Goal: Task Accomplishment & Management: Use online tool/utility

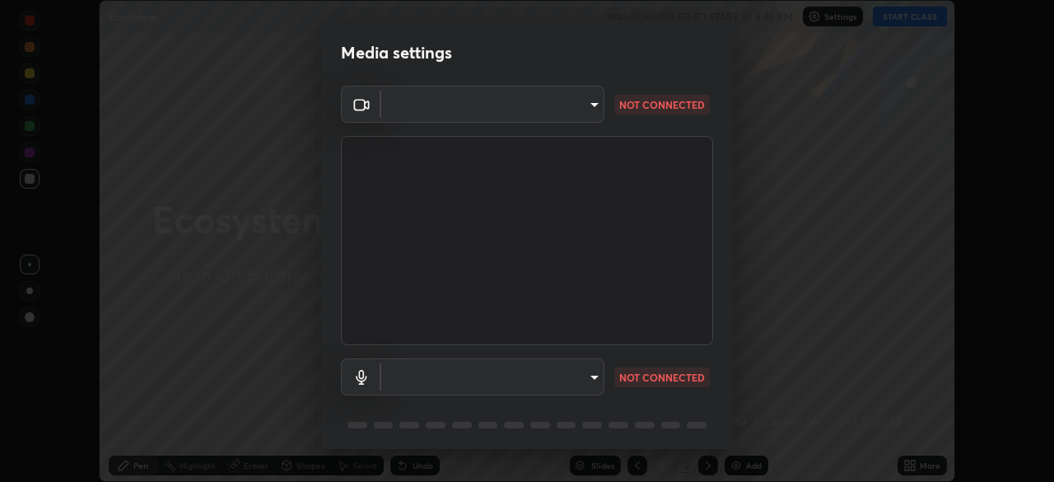
scroll to position [58, 0]
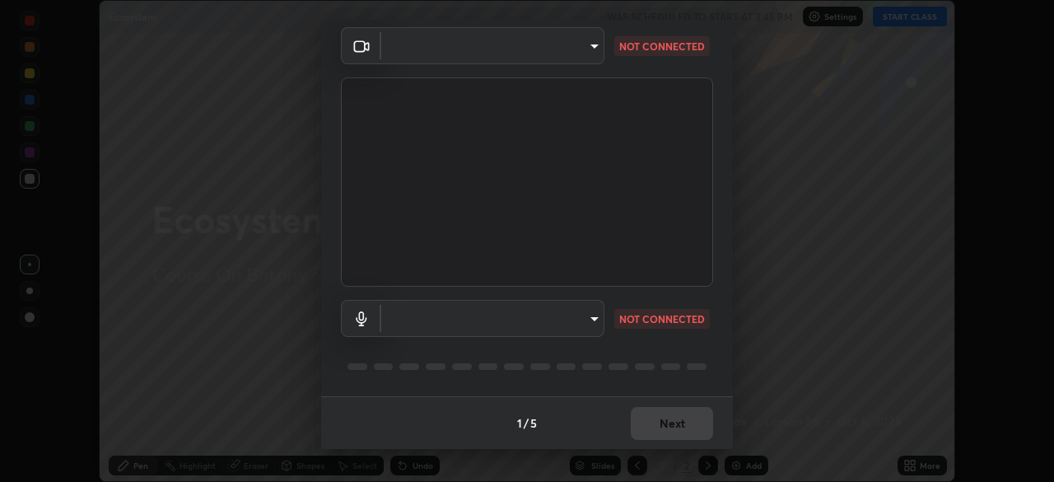
click at [586, 53] on body "Erase all Ecosystem WAS SCHEDULED TO START AT 3:45 PM Settings START CLASS Sett…" at bounding box center [527, 241] width 1054 height 482
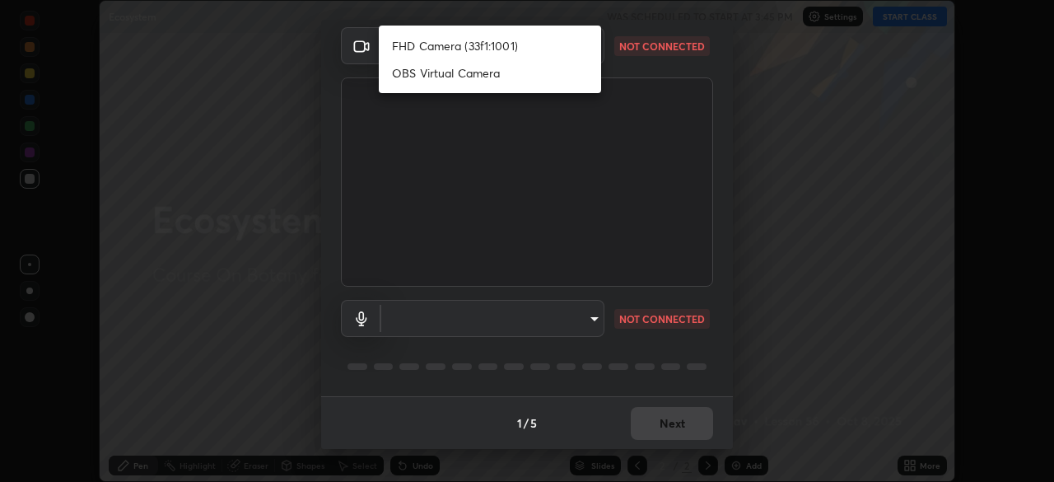
click at [466, 47] on li "FHD Camera (33f1:1001)" at bounding box center [490, 45] width 222 height 27
type input "7eaa74af3ccbfa15af7eedb6ca5ec9c22fd1ec921de3dcd2420b1092b15ddc17"
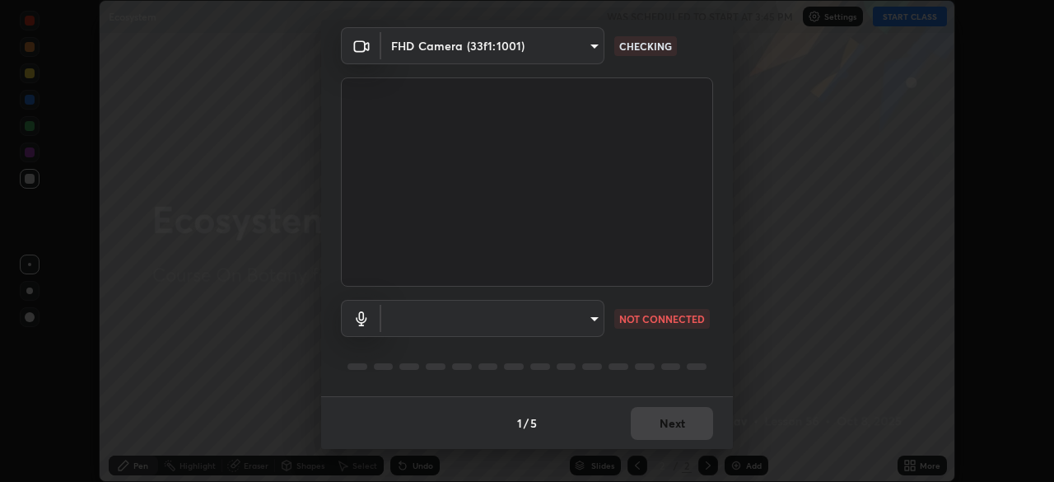
click at [592, 324] on body "Erase all Ecosystem WAS SCHEDULED TO START AT 3:45 PM Settings START CLASS Sett…" at bounding box center [527, 241] width 1054 height 482
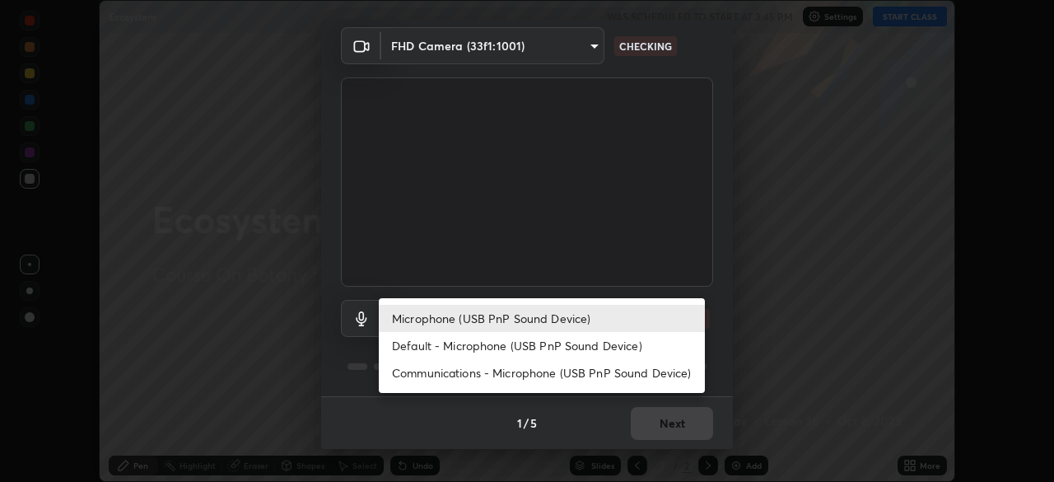
click at [520, 345] on li "Default - Microphone (USB PnP Sound Device)" at bounding box center [542, 345] width 326 height 27
type input "default"
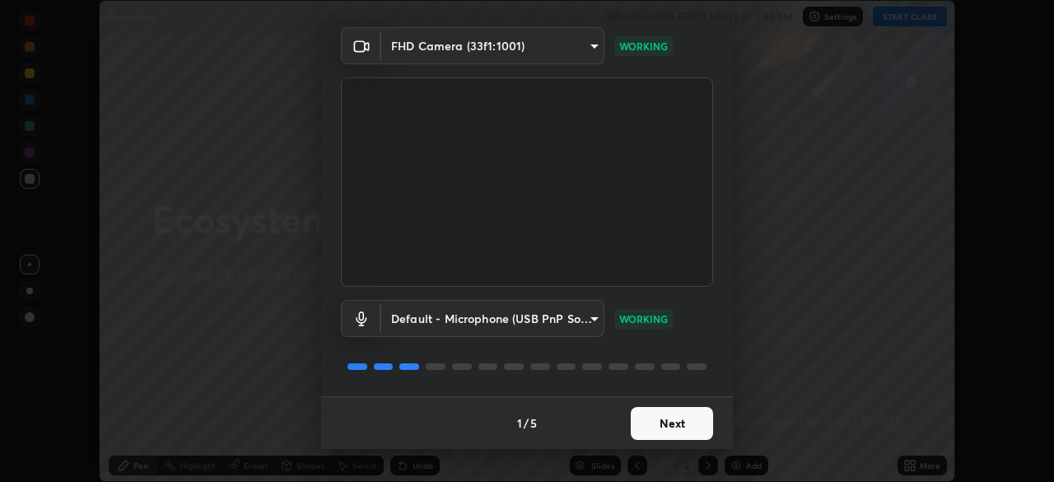
click at [662, 417] on button "Next" at bounding box center [672, 423] width 82 height 33
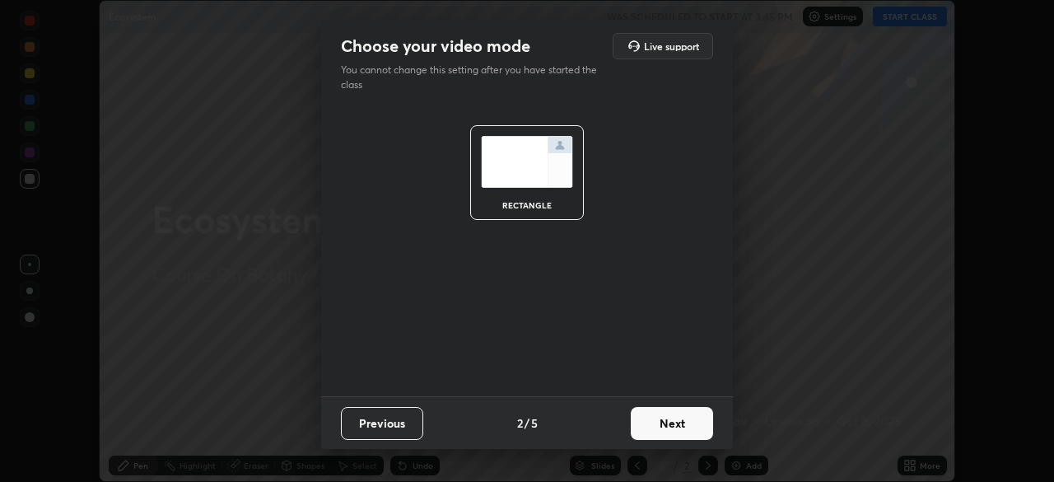
scroll to position [0, 0]
click at [672, 423] on button "Next" at bounding box center [672, 423] width 82 height 33
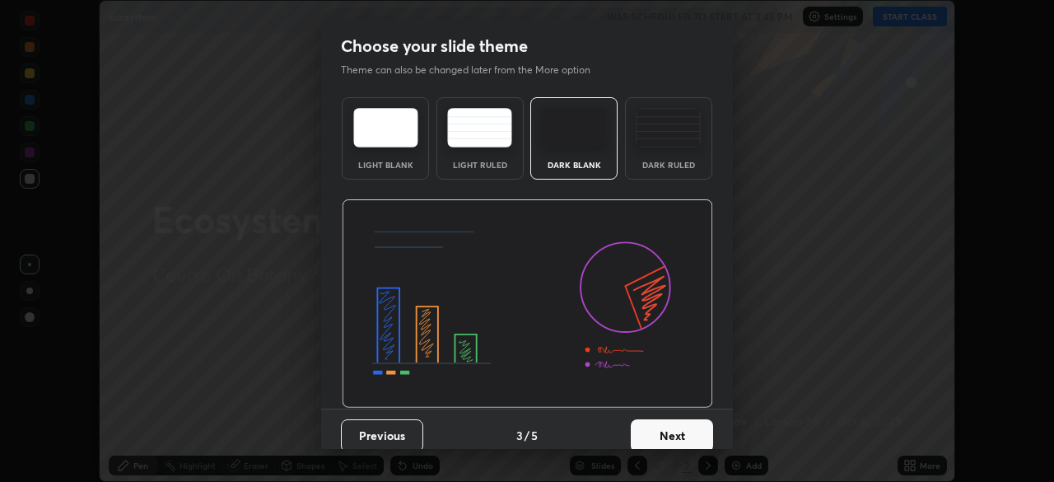
click at [698, 433] on button "Next" at bounding box center [672, 435] width 82 height 33
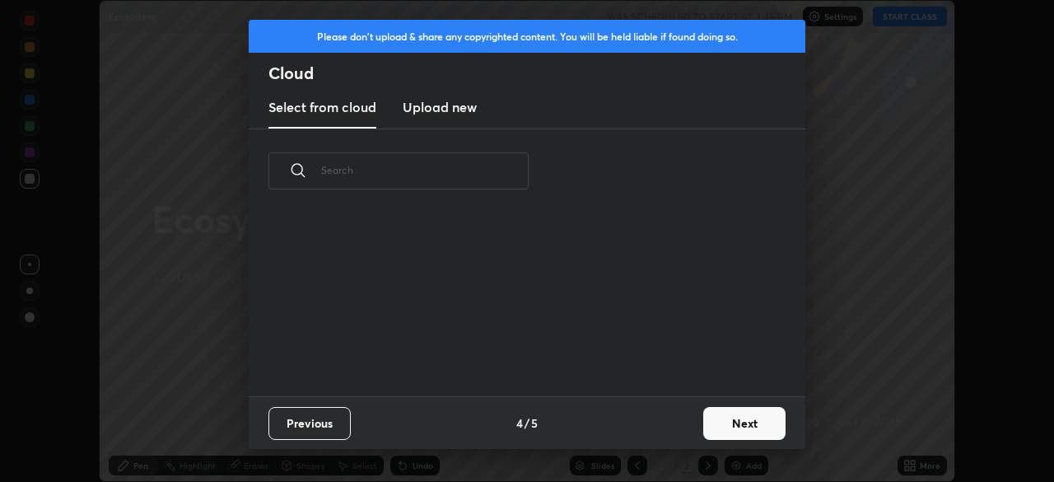
click at [736, 428] on button "Next" at bounding box center [744, 423] width 82 height 33
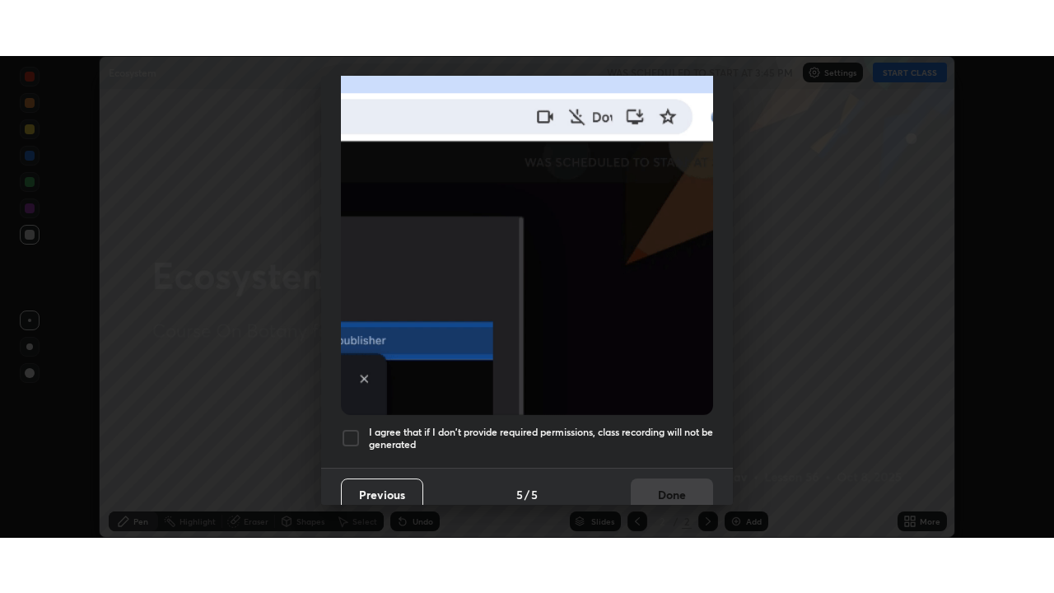
scroll to position [394, 0]
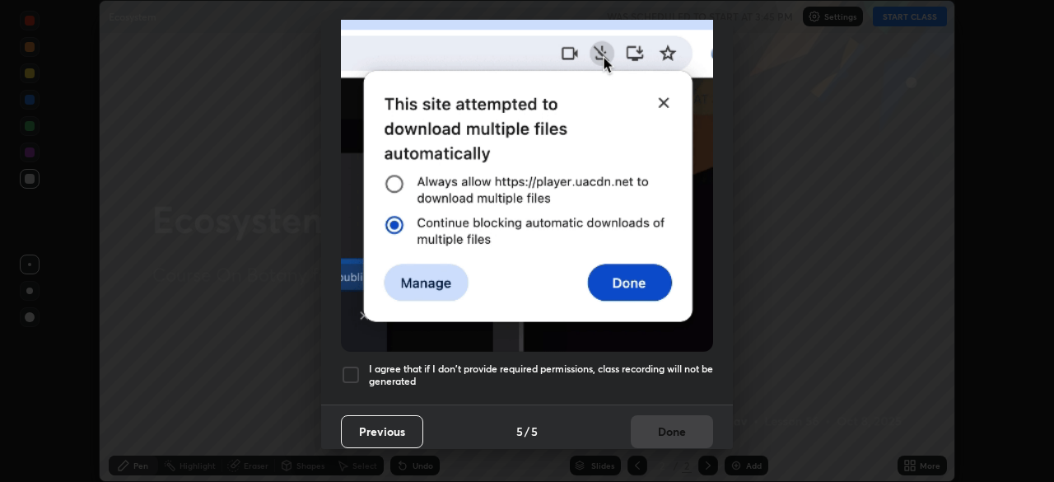
click at [352, 365] on div at bounding box center [351, 375] width 20 height 20
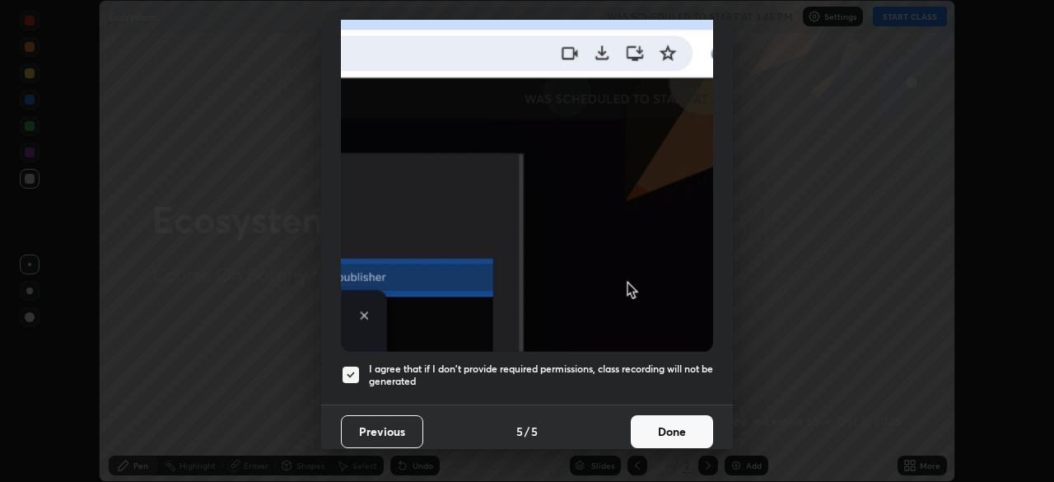
click at [656, 424] on button "Done" at bounding box center [672, 431] width 82 height 33
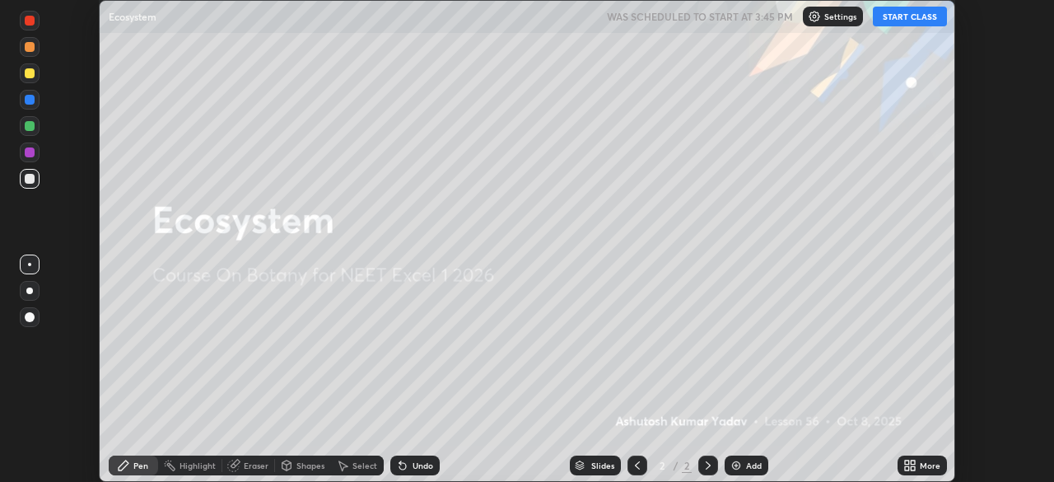
click at [750, 468] on div "Add" at bounding box center [754, 465] width 16 height 8
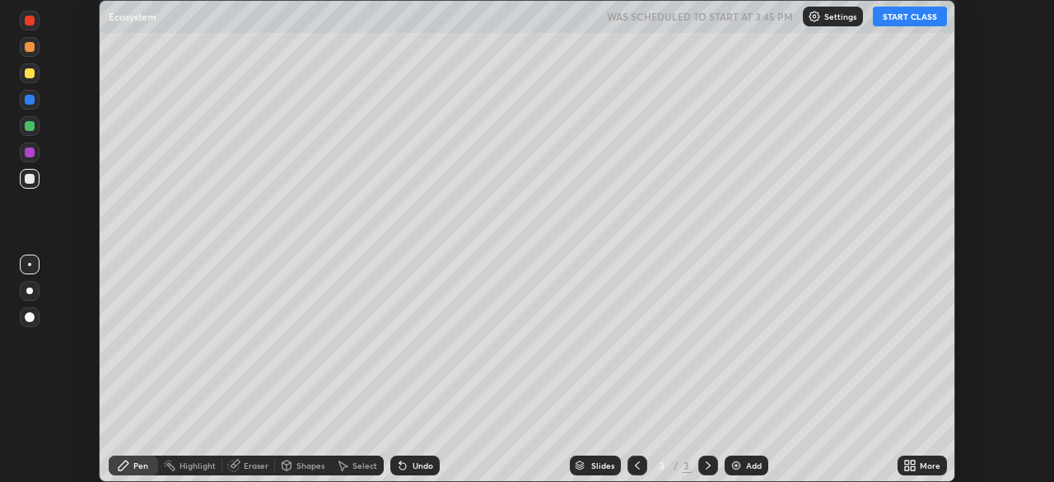
click at [913, 468] on icon at bounding box center [913, 468] width 4 height 4
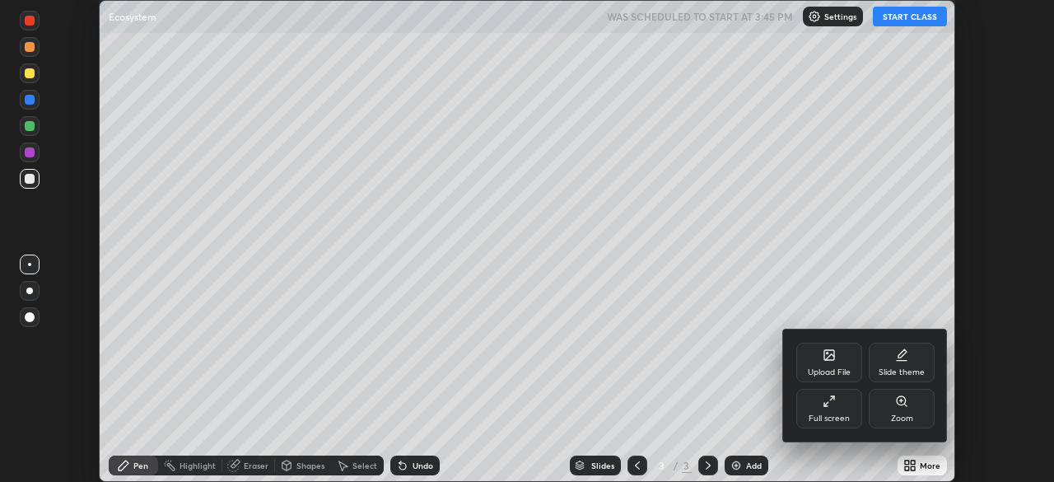
click at [827, 411] on div "Full screen" at bounding box center [829, 409] width 66 height 40
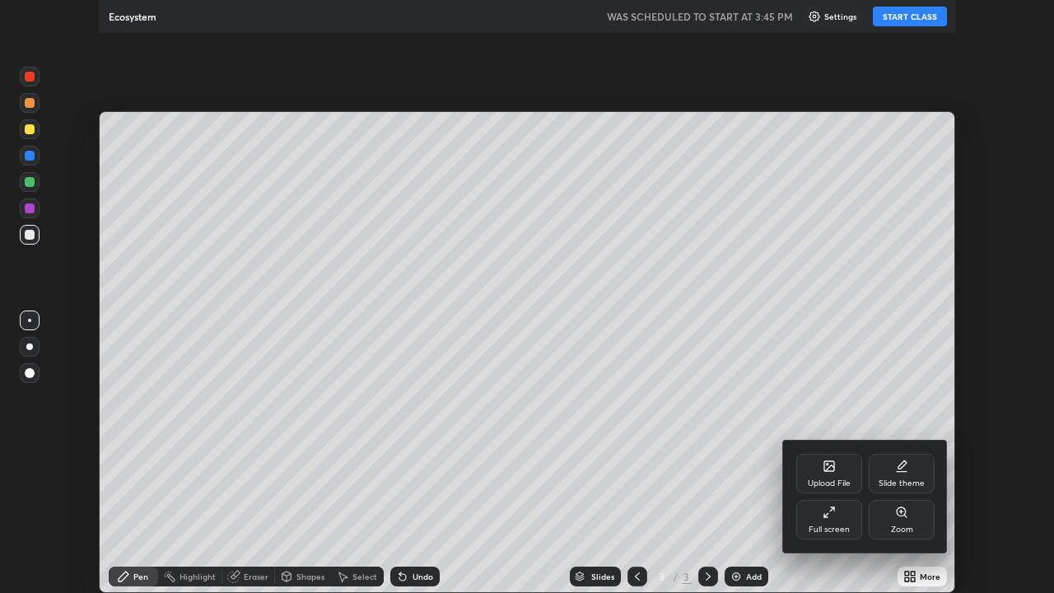
scroll to position [593, 1054]
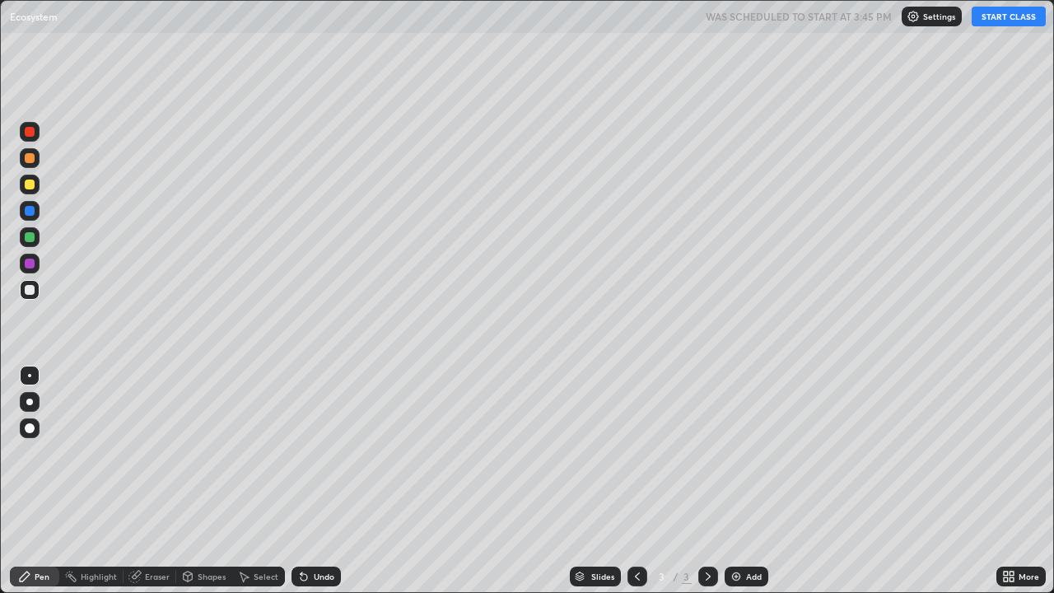
click at [1006, 16] on button "START CLASS" at bounding box center [1009, 17] width 74 height 20
click at [30, 429] on div at bounding box center [30, 428] width 10 height 10
click at [35, 481] on div "Pen" at bounding box center [42, 576] width 15 height 8
click at [33, 182] on div at bounding box center [30, 185] width 10 height 10
click at [30, 402] on div at bounding box center [29, 402] width 7 height 7
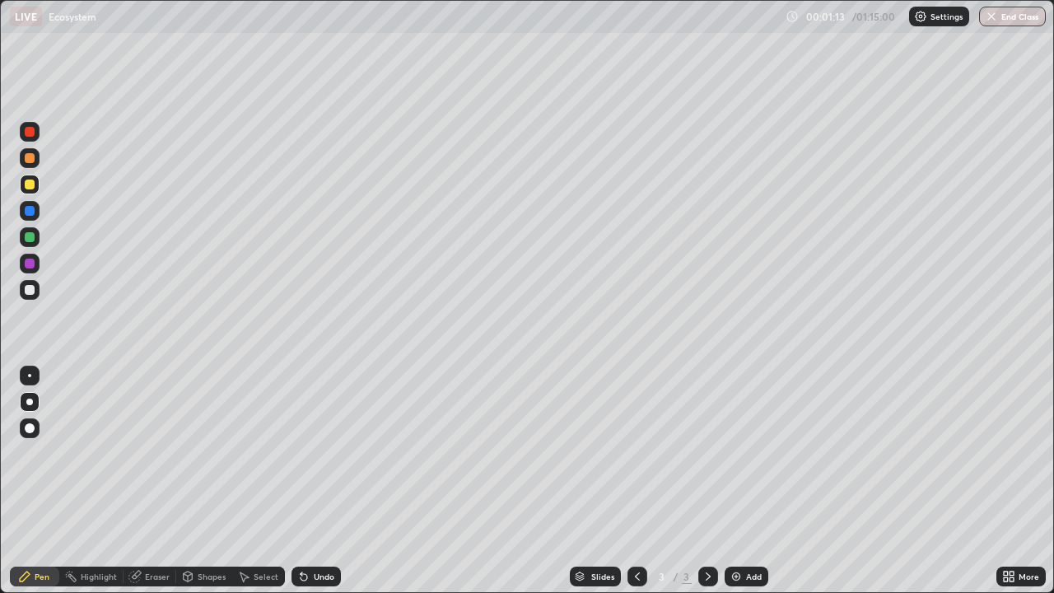
click at [30, 213] on div at bounding box center [30, 211] width 10 height 10
click at [30, 292] on div at bounding box center [30, 290] width 10 height 10
click at [35, 291] on div at bounding box center [30, 290] width 20 height 20
click at [301, 481] on icon at bounding box center [302, 573] width 2 height 2
click at [33, 190] on div at bounding box center [30, 185] width 20 height 20
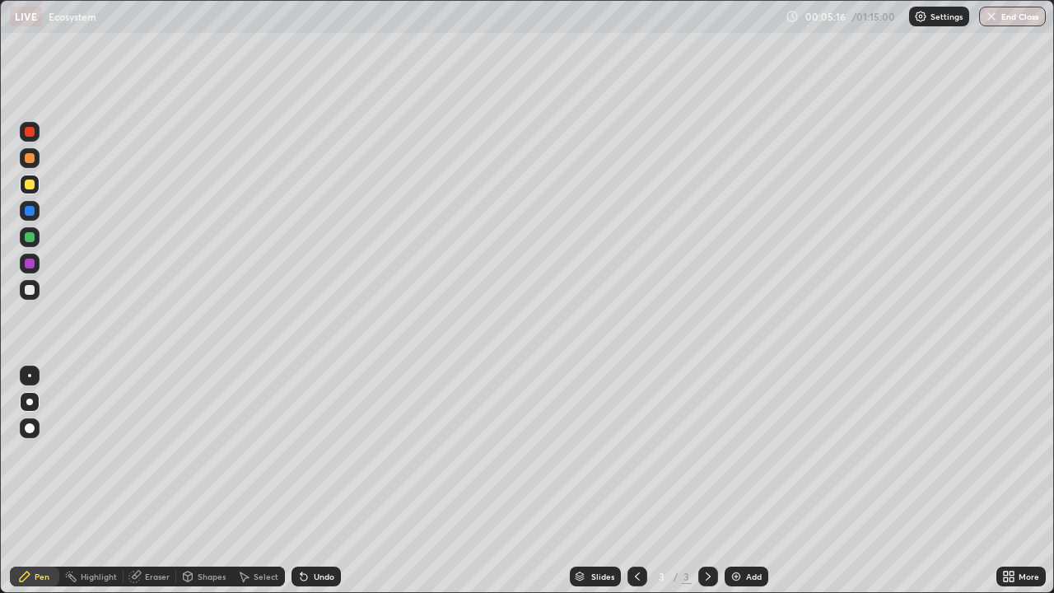
click at [202, 481] on div "Shapes" at bounding box center [212, 576] width 28 height 8
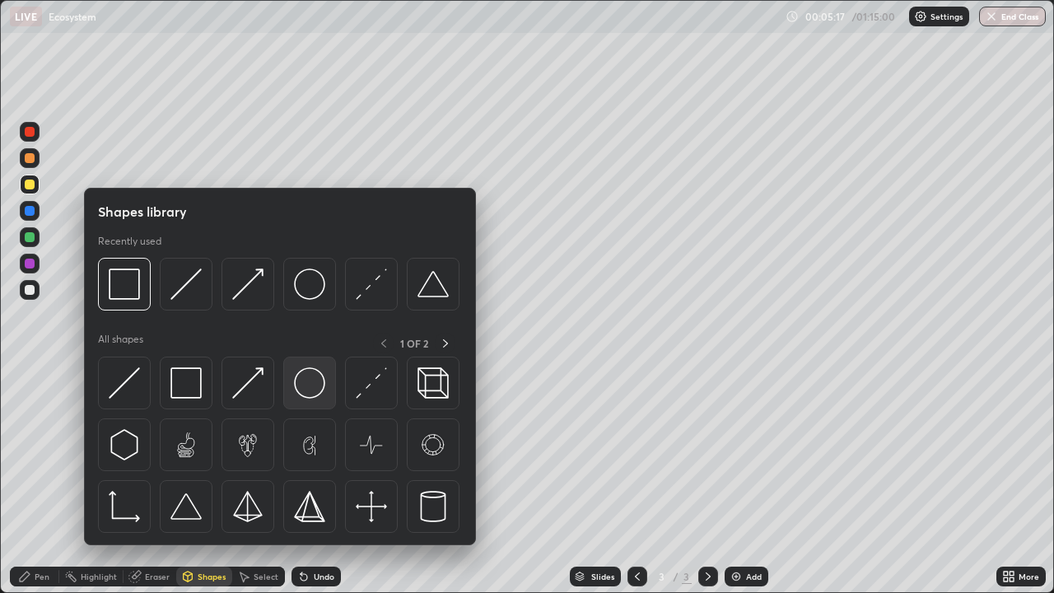
click at [309, 386] on img at bounding box center [309, 382] width 31 height 31
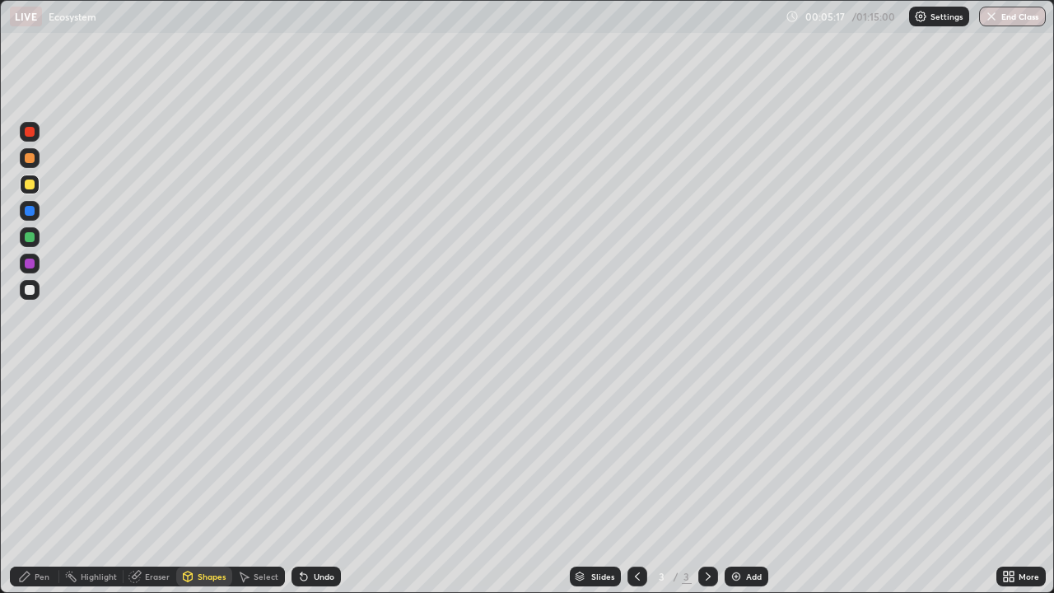
click at [26, 286] on div at bounding box center [30, 290] width 10 height 10
click at [193, 481] on div "Shapes" at bounding box center [204, 577] width 56 height 20
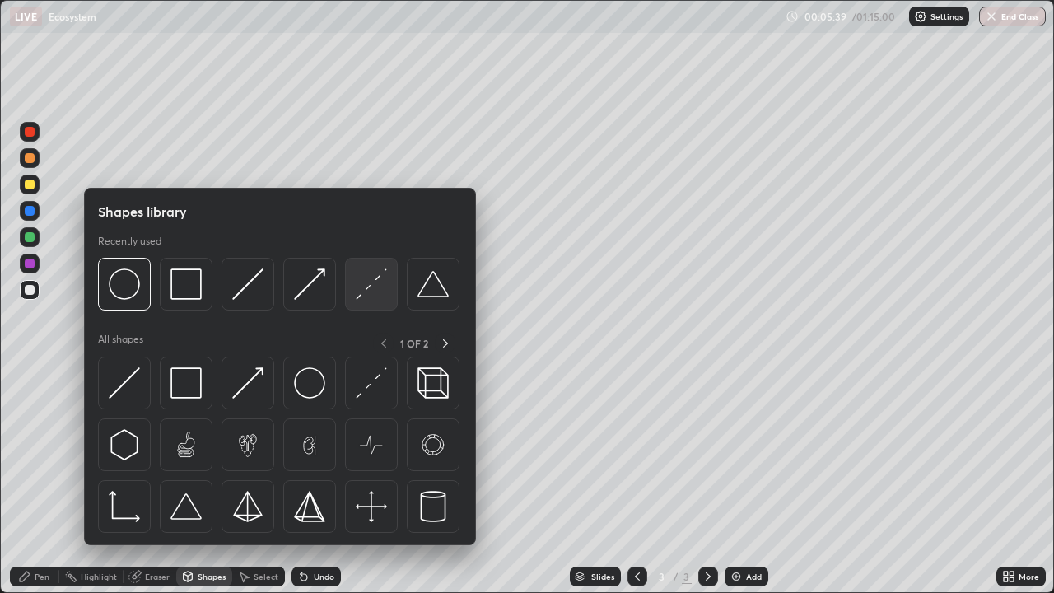
click at [369, 294] on img at bounding box center [371, 283] width 31 height 31
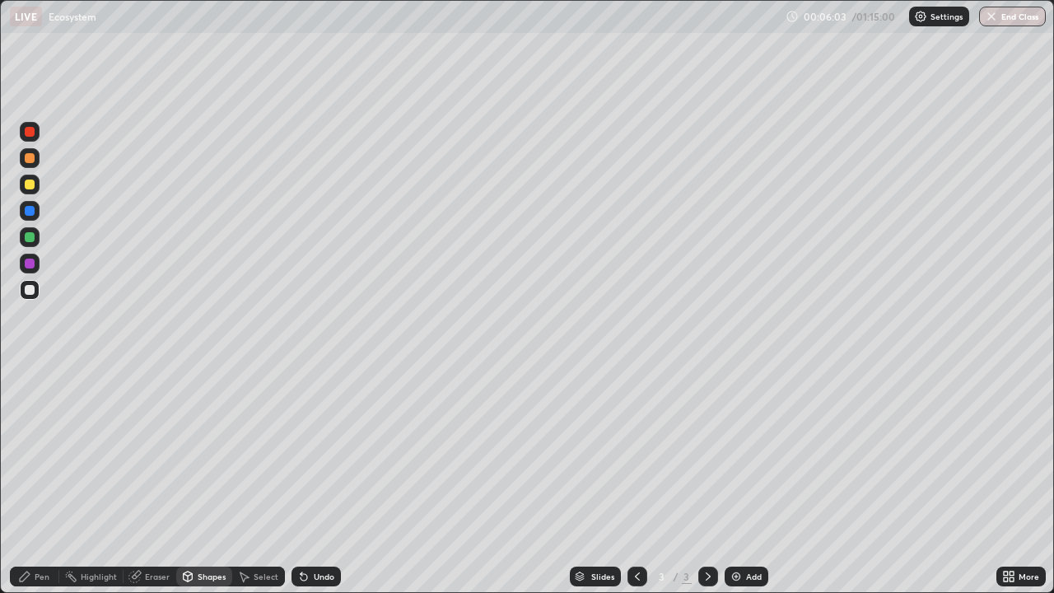
click at [48, 481] on div "Pen" at bounding box center [42, 576] width 15 height 8
click at [31, 186] on div at bounding box center [30, 185] width 10 height 10
click at [213, 481] on div "Shapes" at bounding box center [212, 576] width 28 height 8
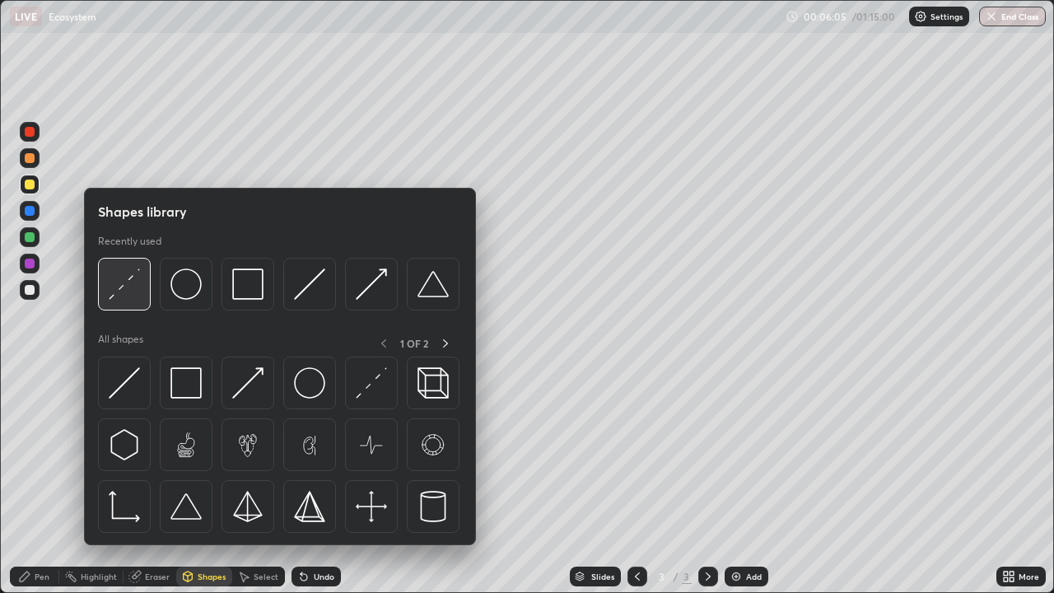
click at [136, 290] on img at bounding box center [124, 283] width 31 height 31
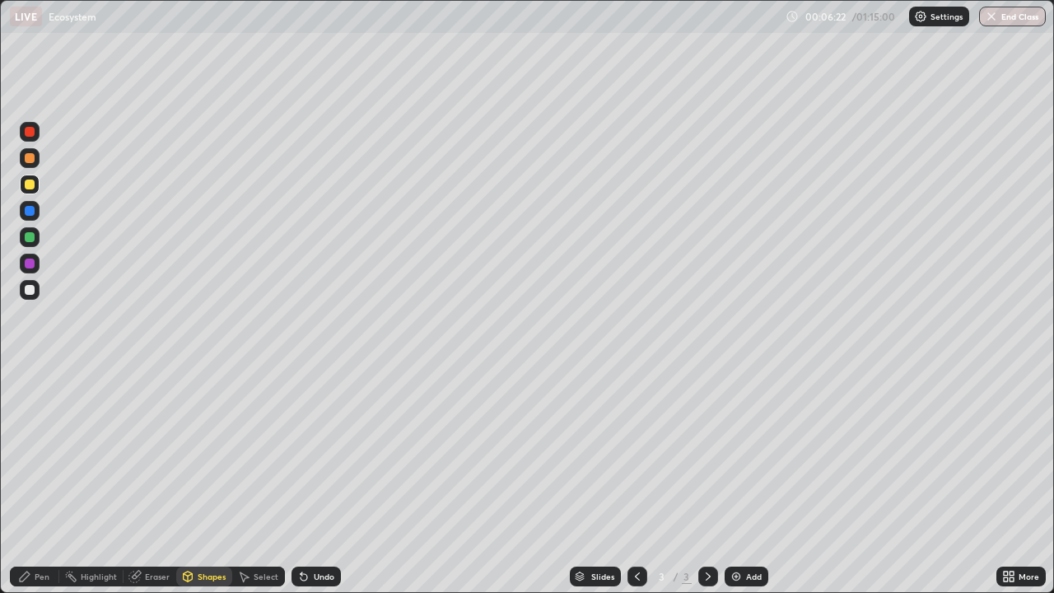
click at [26, 264] on div at bounding box center [30, 264] width 10 height 10
click at [30, 481] on icon at bounding box center [24, 576] width 13 height 13
click at [31, 161] on div at bounding box center [30, 158] width 10 height 10
click at [208, 481] on div "Shapes" at bounding box center [204, 577] width 56 height 20
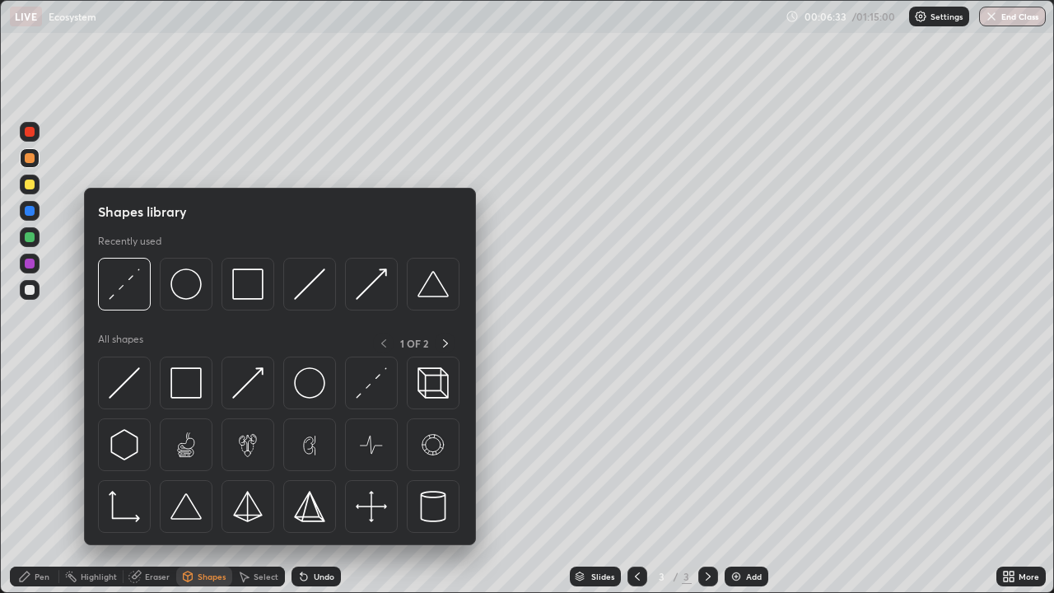
click at [128, 297] on img at bounding box center [124, 283] width 31 height 31
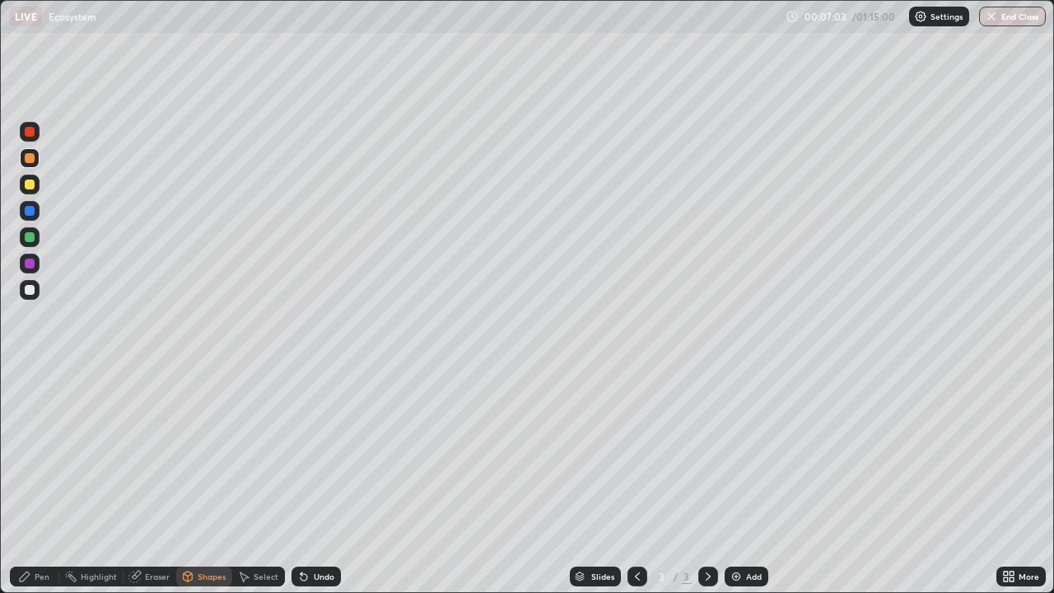
click at [26, 261] on div at bounding box center [30, 264] width 10 height 10
click at [30, 481] on icon at bounding box center [24, 576] width 13 height 13
click at [25, 236] on div at bounding box center [30, 237] width 10 height 10
click at [37, 188] on div at bounding box center [30, 185] width 20 height 20
click at [320, 481] on div "Undo" at bounding box center [316, 577] width 49 height 20
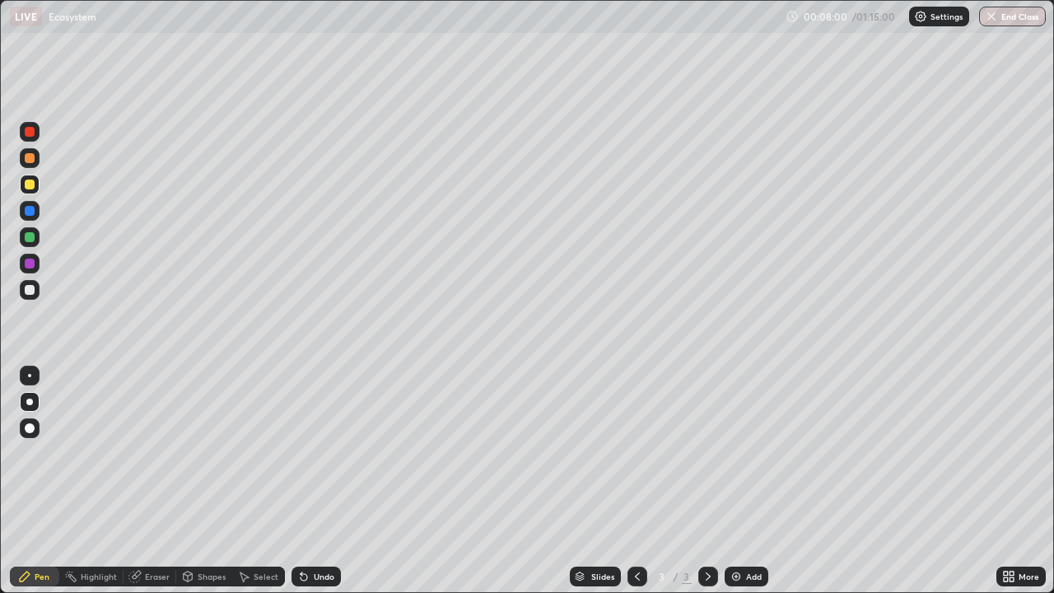
click at [30, 210] on div at bounding box center [30, 211] width 10 height 10
click at [35, 481] on div "Pen" at bounding box center [42, 576] width 15 height 8
click at [308, 481] on div "Undo" at bounding box center [316, 577] width 49 height 20
click at [30, 285] on div at bounding box center [30, 290] width 10 height 10
click at [32, 481] on div "Pen" at bounding box center [34, 577] width 49 height 20
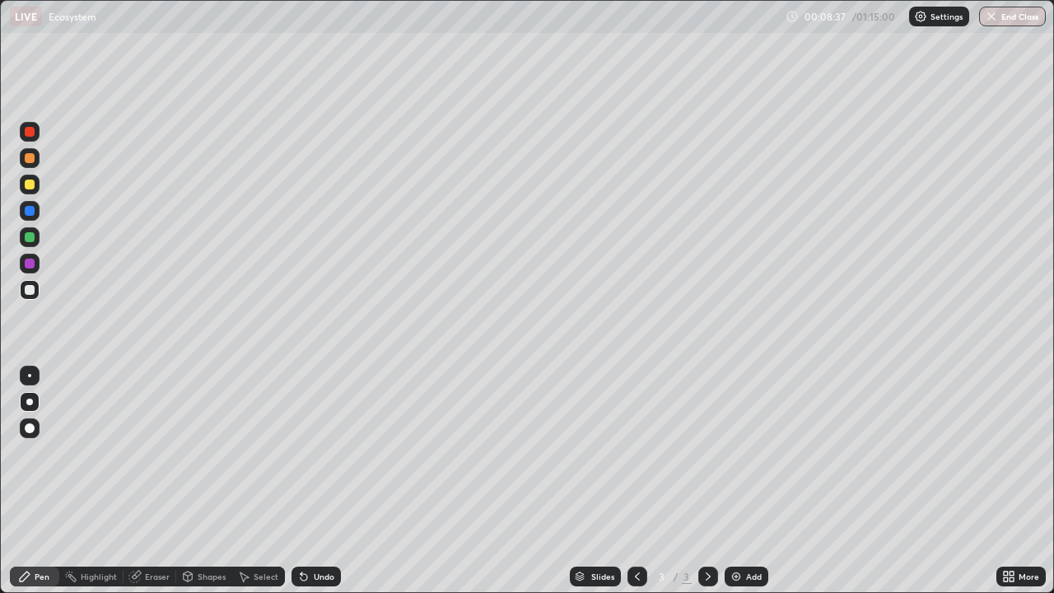
click at [23, 211] on div at bounding box center [30, 211] width 20 height 20
click at [38, 481] on div "Pen" at bounding box center [34, 577] width 49 height 20
click at [28, 237] on div at bounding box center [30, 237] width 10 height 10
click at [30, 212] on div at bounding box center [30, 211] width 10 height 10
click at [29, 240] on div at bounding box center [30, 237] width 10 height 10
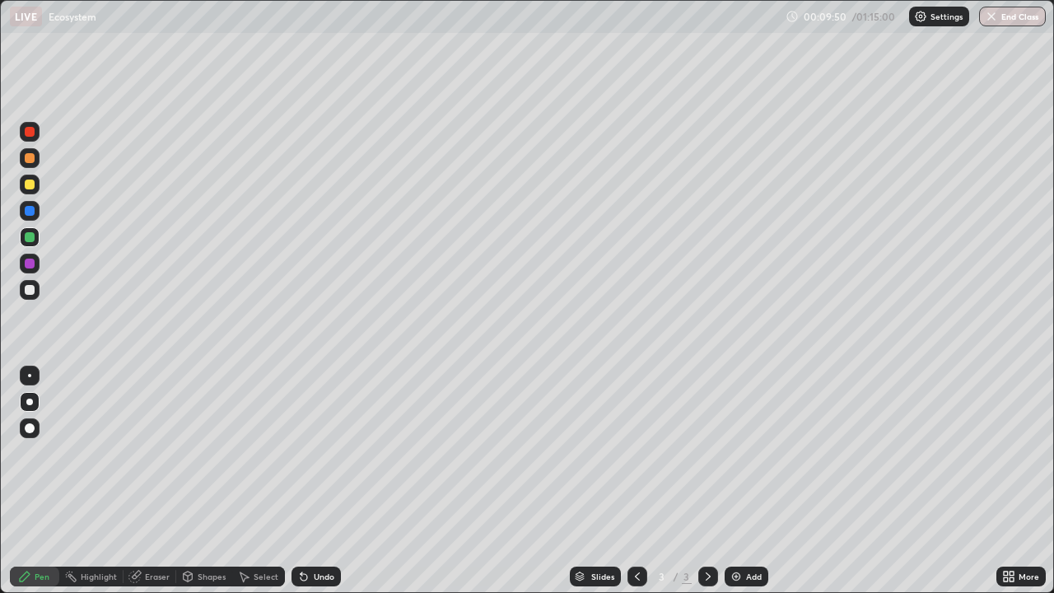
click at [30, 291] on div at bounding box center [30, 290] width 10 height 10
click at [200, 481] on div "Shapes" at bounding box center [212, 576] width 28 height 8
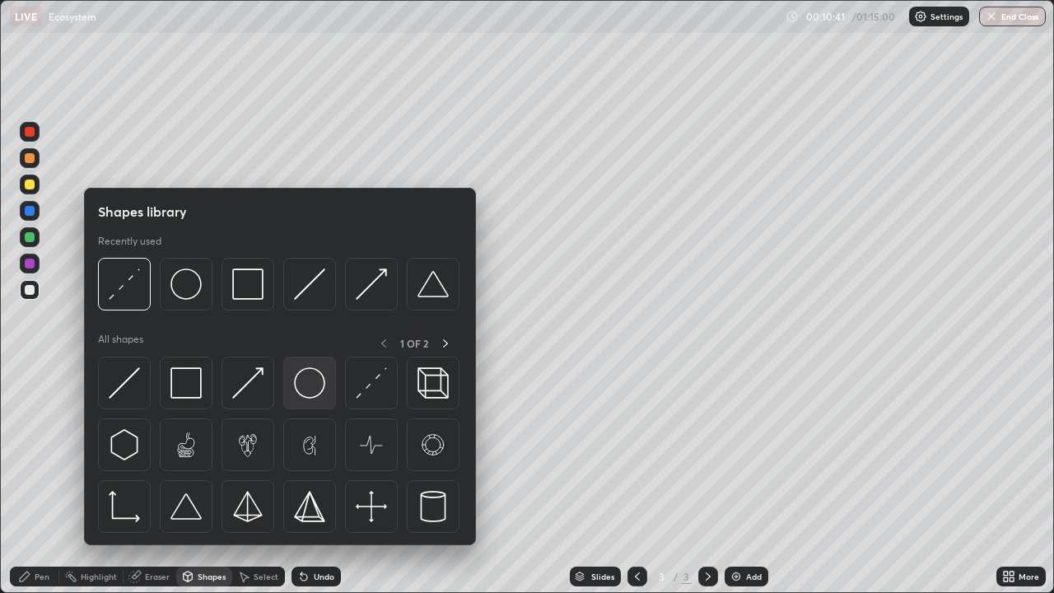
click at [305, 384] on img at bounding box center [309, 382] width 31 height 31
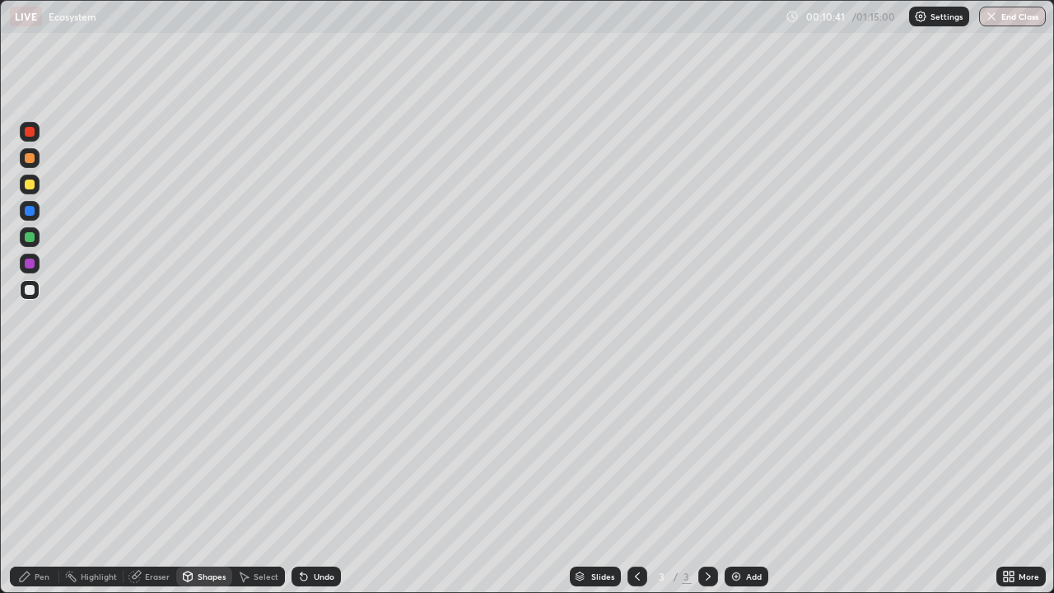
click at [31, 265] on div at bounding box center [30, 264] width 10 height 10
click at [35, 481] on div "Pen" at bounding box center [34, 577] width 49 height 20
click at [29, 293] on div at bounding box center [30, 290] width 10 height 10
click at [200, 481] on div "Shapes" at bounding box center [204, 577] width 56 height 20
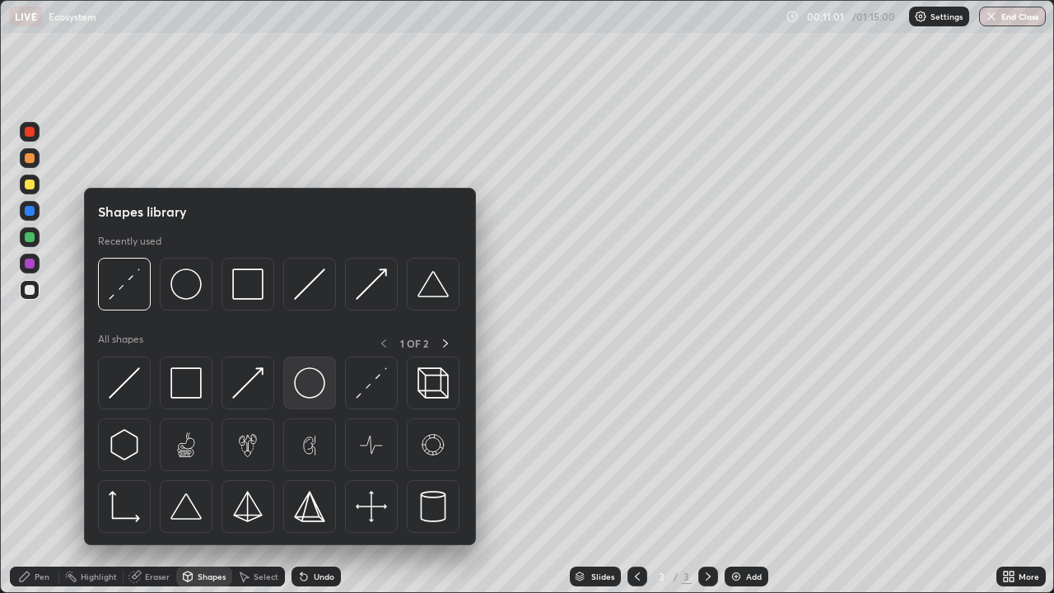
click at [309, 380] on img at bounding box center [309, 382] width 31 height 31
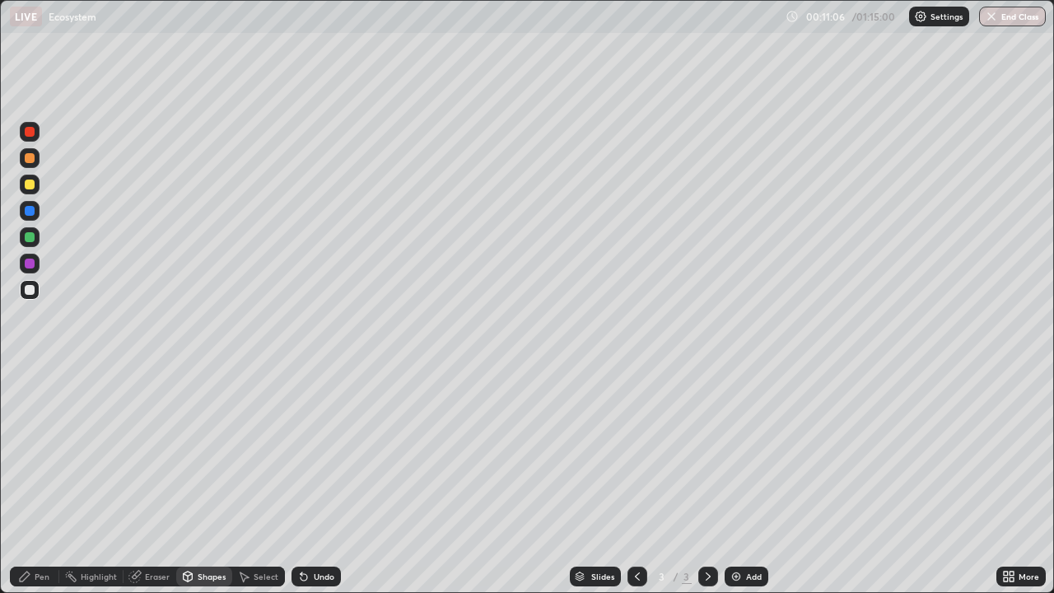
click at [44, 481] on div "Pen" at bounding box center [42, 576] width 15 height 8
click at [31, 166] on div at bounding box center [30, 158] width 20 height 20
click at [29, 132] on div at bounding box center [30, 132] width 10 height 10
click at [212, 481] on div "Shapes" at bounding box center [212, 576] width 28 height 8
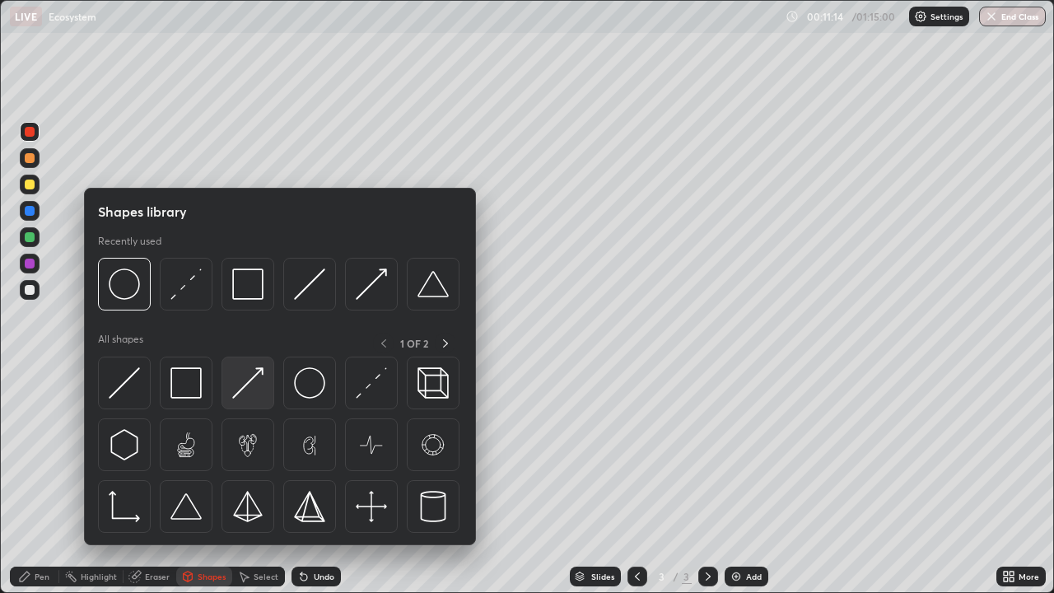
click at [254, 391] on img at bounding box center [247, 382] width 31 height 31
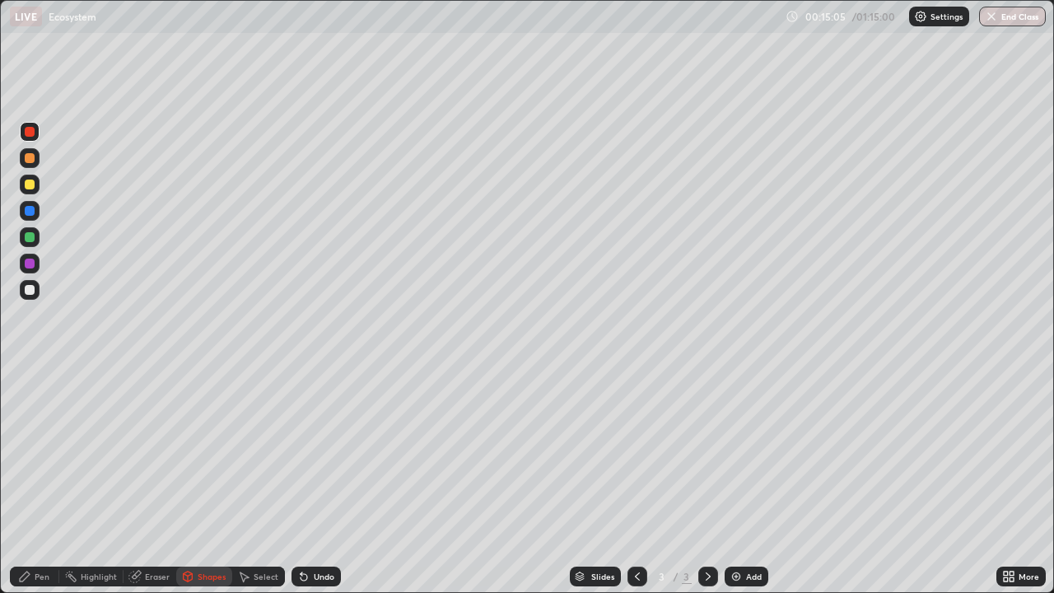
click at [748, 481] on div "Add" at bounding box center [754, 576] width 16 height 8
click at [47, 481] on div "Pen" at bounding box center [42, 576] width 15 height 8
click at [28, 150] on div at bounding box center [30, 158] width 20 height 20
click at [208, 481] on div "Shapes" at bounding box center [212, 576] width 28 height 8
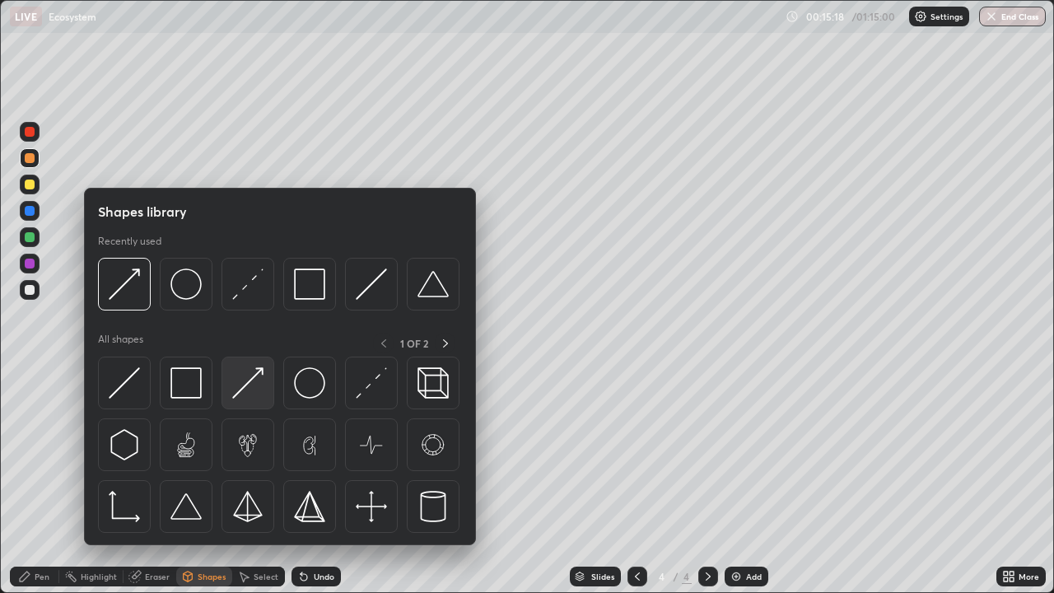
click at [246, 390] on img at bounding box center [247, 382] width 31 height 31
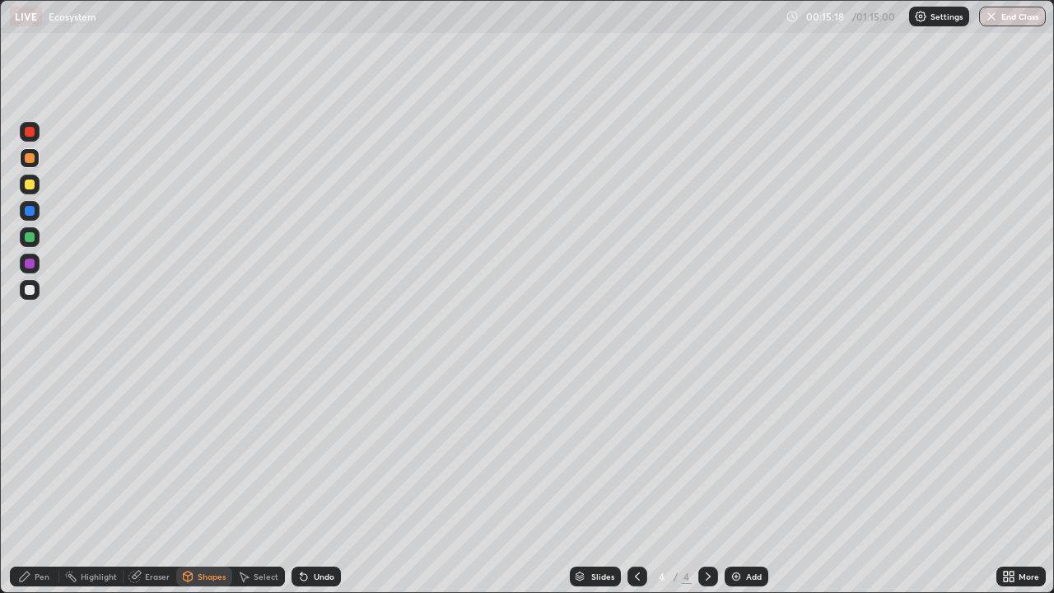
click at [34, 292] on div at bounding box center [30, 290] width 10 height 10
click at [39, 289] on div at bounding box center [30, 290] width 20 height 20
click at [36, 481] on div "Pen" at bounding box center [42, 576] width 15 height 8
click at [30, 185] on div at bounding box center [30, 185] width 10 height 10
click at [31, 208] on div at bounding box center [30, 211] width 10 height 10
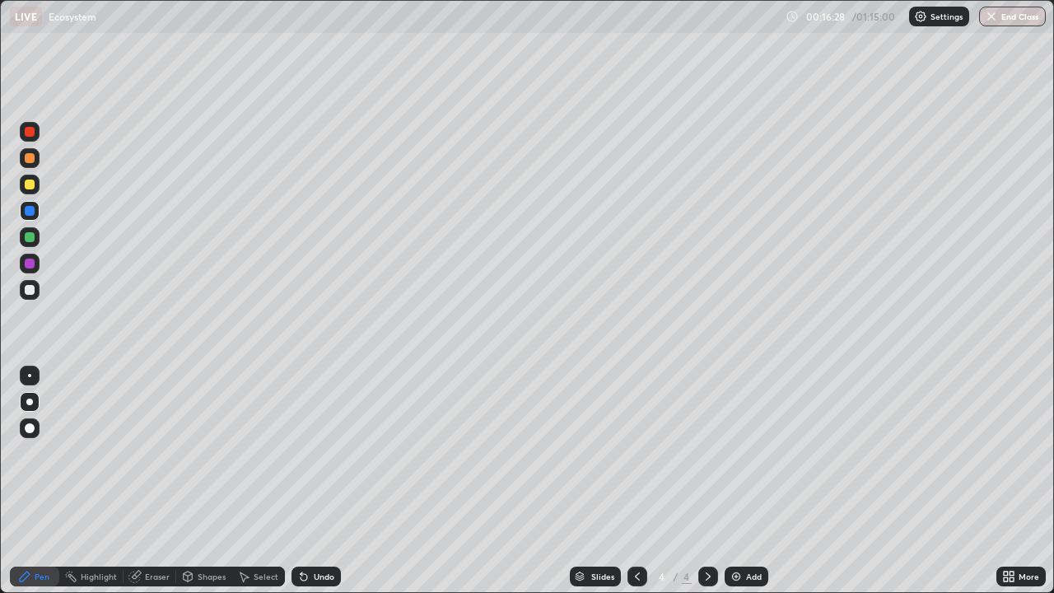
click at [24, 238] on div at bounding box center [30, 237] width 20 height 20
click at [307, 481] on icon at bounding box center [303, 576] width 13 height 13
click at [30, 291] on div at bounding box center [30, 290] width 10 height 10
click at [36, 261] on div at bounding box center [30, 264] width 20 height 20
click at [32, 189] on div at bounding box center [30, 185] width 10 height 10
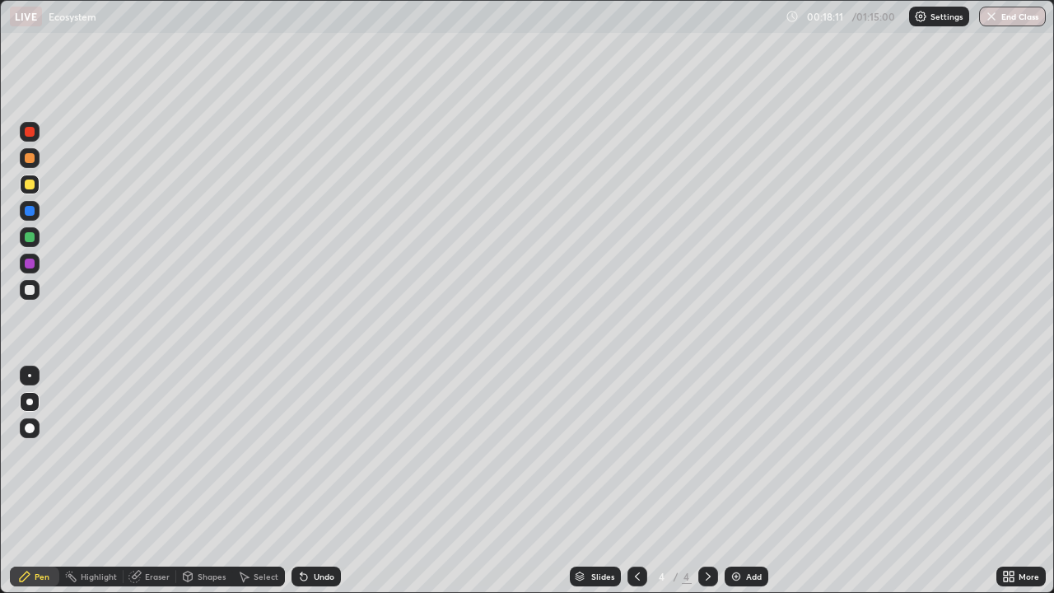
click at [29, 289] on div at bounding box center [30, 290] width 10 height 10
click at [26, 188] on div at bounding box center [30, 185] width 10 height 10
click at [325, 481] on div "Undo" at bounding box center [316, 577] width 49 height 20
click at [30, 238] on div at bounding box center [30, 237] width 10 height 10
click at [33, 210] on div at bounding box center [30, 211] width 10 height 10
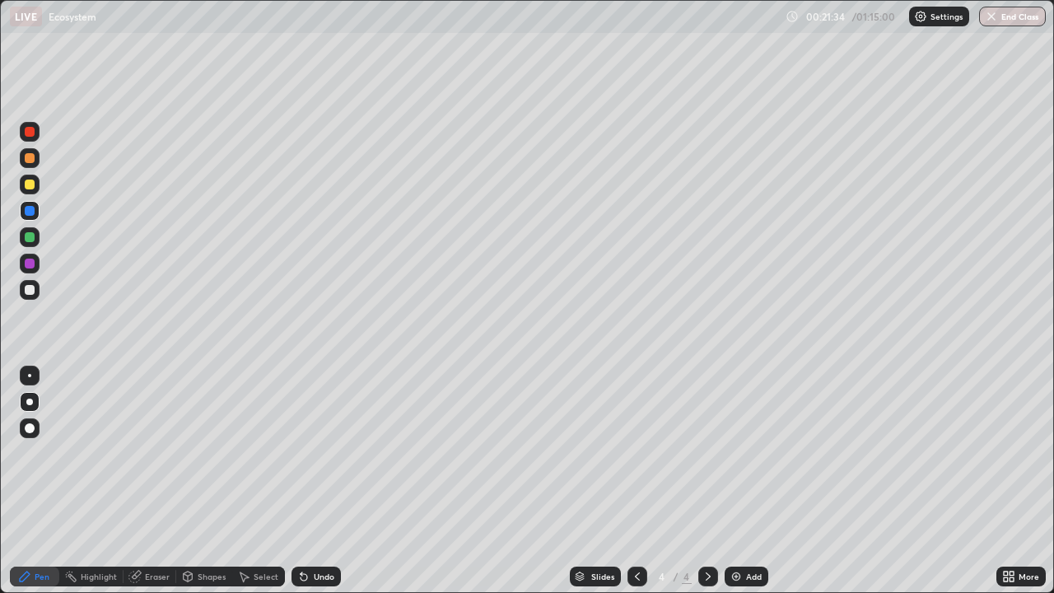
click at [30, 266] on div at bounding box center [30, 264] width 10 height 10
click at [33, 241] on div at bounding box center [30, 237] width 20 height 20
click at [30, 159] on div at bounding box center [30, 158] width 10 height 10
click at [320, 481] on div "Undo" at bounding box center [324, 576] width 21 height 8
click at [33, 214] on div at bounding box center [30, 211] width 10 height 10
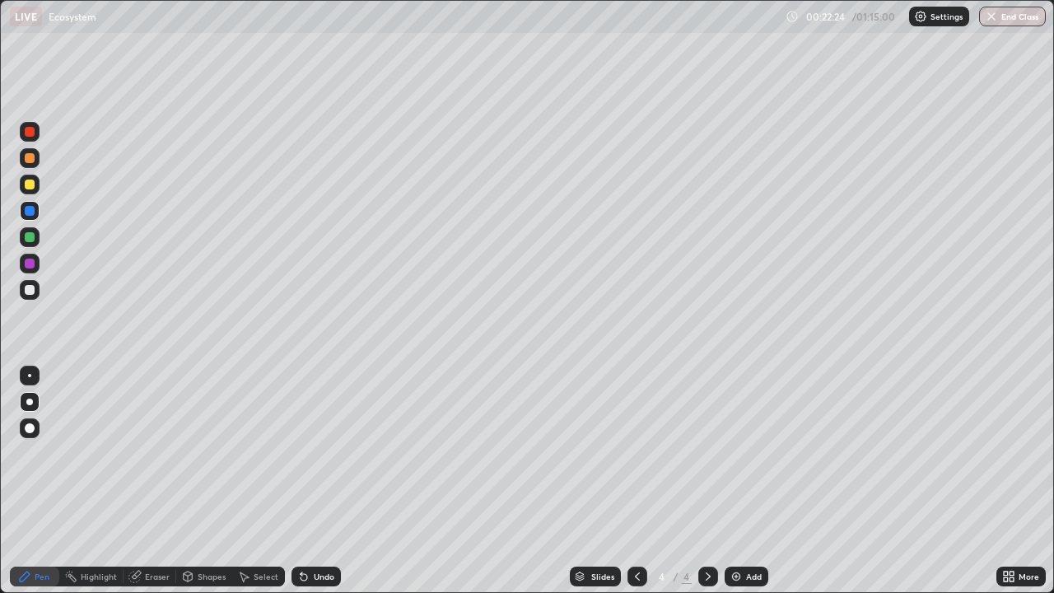
click at [30, 184] on div at bounding box center [30, 185] width 10 height 10
click at [30, 292] on div at bounding box center [30, 290] width 10 height 10
click at [30, 159] on div at bounding box center [30, 158] width 10 height 10
click at [32, 291] on div at bounding box center [30, 290] width 10 height 10
click at [203, 481] on div "Shapes" at bounding box center [212, 576] width 28 height 8
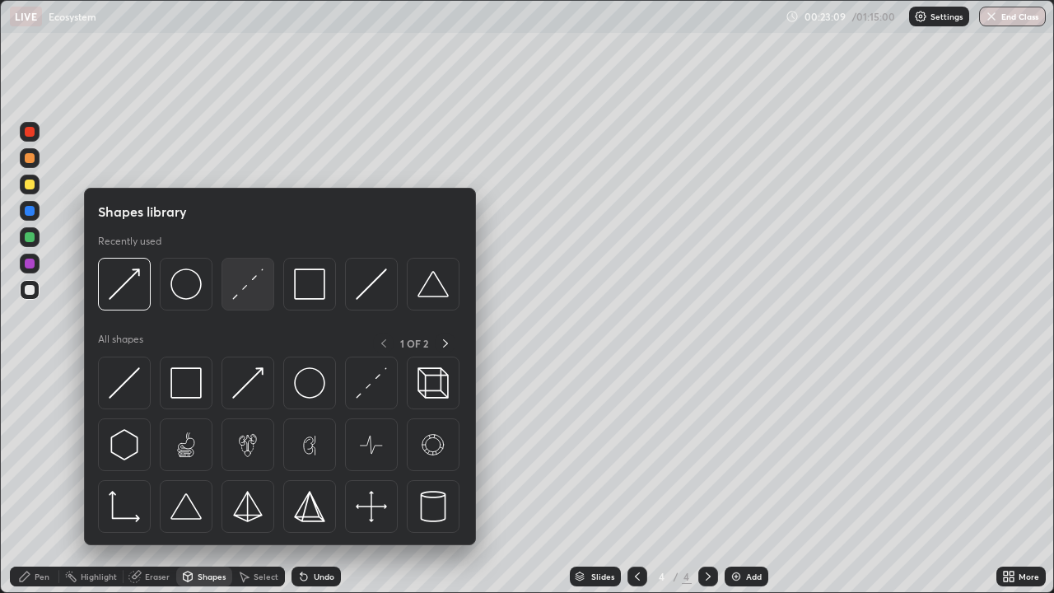
click at [248, 301] on div at bounding box center [248, 284] width 53 height 53
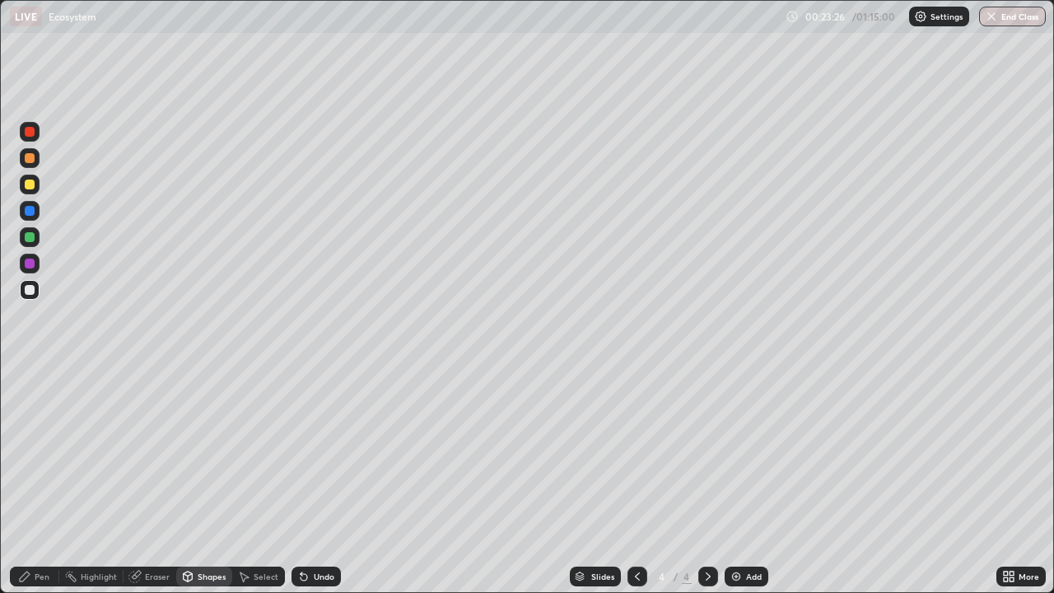
click at [31, 209] on div at bounding box center [30, 211] width 10 height 10
click at [310, 481] on div "Undo" at bounding box center [316, 577] width 49 height 20
click at [301, 481] on icon at bounding box center [304, 577] width 7 height 7
click at [29, 294] on div at bounding box center [30, 290] width 10 height 10
click at [39, 481] on div "Pen" at bounding box center [34, 577] width 49 height 20
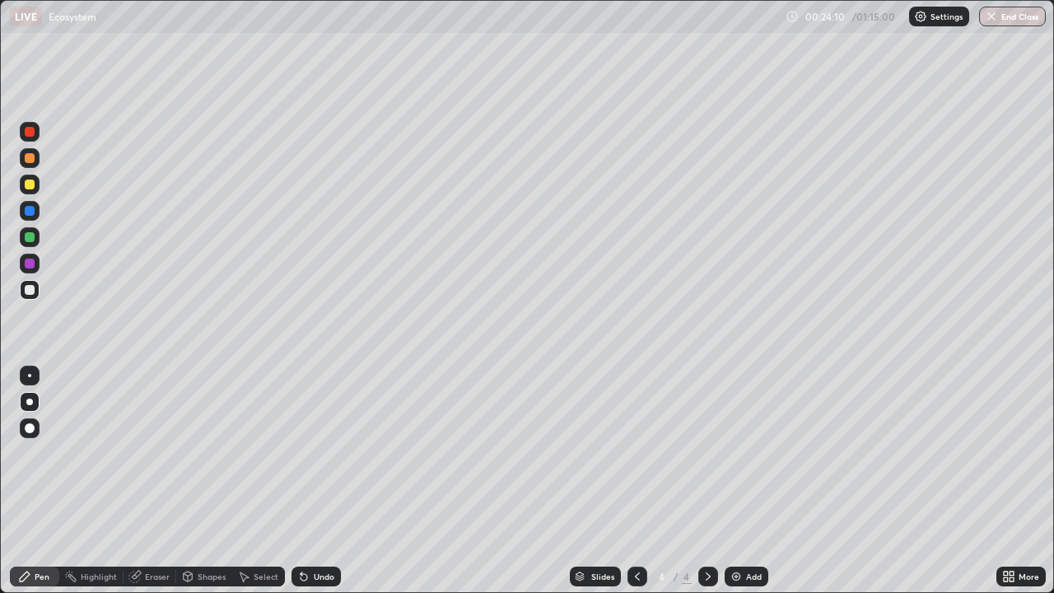
click at [31, 241] on div at bounding box center [30, 237] width 10 height 10
click at [34, 182] on div at bounding box center [30, 185] width 10 height 10
click at [29, 155] on div at bounding box center [30, 158] width 10 height 10
click at [198, 481] on div "Shapes" at bounding box center [212, 576] width 28 height 8
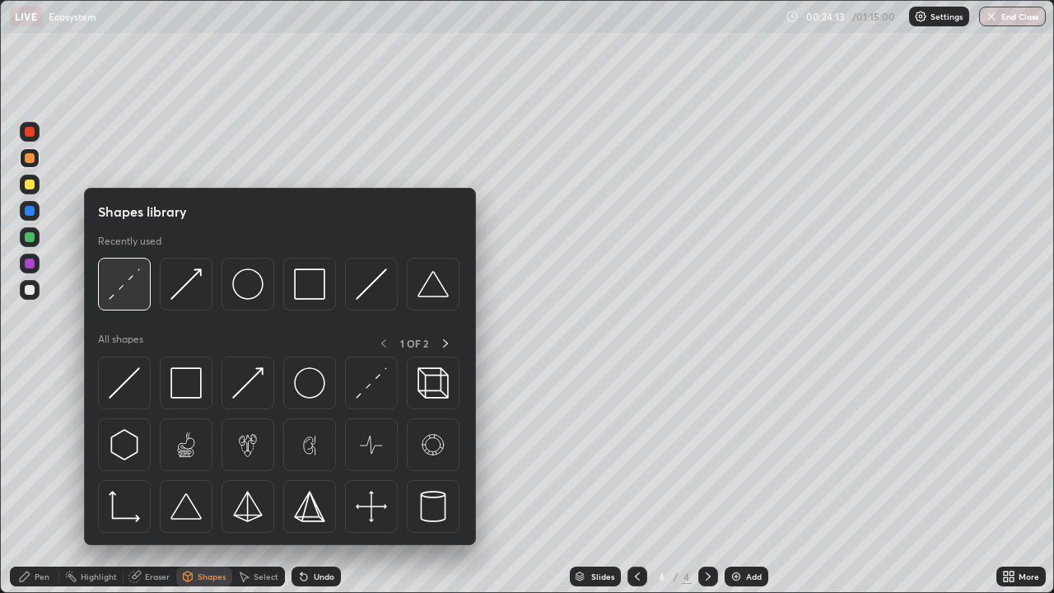
click at [130, 301] on div at bounding box center [124, 284] width 53 height 53
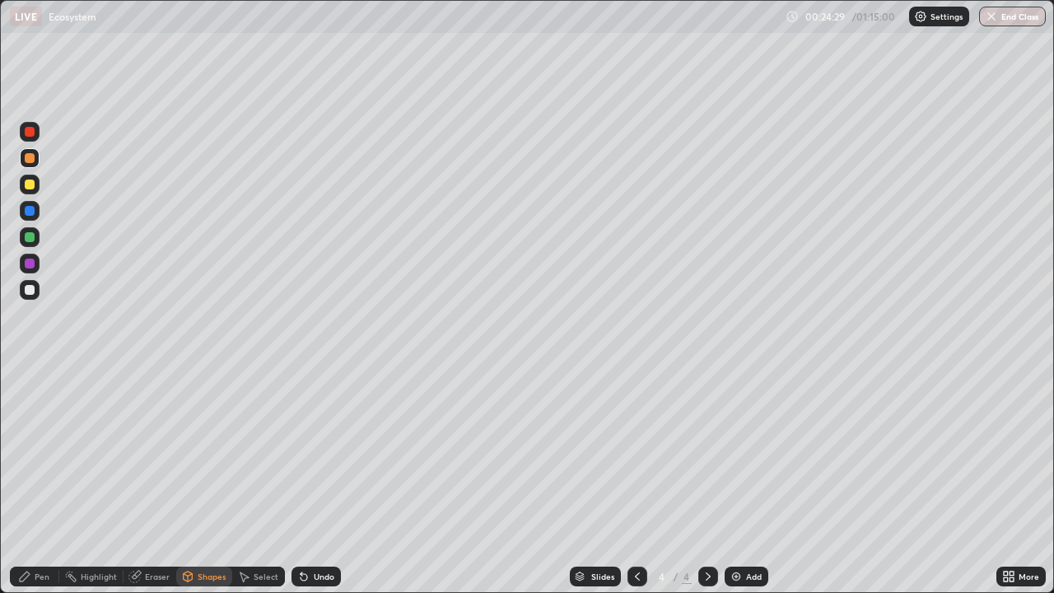
click at [37, 241] on div at bounding box center [30, 237] width 20 height 20
click at [41, 481] on div "Pen" at bounding box center [42, 576] width 15 height 8
click at [33, 161] on div at bounding box center [30, 158] width 10 height 10
click at [200, 481] on div "Shapes" at bounding box center [204, 577] width 56 height 20
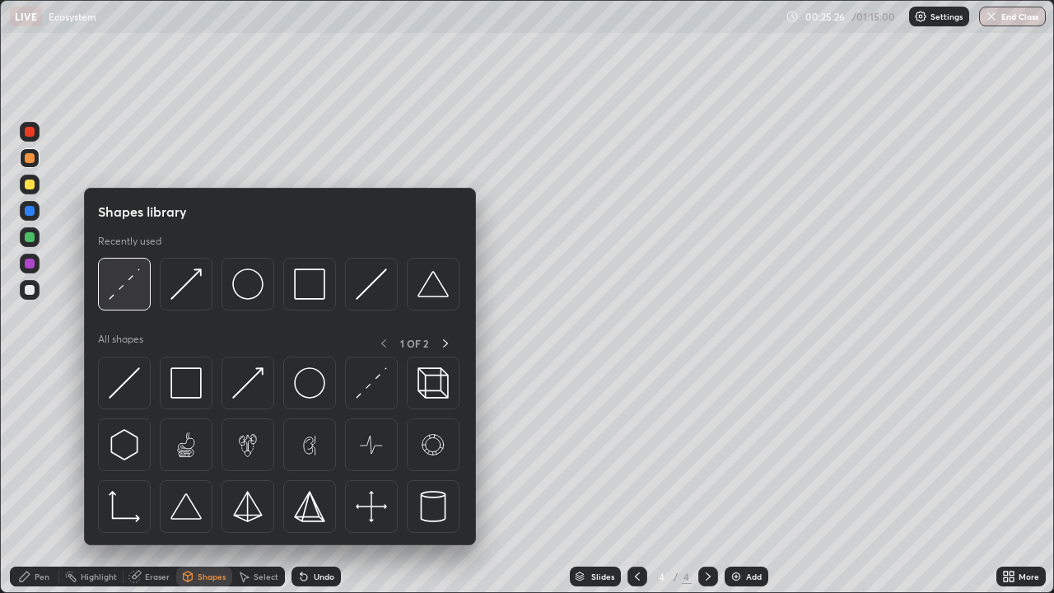
click at [121, 295] on img at bounding box center [124, 283] width 31 height 31
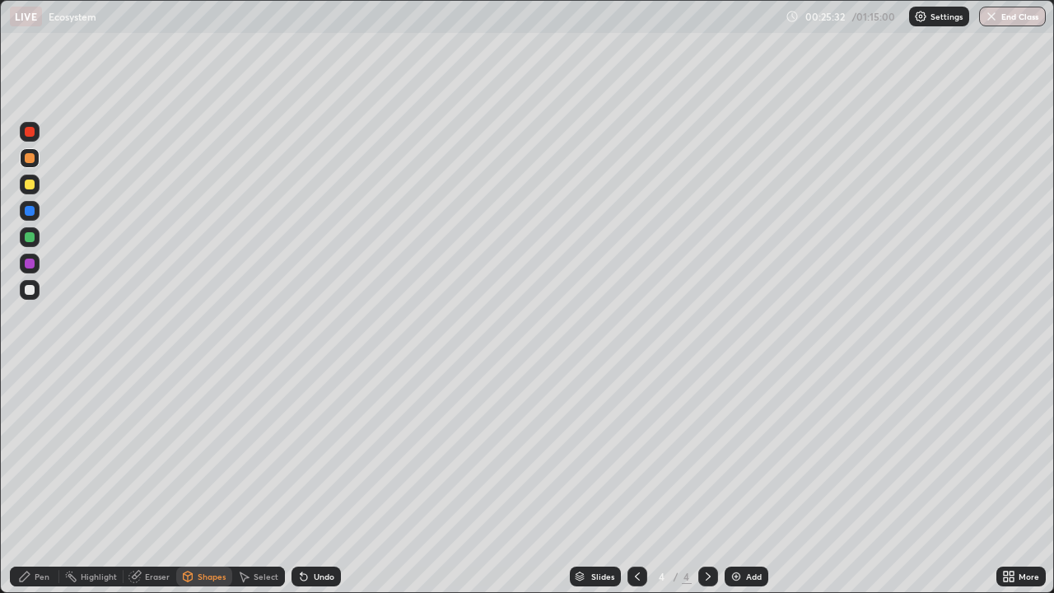
click at [321, 481] on div "Undo" at bounding box center [324, 576] width 21 height 8
click at [30, 290] on div at bounding box center [30, 290] width 10 height 10
click at [34, 237] on div at bounding box center [30, 237] width 10 height 10
click at [35, 481] on div "Pen" at bounding box center [42, 576] width 15 height 8
click at [30, 401] on div at bounding box center [29, 402] width 7 height 7
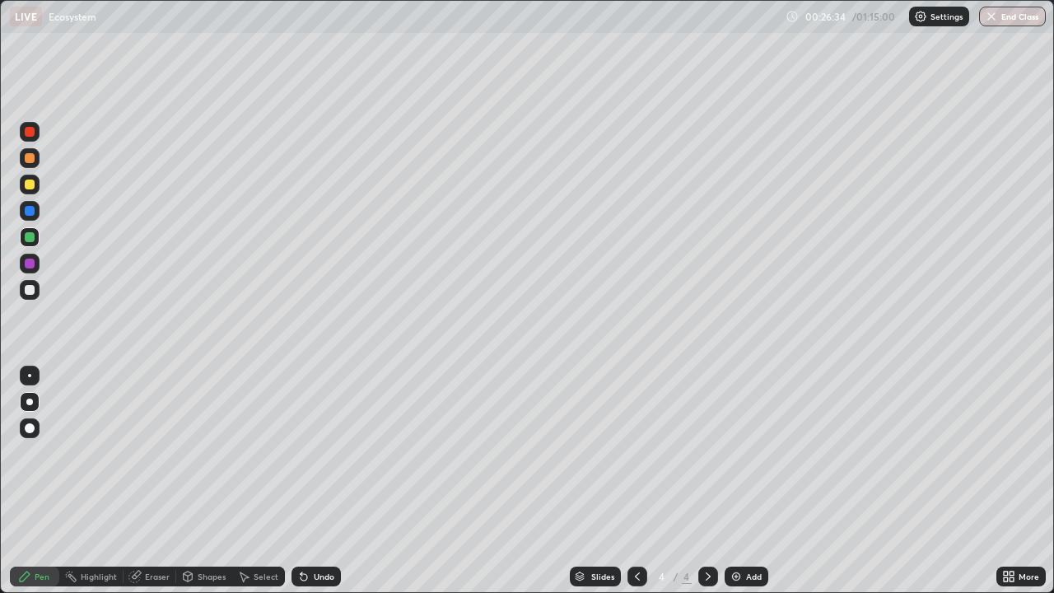
click at [31, 161] on div at bounding box center [30, 158] width 10 height 10
click at [33, 292] on div at bounding box center [30, 290] width 10 height 10
click at [41, 481] on div "Pen" at bounding box center [42, 576] width 15 height 8
click at [30, 161] on div at bounding box center [30, 158] width 10 height 10
click at [748, 481] on div "Add" at bounding box center [754, 576] width 16 height 8
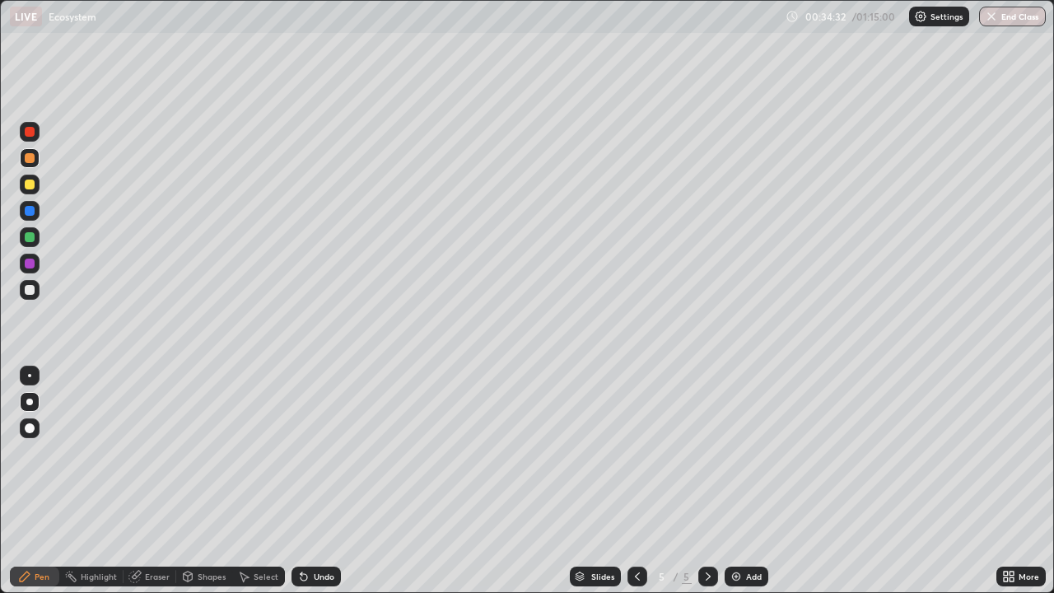
click at [32, 187] on div at bounding box center [30, 185] width 10 height 10
click at [30, 291] on div at bounding box center [30, 290] width 10 height 10
click at [315, 481] on div "Undo" at bounding box center [324, 576] width 21 height 8
click at [36, 295] on div at bounding box center [30, 290] width 20 height 20
click at [742, 481] on div "Add" at bounding box center [747, 577] width 44 height 20
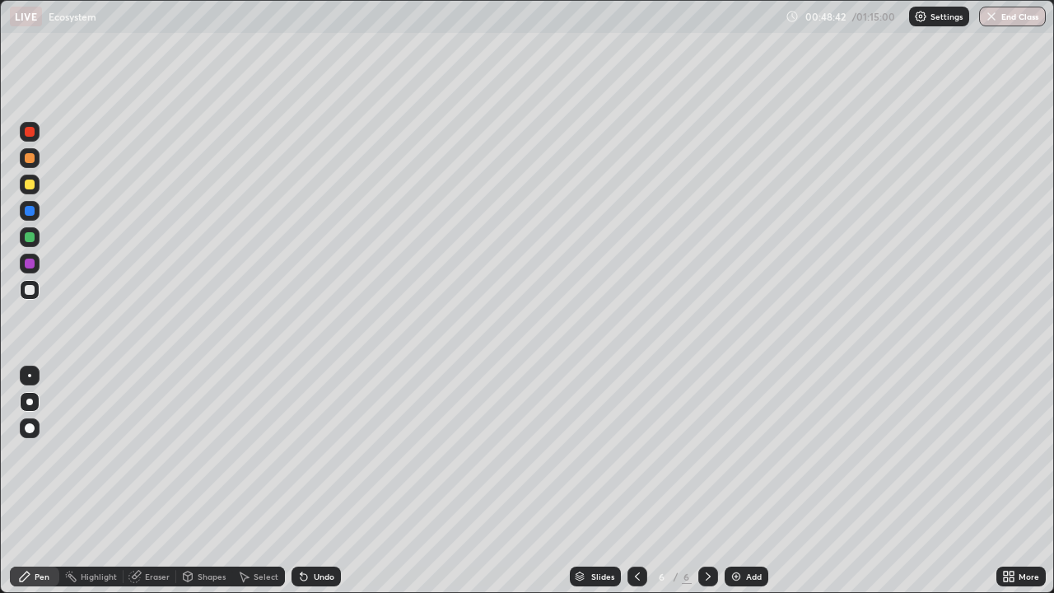
click at [29, 193] on div at bounding box center [30, 185] width 20 height 20
click at [307, 481] on icon at bounding box center [303, 576] width 13 height 13
click at [308, 481] on div "Undo" at bounding box center [316, 577] width 49 height 20
click at [301, 481] on icon at bounding box center [304, 577] width 7 height 7
click at [185, 481] on icon at bounding box center [188, 575] width 9 height 2
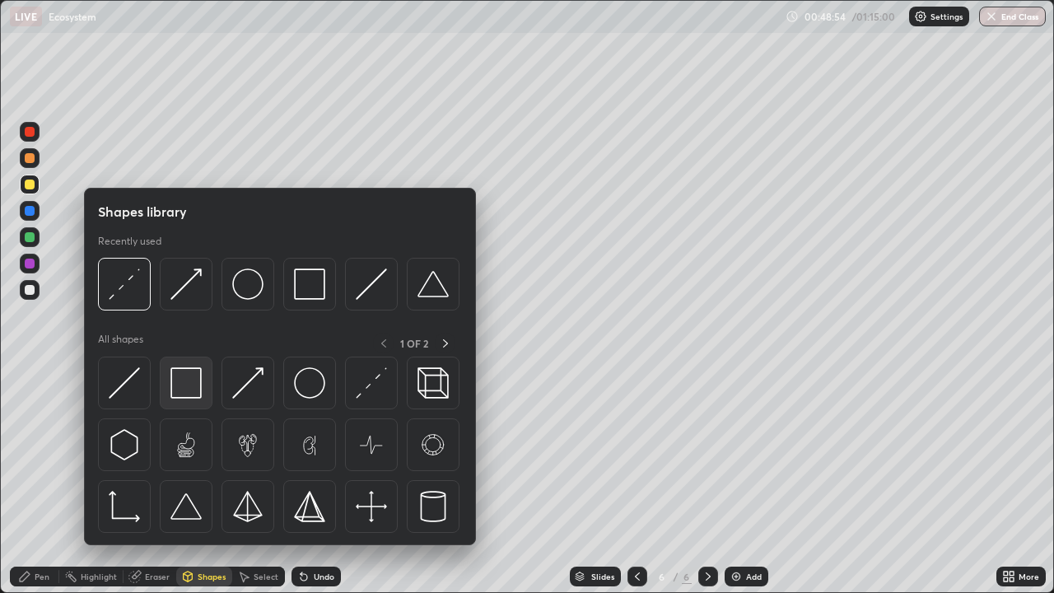
click at [186, 377] on img at bounding box center [185, 382] width 31 height 31
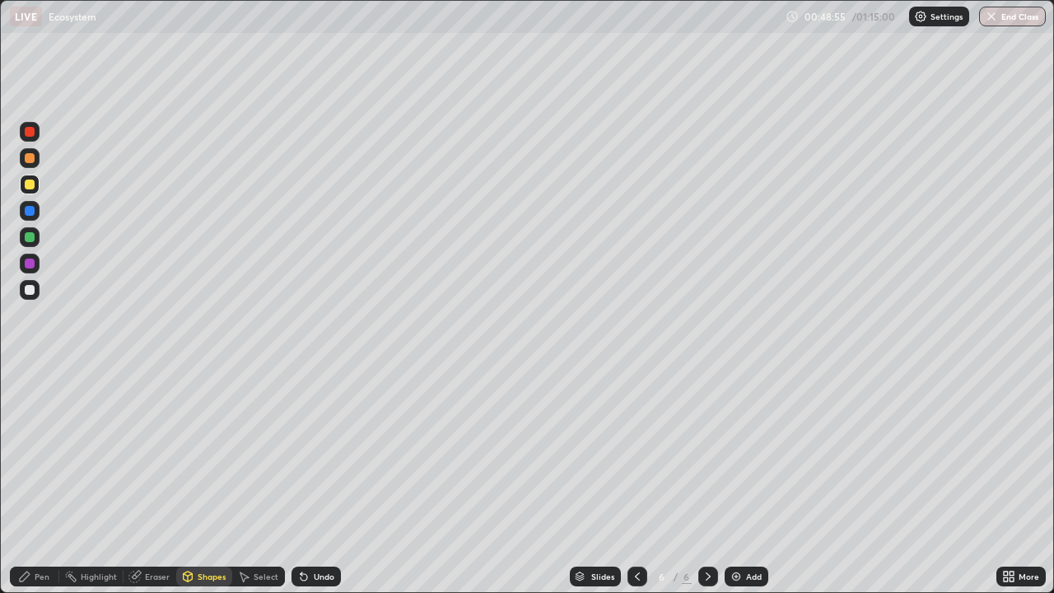
click at [33, 293] on div at bounding box center [30, 290] width 10 height 10
click at [35, 213] on div at bounding box center [30, 211] width 20 height 20
click at [30, 186] on div at bounding box center [30, 185] width 10 height 10
click at [39, 481] on div "Pen" at bounding box center [42, 576] width 15 height 8
click at [310, 481] on div "Undo" at bounding box center [316, 577] width 49 height 20
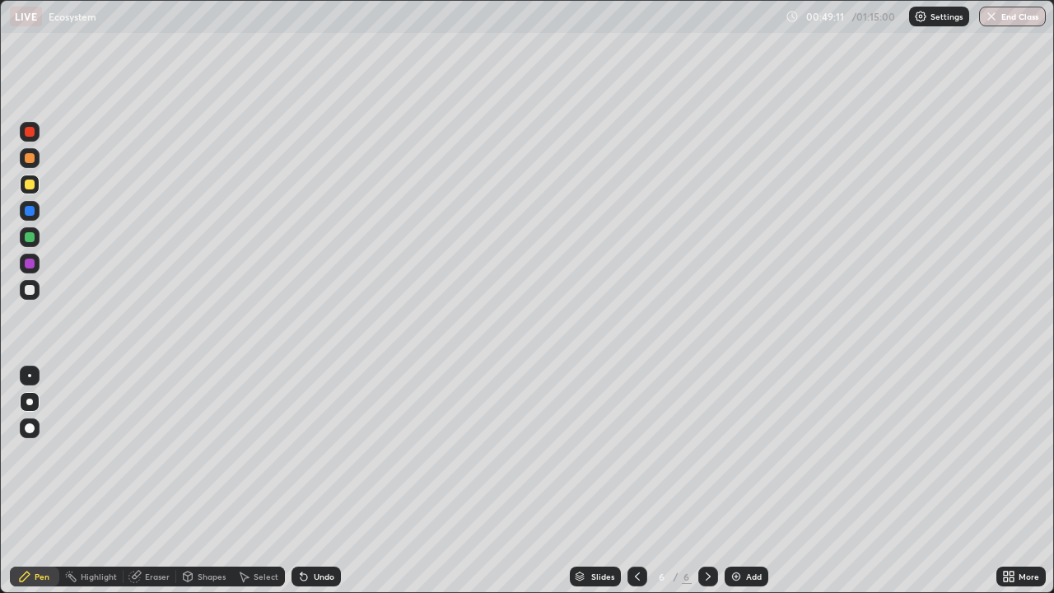
click at [314, 481] on div "Undo" at bounding box center [324, 576] width 21 height 8
click at [30, 291] on div at bounding box center [30, 290] width 10 height 10
click at [206, 481] on div "Shapes" at bounding box center [212, 576] width 28 height 8
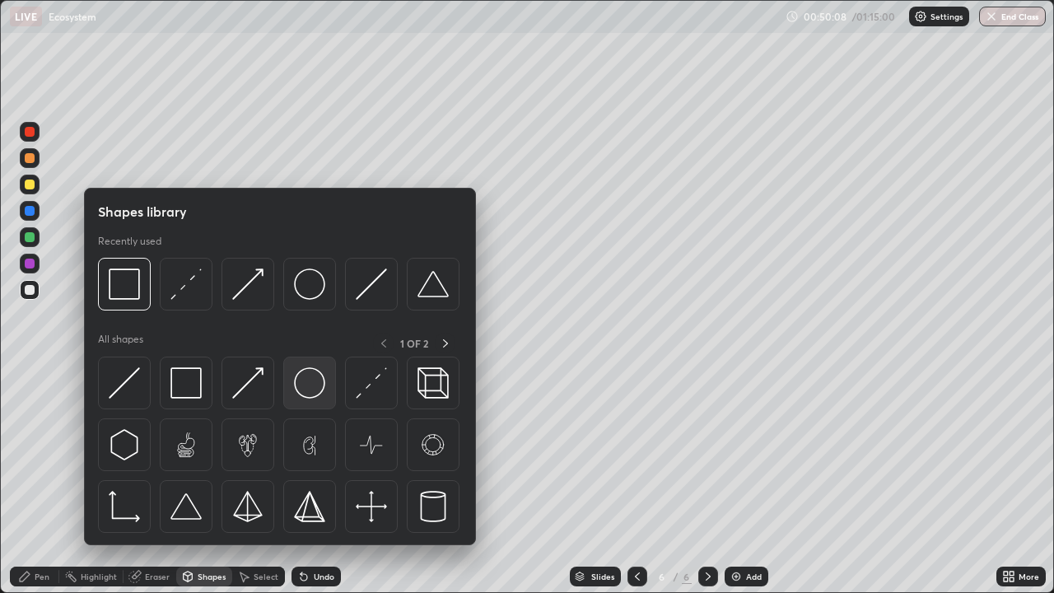
click at [300, 376] on img at bounding box center [309, 382] width 31 height 31
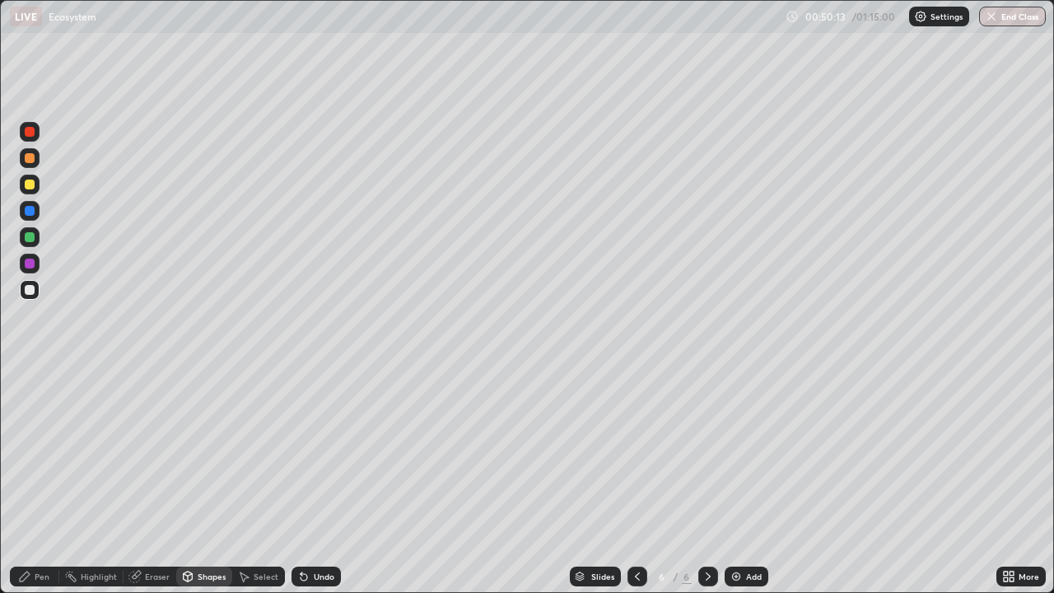
click at [212, 481] on div "Shapes" at bounding box center [204, 577] width 56 height 20
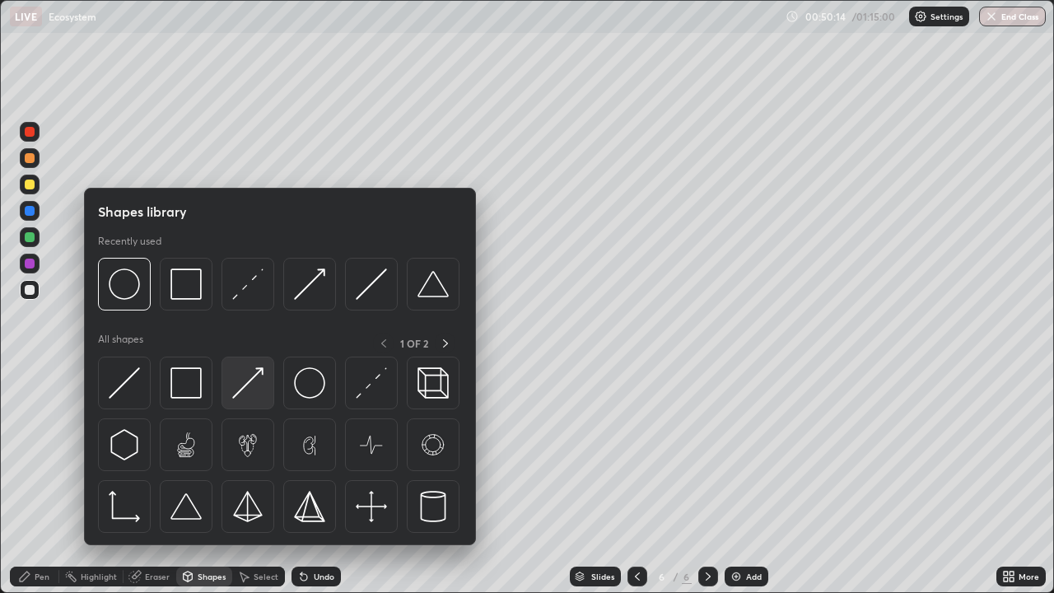
click at [245, 383] on img at bounding box center [247, 382] width 31 height 31
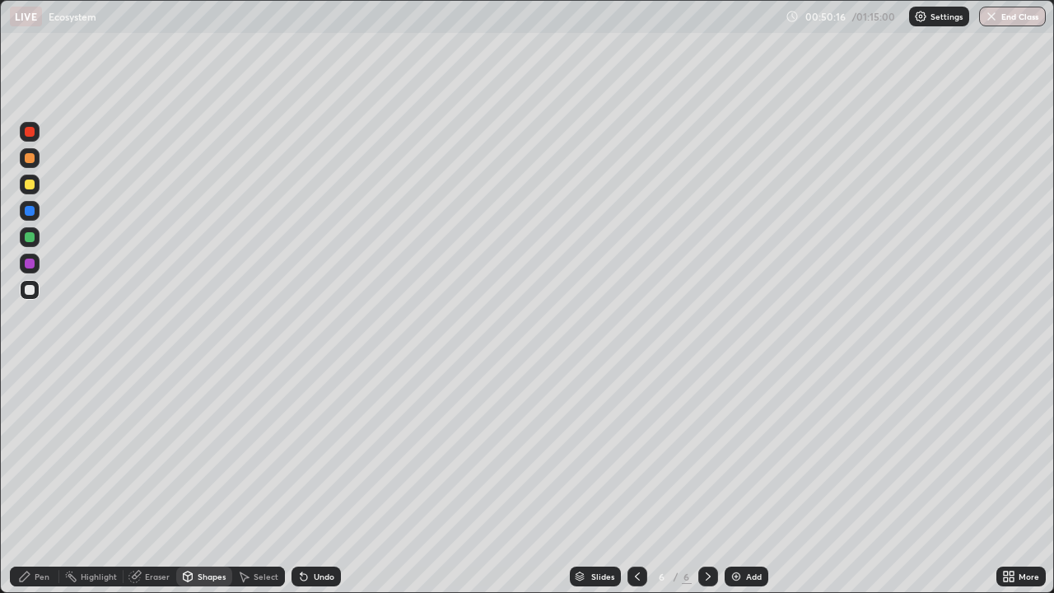
click at [30, 264] on div at bounding box center [30, 264] width 10 height 10
click at [39, 481] on div "Pen" at bounding box center [42, 576] width 15 height 8
click at [29, 264] on div at bounding box center [30, 264] width 10 height 10
click at [30, 238] on div at bounding box center [30, 237] width 10 height 10
click at [207, 481] on div "Shapes" at bounding box center [204, 577] width 56 height 20
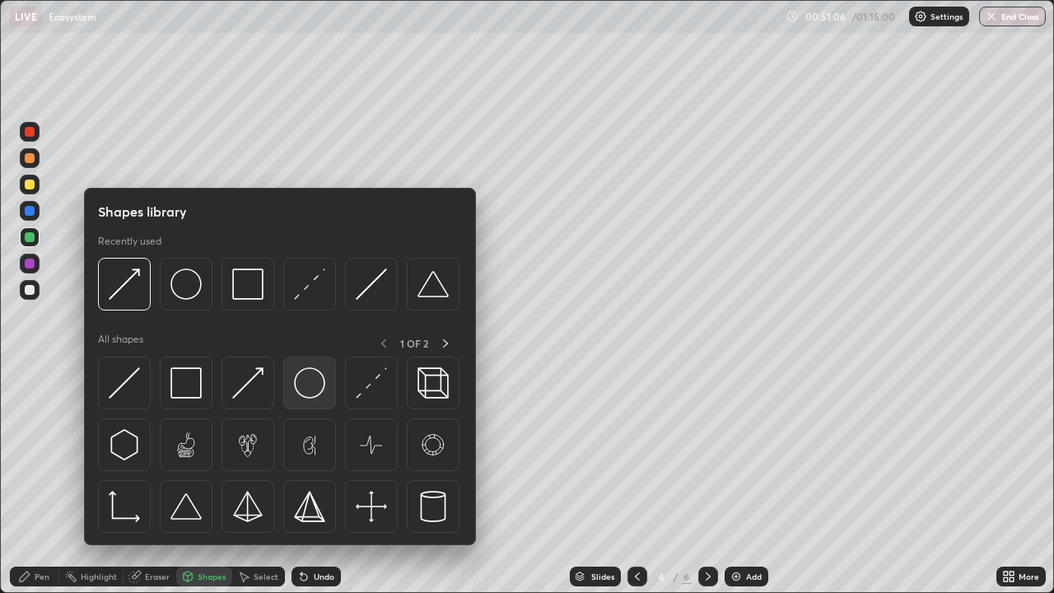
click at [309, 384] on img at bounding box center [309, 382] width 31 height 31
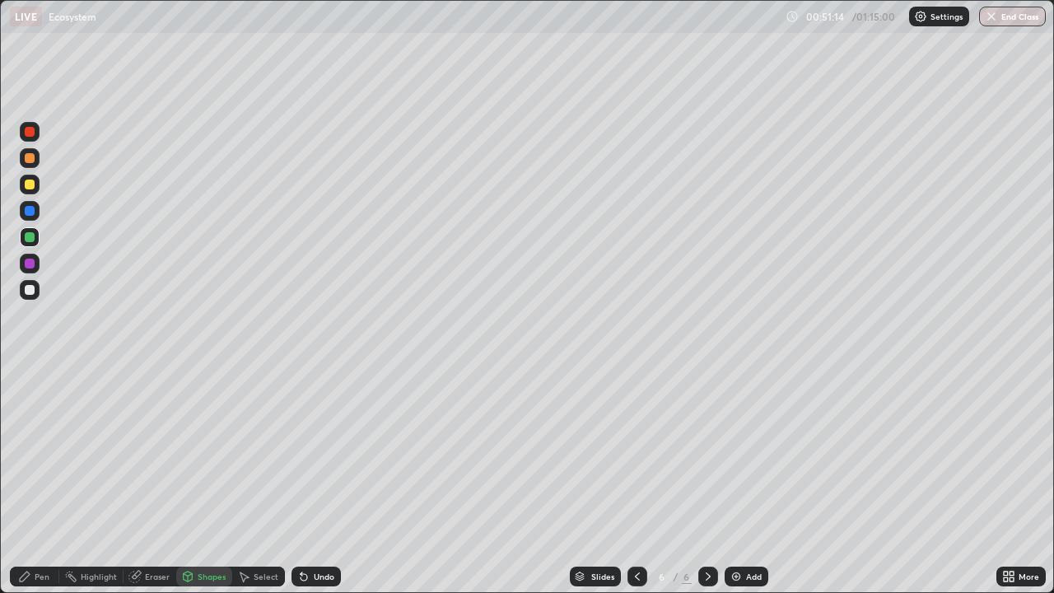
click at [48, 481] on div "Pen" at bounding box center [42, 576] width 15 height 8
click at [34, 292] on div at bounding box center [30, 290] width 10 height 10
click at [33, 159] on div at bounding box center [30, 158] width 10 height 10
click at [35, 295] on div at bounding box center [30, 290] width 20 height 20
click at [45, 481] on div "Pen" at bounding box center [34, 577] width 49 height 20
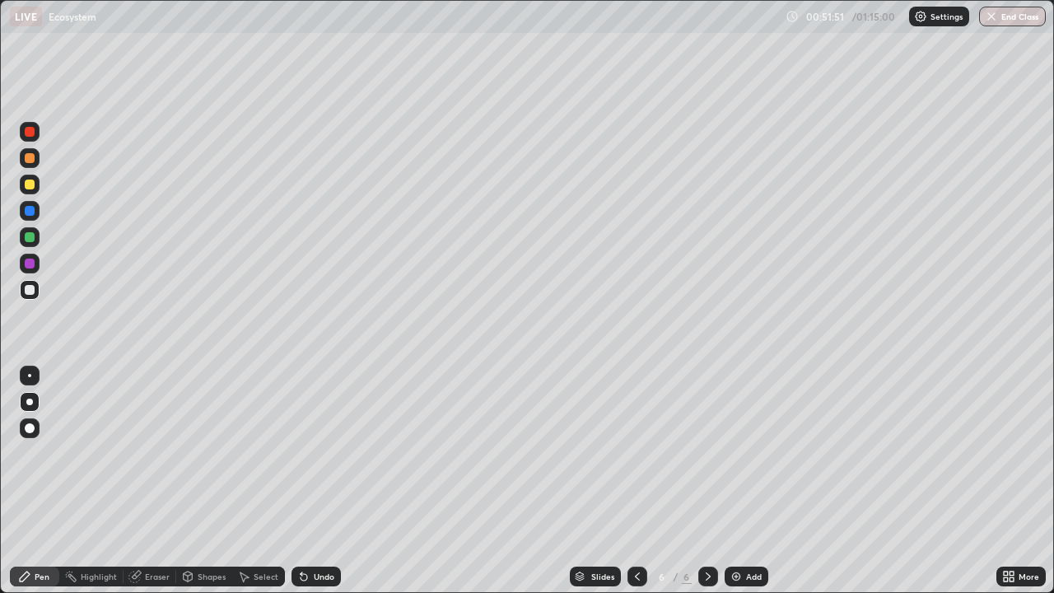
click at [27, 289] on div at bounding box center [30, 290] width 10 height 10
click at [33, 184] on div at bounding box center [30, 185] width 10 height 10
click at [329, 481] on div "Undo" at bounding box center [324, 576] width 21 height 8
click at [327, 481] on div "Undo" at bounding box center [324, 576] width 21 height 8
click at [334, 481] on div "Undo" at bounding box center [316, 577] width 49 height 20
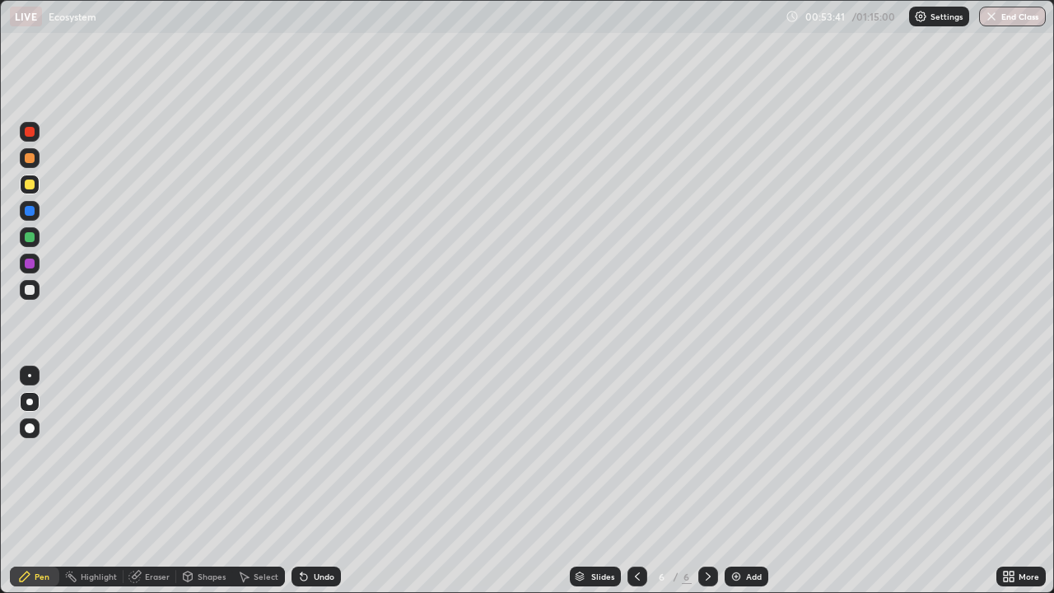
click at [335, 481] on div "Undo" at bounding box center [316, 577] width 49 height 20
click at [35, 165] on div at bounding box center [30, 158] width 20 height 20
click at [212, 481] on div "Shapes" at bounding box center [204, 577] width 56 height 20
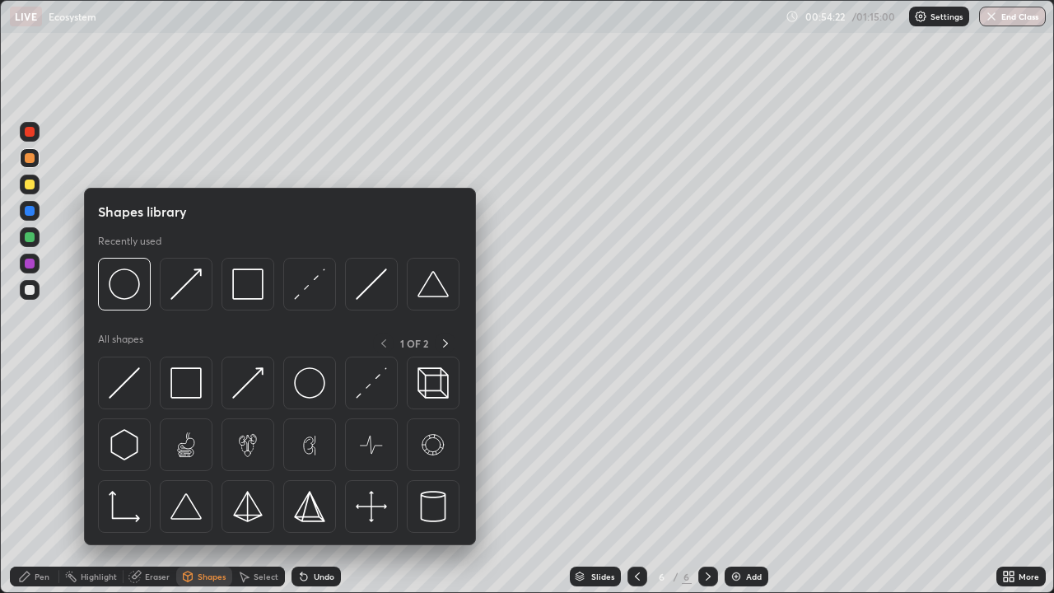
click at [198, 386] on img at bounding box center [185, 382] width 31 height 31
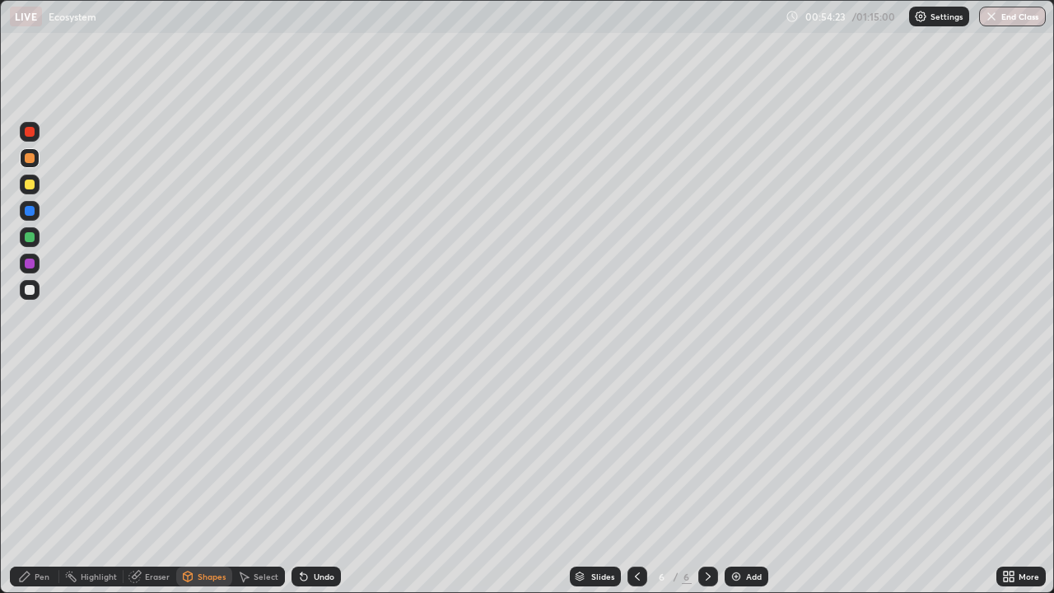
click at [34, 293] on div at bounding box center [30, 290] width 20 height 20
click at [37, 264] on div at bounding box center [30, 264] width 20 height 20
click at [40, 481] on div "Pen" at bounding box center [42, 576] width 15 height 8
click at [184, 481] on div "Shapes" at bounding box center [204, 576] width 56 height 33
click at [36, 481] on div "Pen" at bounding box center [34, 577] width 49 height 20
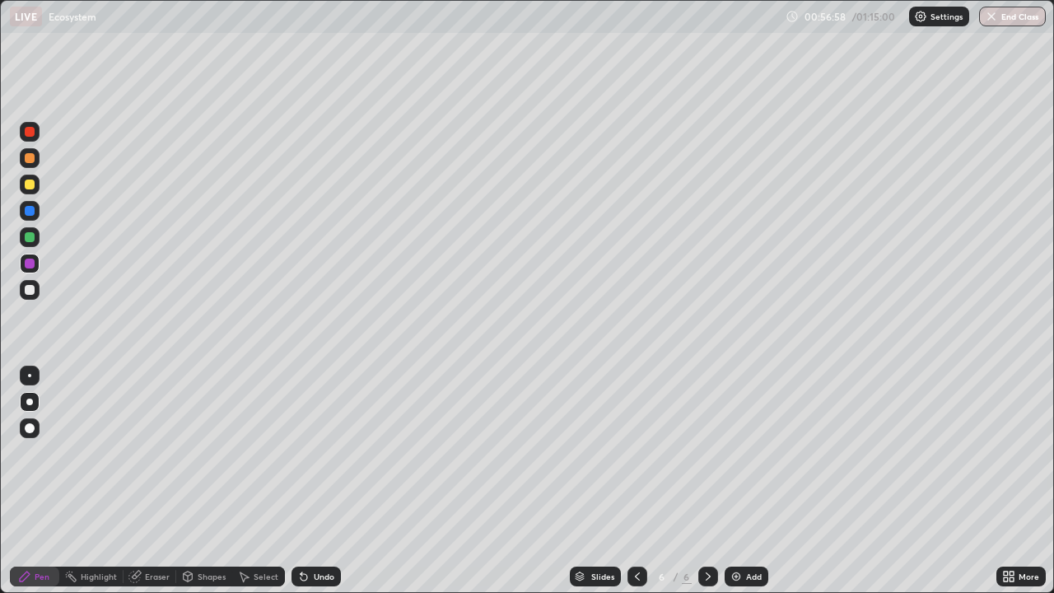
click at [30, 291] on div at bounding box center [30, 290] width 10 height 10
click at [28, 481] on div "Pen" at bounding box center [34, 577] width 49 height 20
click at [204, 481] on div "Shapes" at bounding box center [204, 577] width 56 height 20
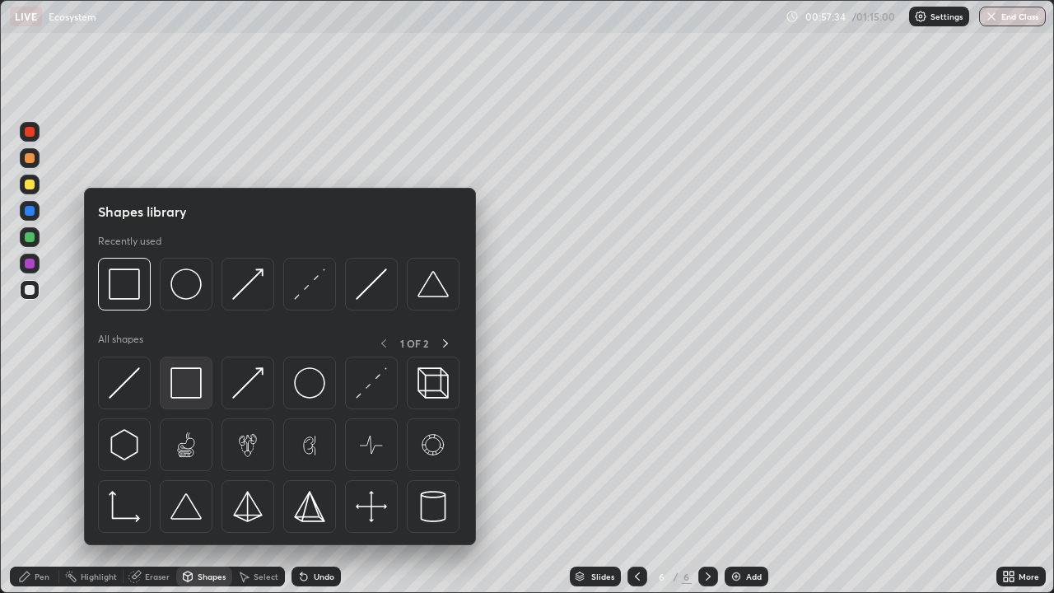
click at [190, 377] on img at bounding box center [185, 382] width 31 height 31
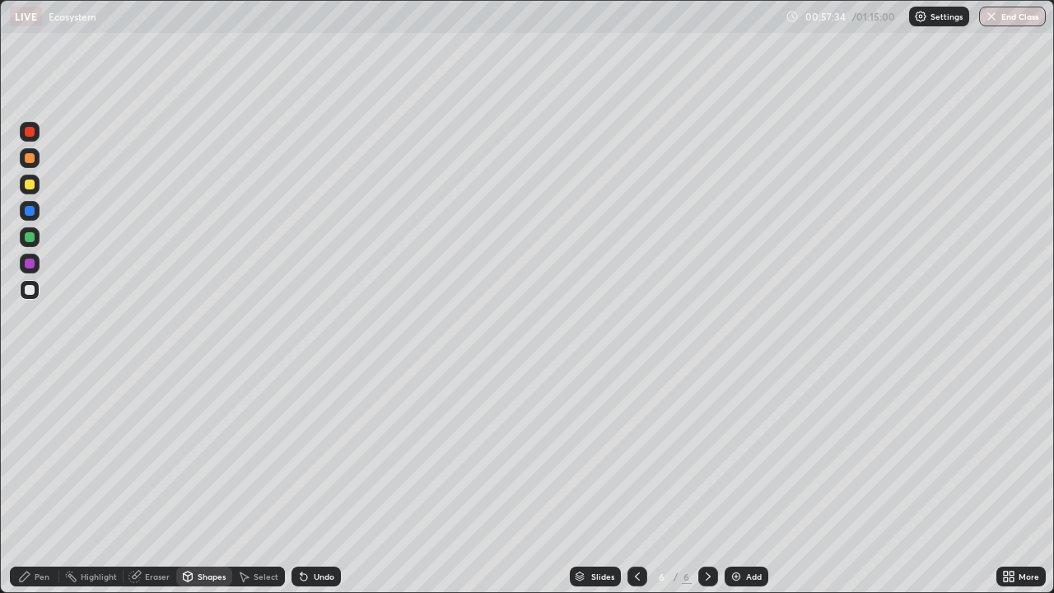
click at [31, 184] on div at bounding box center [30, 185] width 10 height 10
click at [1005, 16] on button "End Class" at bounding box center [1012, 17] width 67 height 20
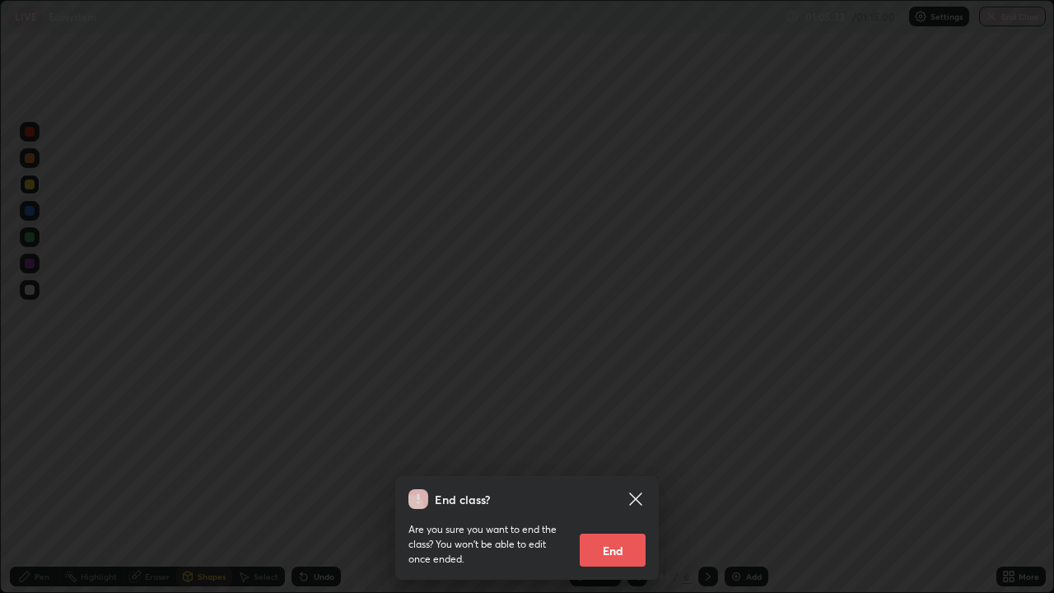
click at [622, 481] on button "End" at bounding box center [613, 550] width 66 height 33
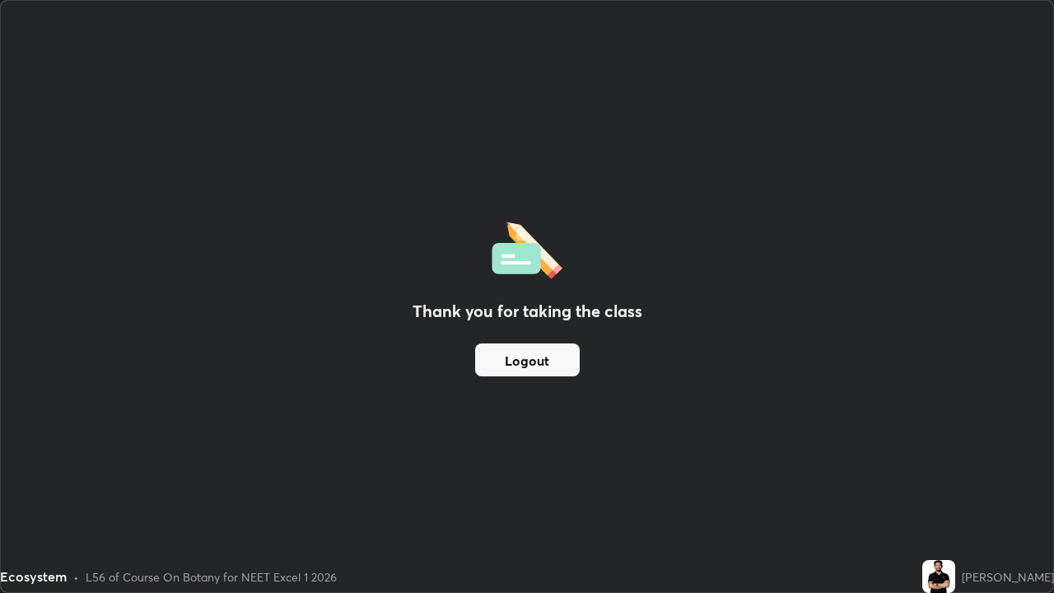
click at [539, 361] on button "Logout" at bounding box center [527, 359] width 105 height 33
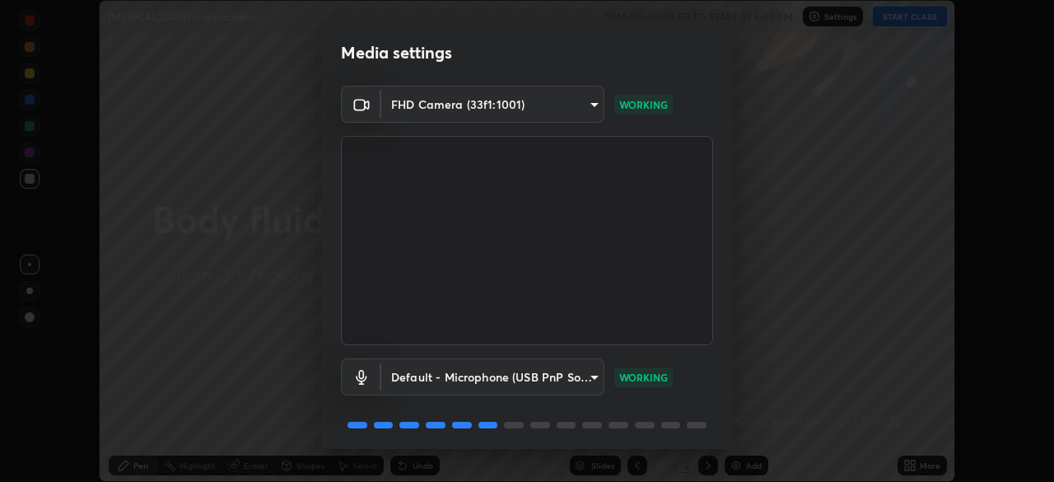
scroll to position [58, 0]
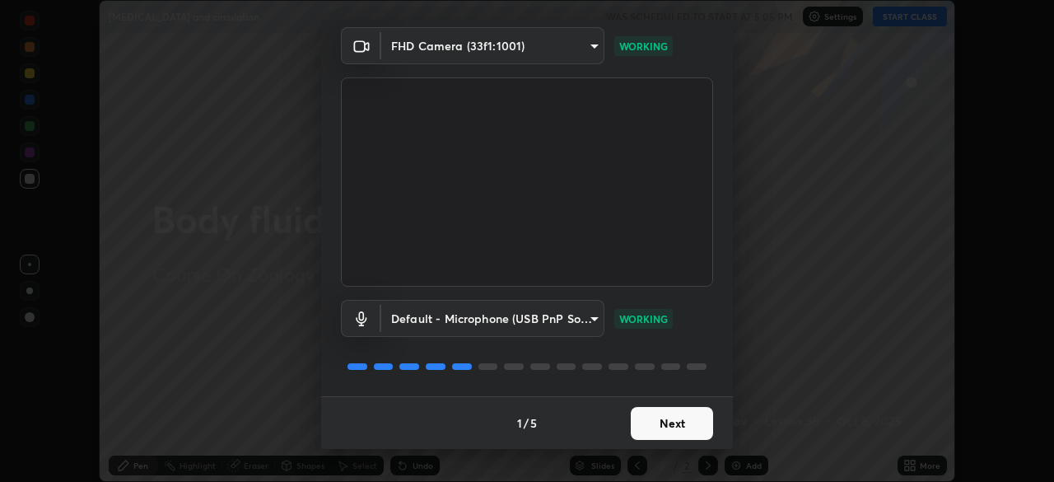
click at [671, 425] on button "Next" at bounding box center [672, 423] width 82 height 33
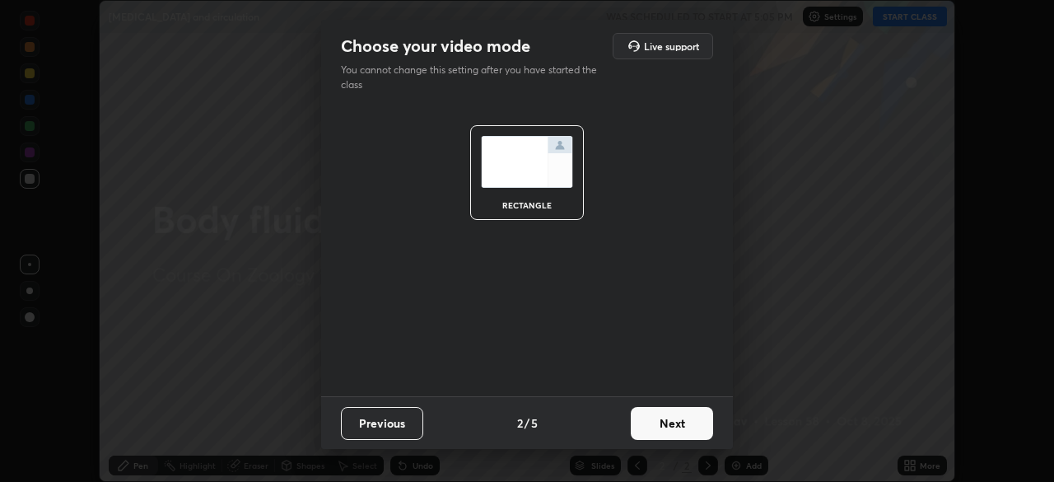
click at [677, 430] on button "Next" at bounding box center [672, 423] width 82 height 33
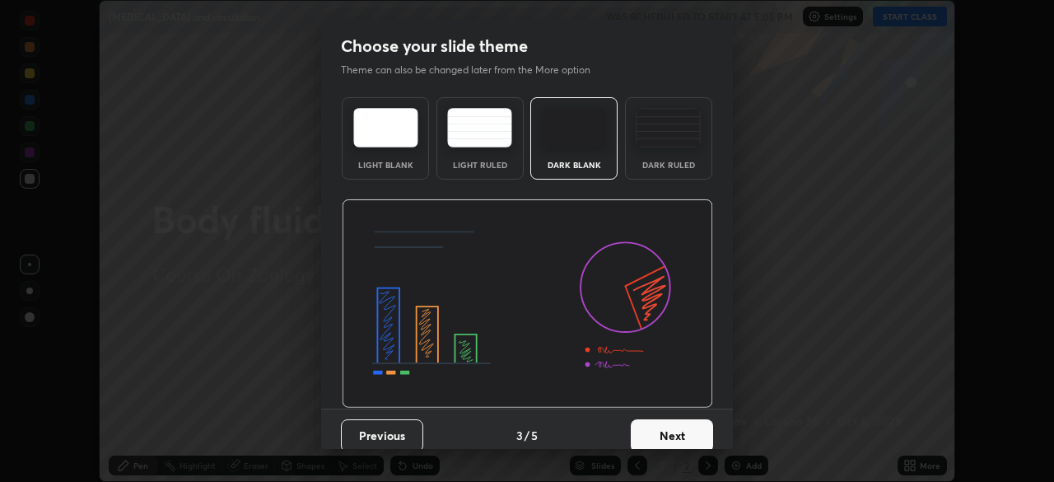
click at [696, 440] on button "Next" at bounding box center [672, 435] width 82 height 33
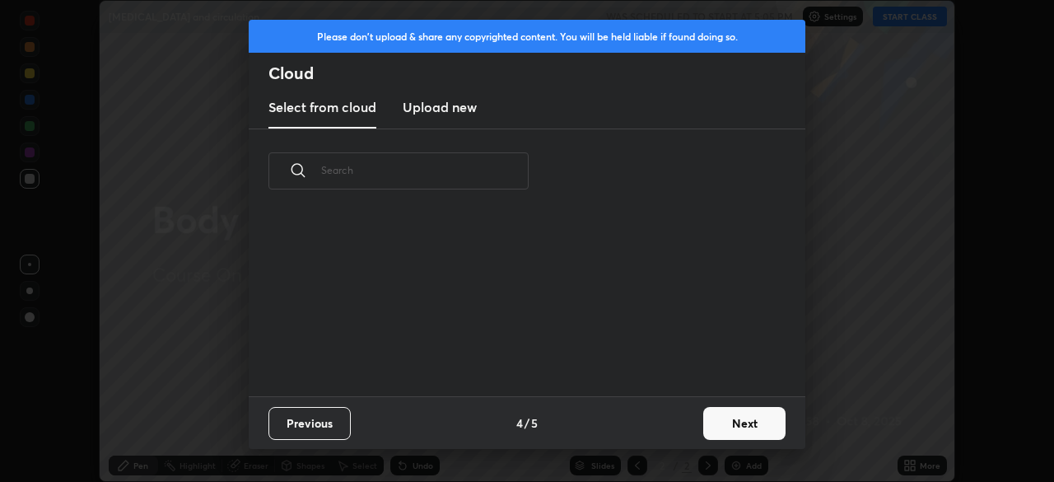
click at [756, 434] on button "Next" at bounding box center [744, 423] width 82 height 33
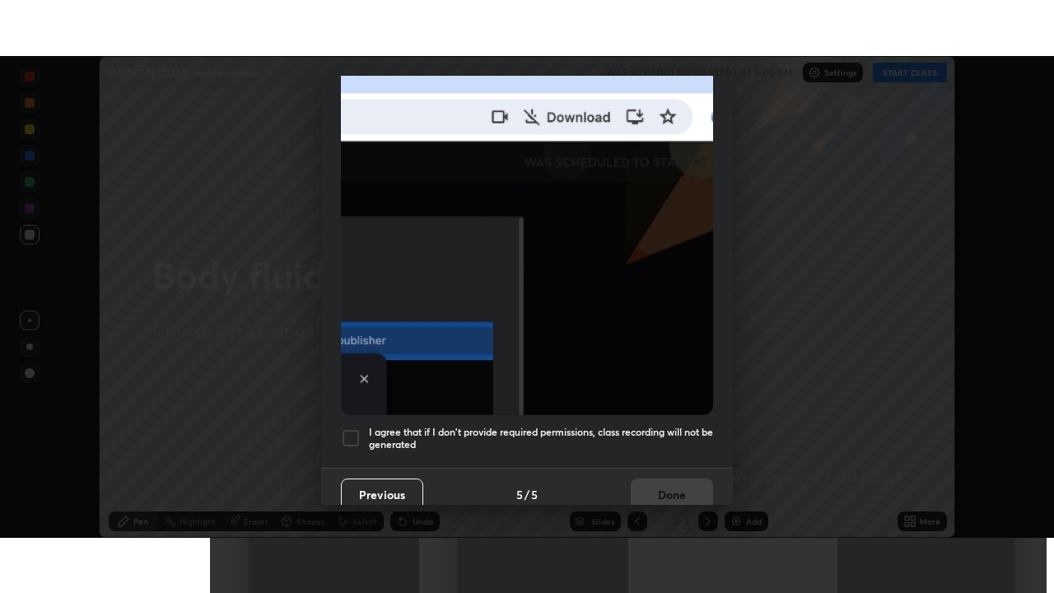
scroll to position [394, 0]
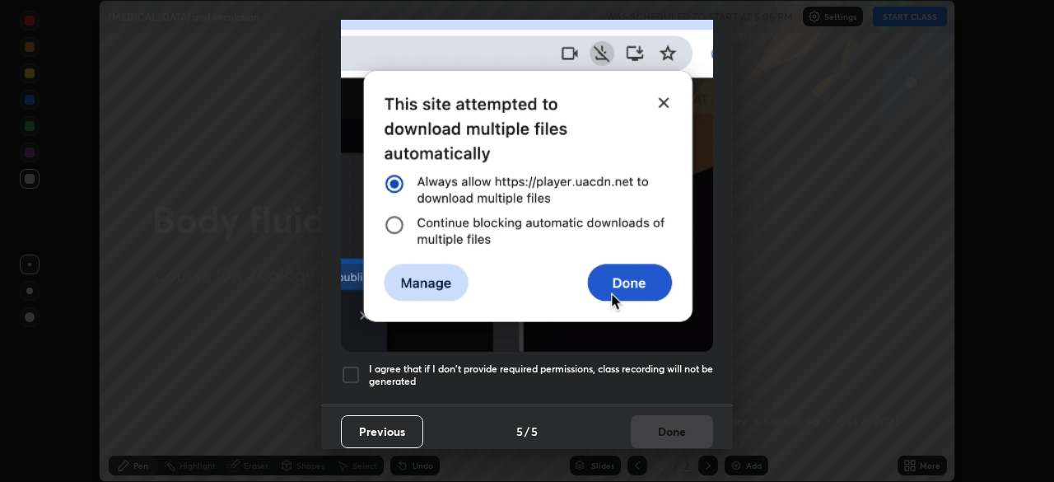
click at [348, 365] on div at bounding box center [351, 375] width 20 height 20
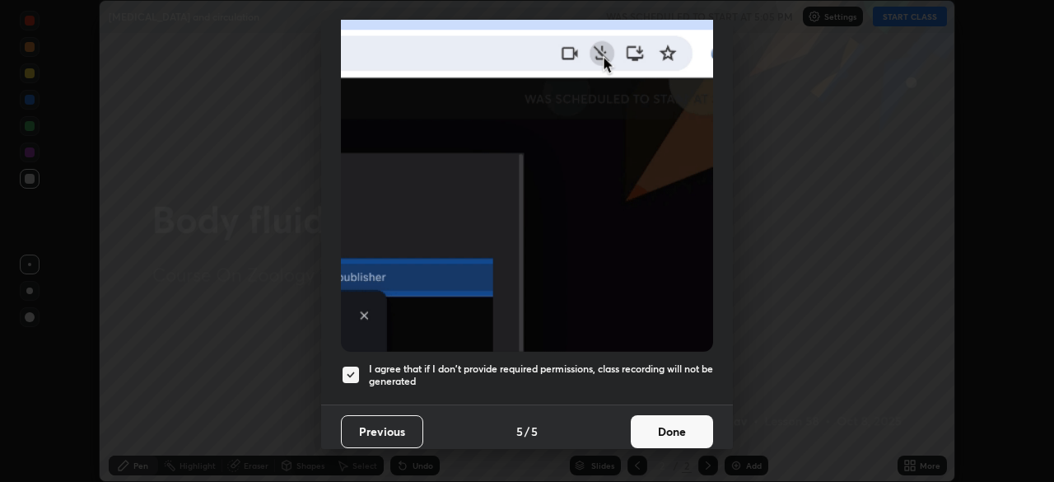
click at [665, 429] on button "Done" at bounding box center [672, 431] width 82 height 33
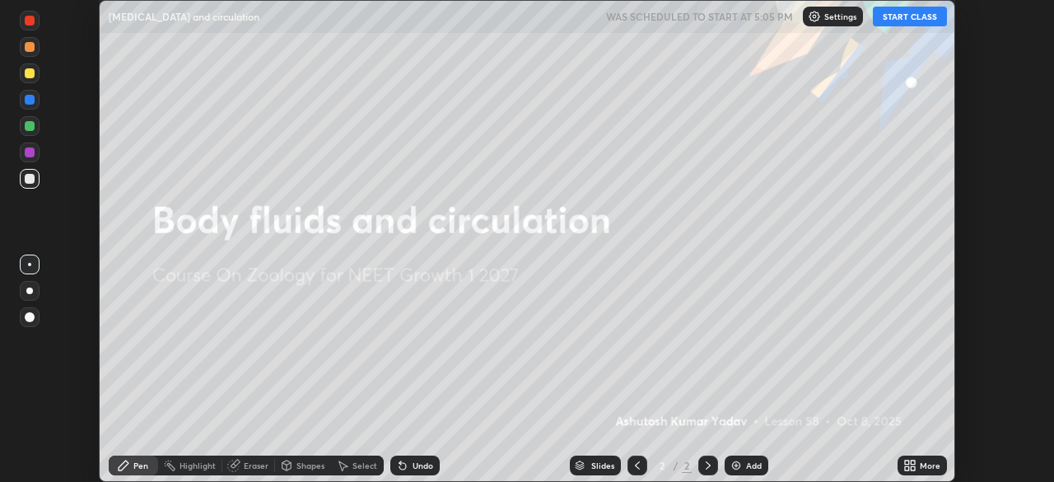
click at [754, 467] on div "Add" at bounding box center [754, 465] width 16 height 8
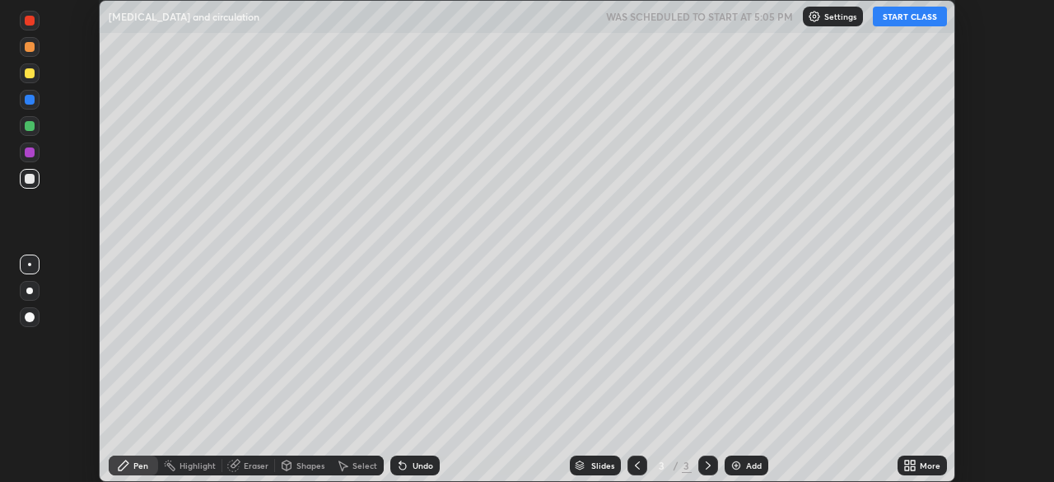
click at [922, 472] on div "More" at bounding box center [922, 465] width 49 height 20
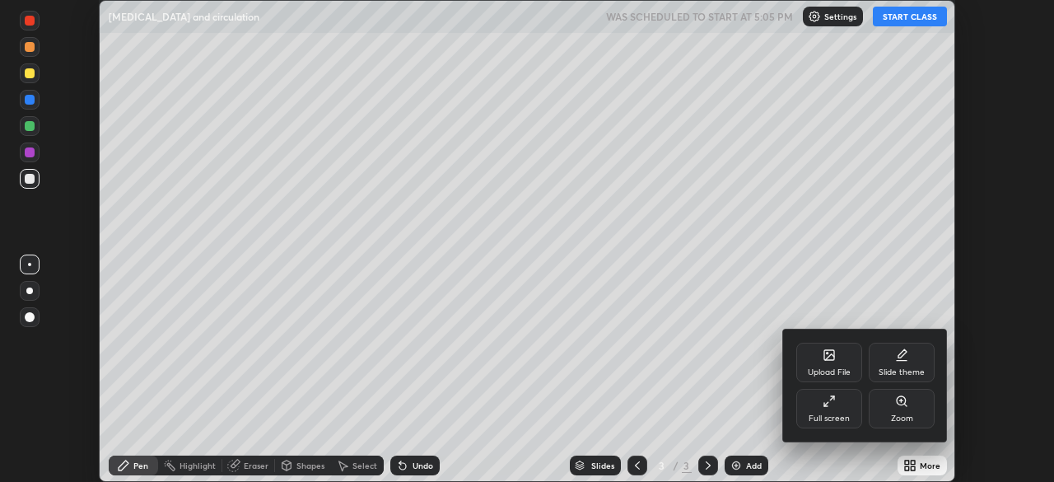
click at [844, 404] on div "Full screen" at bounding box center [829, 409] width 66 height 40
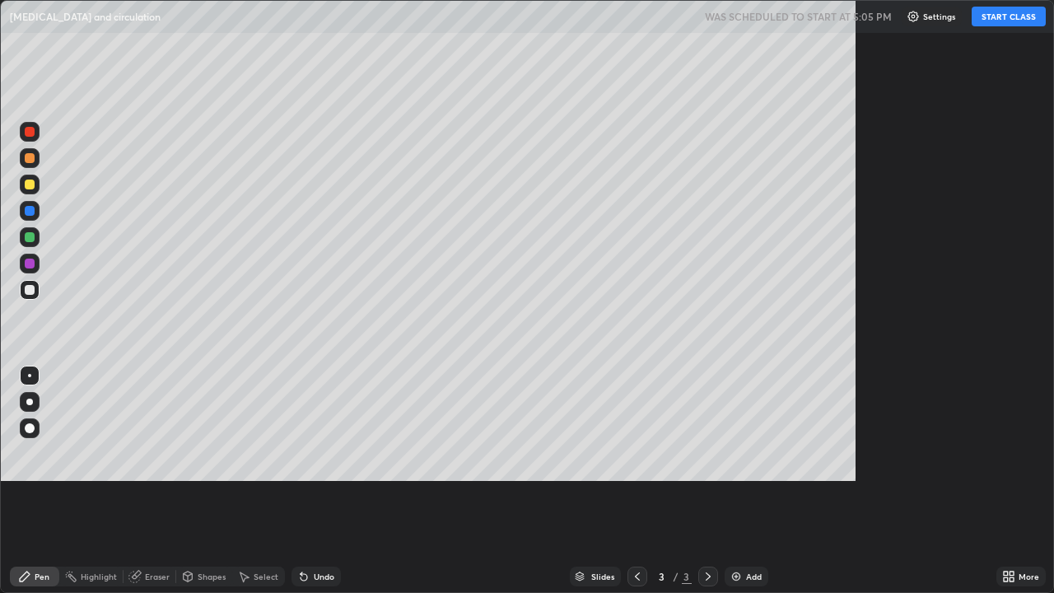
scroll to position [593, 1054]
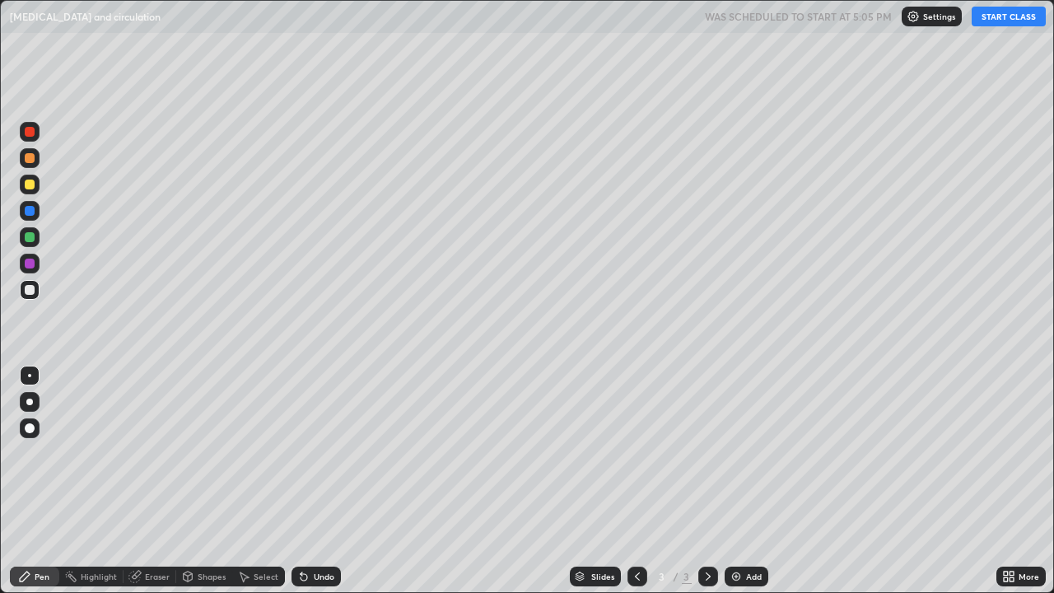
click at [1011, 16] on button "START CLASS" at bounding box center [1009, 17] width 74 height 20
click at [29, 290] on div at bounding box center [30, 290] width 10 height 10
click at [30, 427] on div at bounding box center [30, 428] width 10 height 10
click at [217, 481] on div "Shapes" at bounding box center [212, 576] width 28 height 8
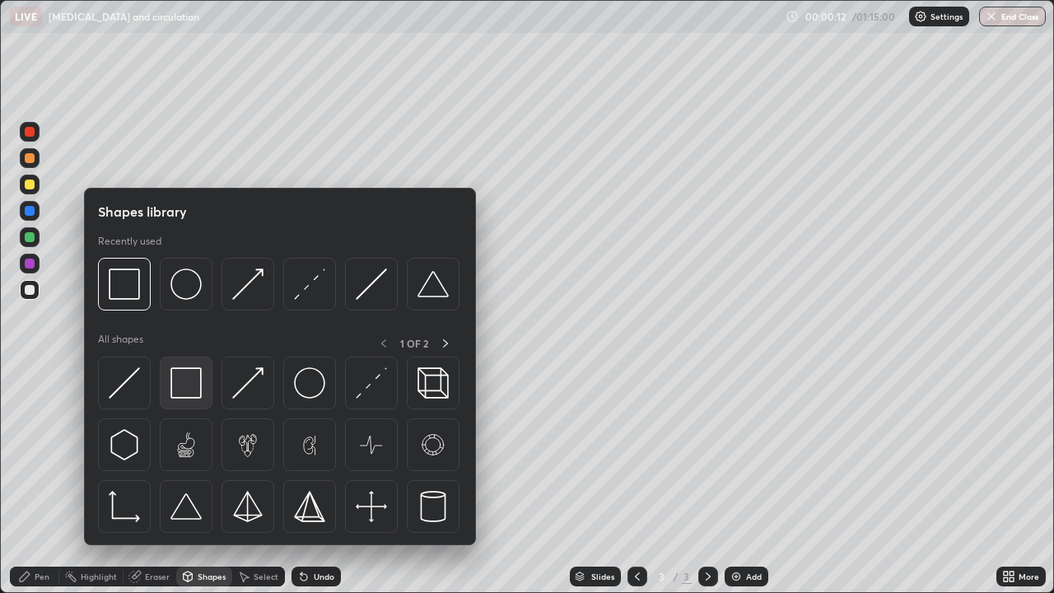
click at [193, 390] on img at bounding box center [185, 382] width 31 height 31
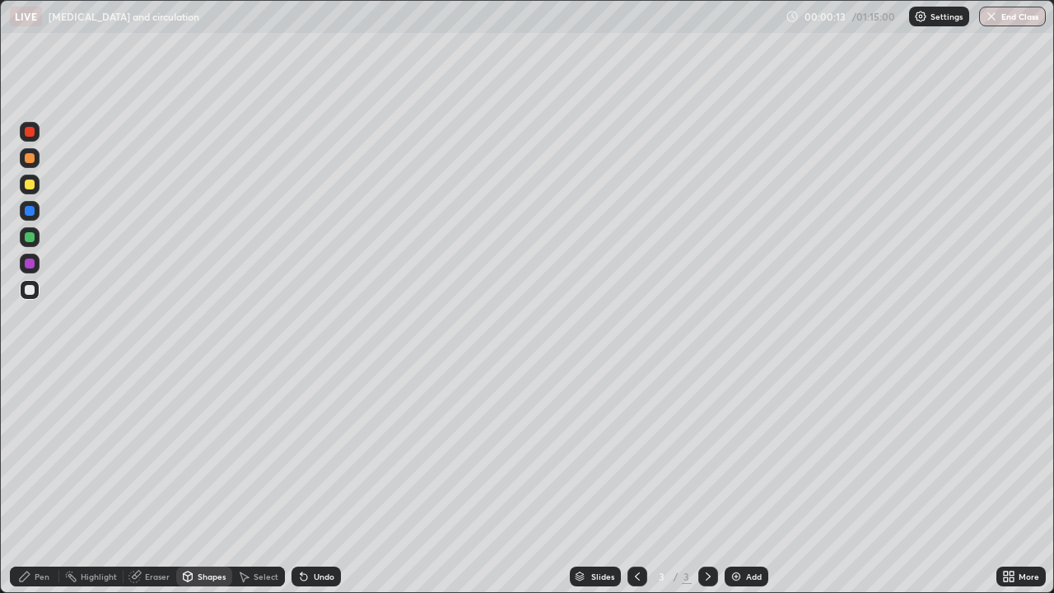
click at [29, 193] on div at bounding box center [30, 185] width 20 height 20
click at [29, 291] on div at bounding box center [30, 290] width 10 height 10
click at [314, 481] on div "Undo" at bounding box center [324, 576] width 21 height 8
click at [52, 481] on div "Pen" at bounding box center [34, 577] width 49 height 20
click at [30, 184] on div at bounding box center [30, 185] width 10 height 10
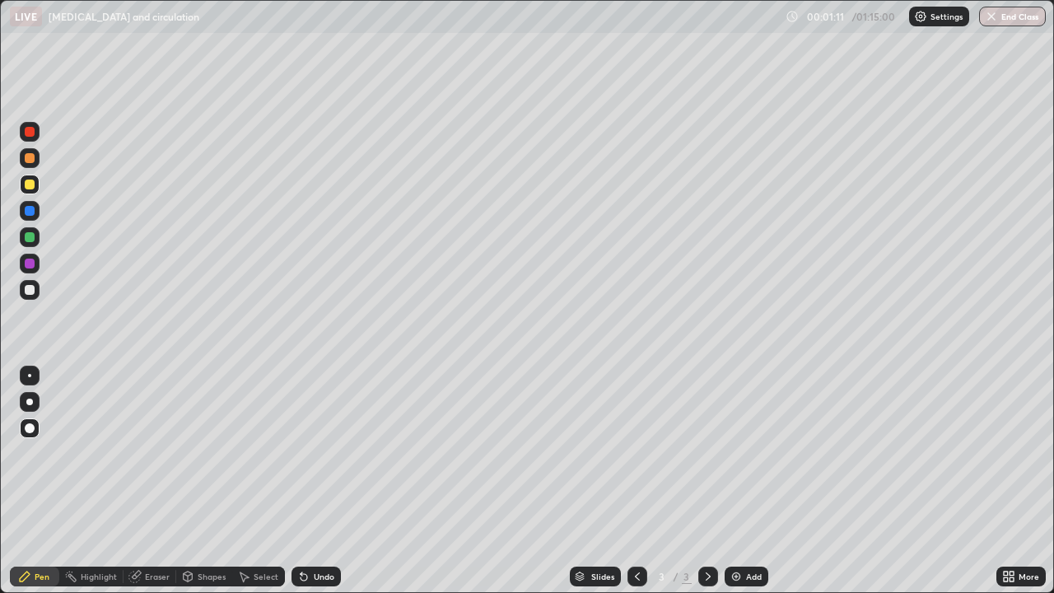
click at [31, 213] on div at bounding box center [30, 211] width 10 height 10
click at [29, 189] on div at bounding box center [30, 185] width 10 height 10
click at [30, 238] on div at bounding box center [30, 237] width 10 height 10
click at [30, 244] on div at bounding box center [30, 237] width 20 height 20
click at [30, 185] on div at bounding box center [30, 185] width 10 height 10
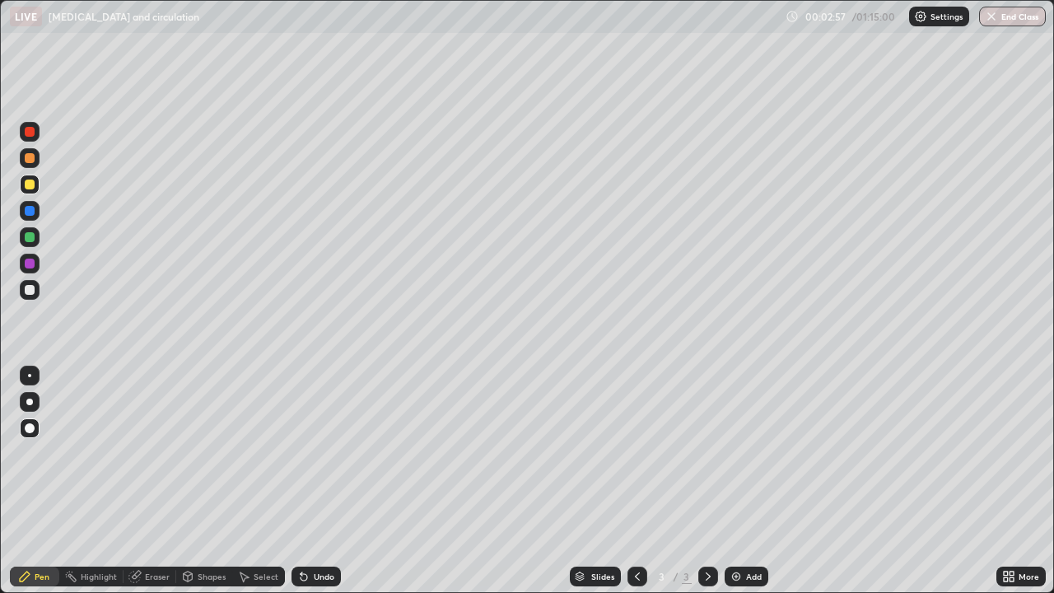
click at [30, 166] on div at bounding box center [30, 158] width 20 height 20
click at [30, 402] on div at bounding box center [29, 402] width 7 height 7
click at [33, 239] on div at bounding box center [30, 237] width 10 height 10
click at [32, 267] on div at bounding box center [30, 264] width 10 height 10
click at [28, 212] on div at bounding box center [30, 211] width 10 height 10
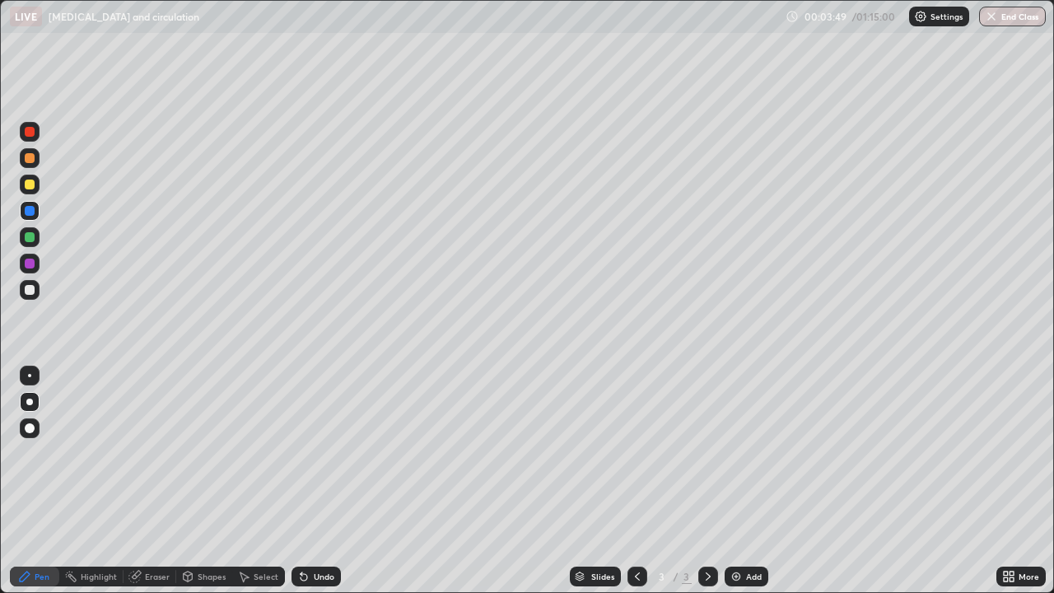
click at [30, 264] on div at bounding box center [30, 264] width 10 height 10
click at [30, 186] on div at bounding box center [30, 185] width 10 height 10
click at [30, 428] on div at bounding box center [30, 428] width 10 height 10
click at [31, 404] on div at bounding box center [29, 402] width 7 height 7
click at [44, 481] on div "Pen" at bounding box center [42, 576] width 15 height 8
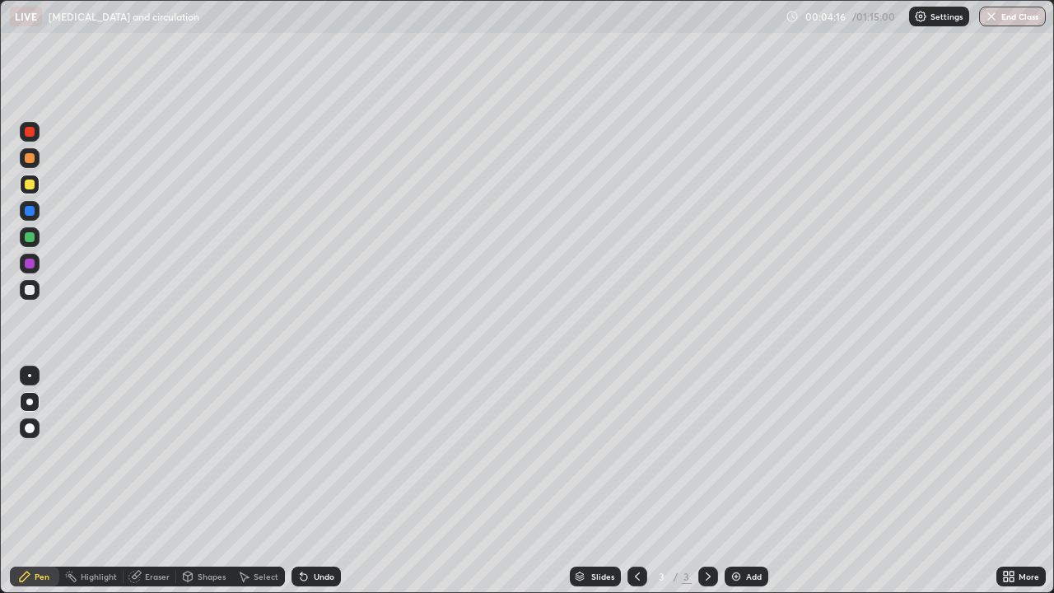
click at [321, 481] on div "Undo" at bounding box center [324, 576] width 21 height 8
click at [320, 481] on div "Undo" at bounding box center [324, 576] width 21 height 8
click at [37, 289] on div at bounding box center [30, 290] width 20 height 20
click at [30, 185] on div at bounding box center [30, 185] width 10 height 10
click at [37, 291] on div at bounding box center [30, 290] width 20 height 20
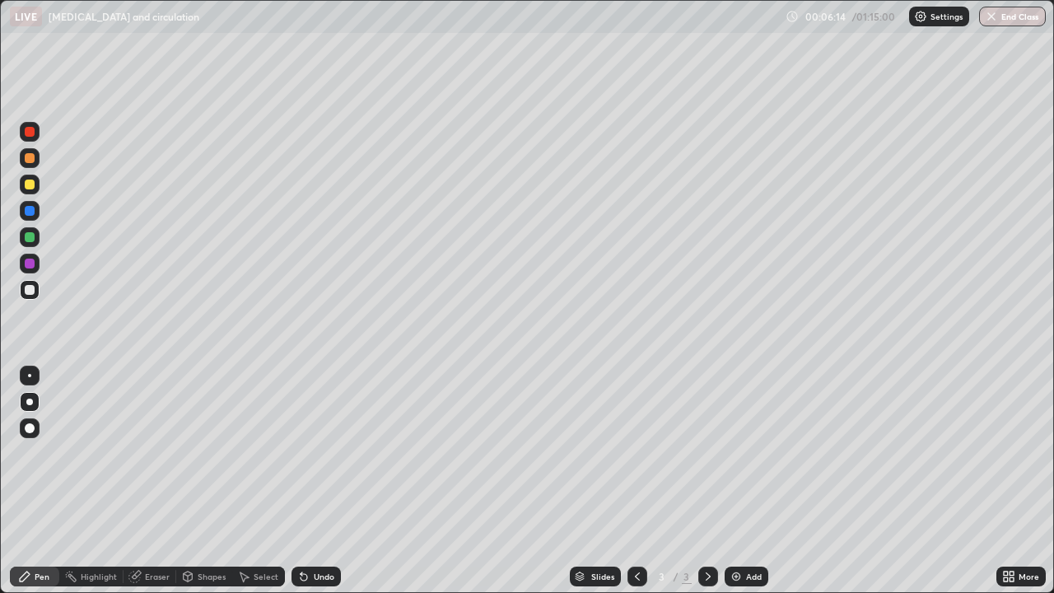
click at [28, 290] on div at bounding box center [30, 290] width 10 height 10
click at [30, 294] on div at bounding box center [30, 290] width 10 height 10
click at [30, 185] on div at bounding box center [30, 185] width 10 height 10
click at [746, 481] on div "Add" at bounding box center [754, 576] width 16 height 8
click at [30, 291] on div at bounding box center [30, 290] width 10 height 10
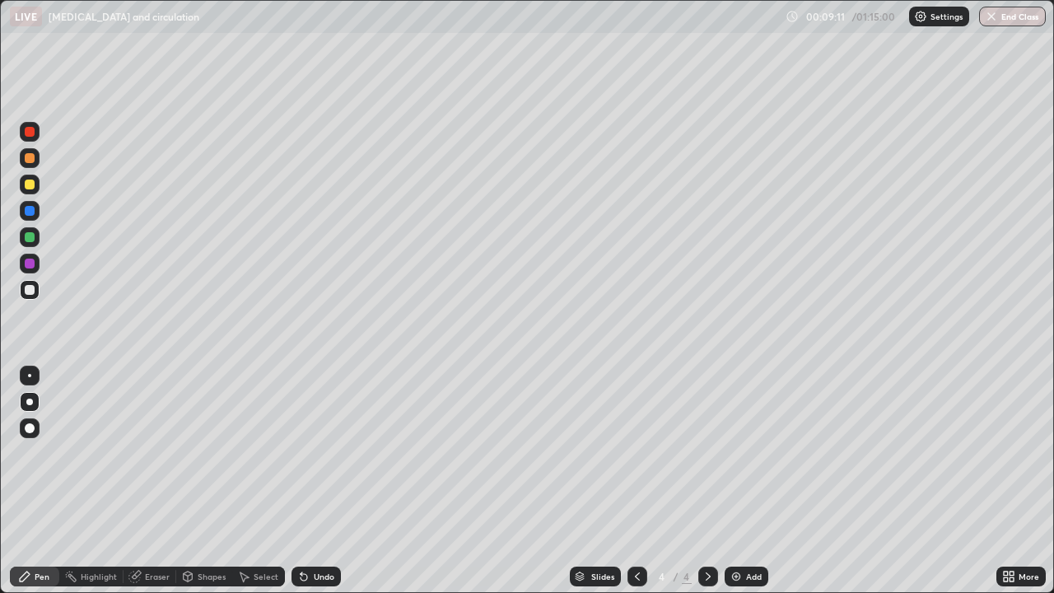
click at [50, 481] on div "Pen" at bounding box center [34, 577] width 49 height 20
click at [212, 481] on div "Shapes" at bounding box center [212, 576] width 28 height 8
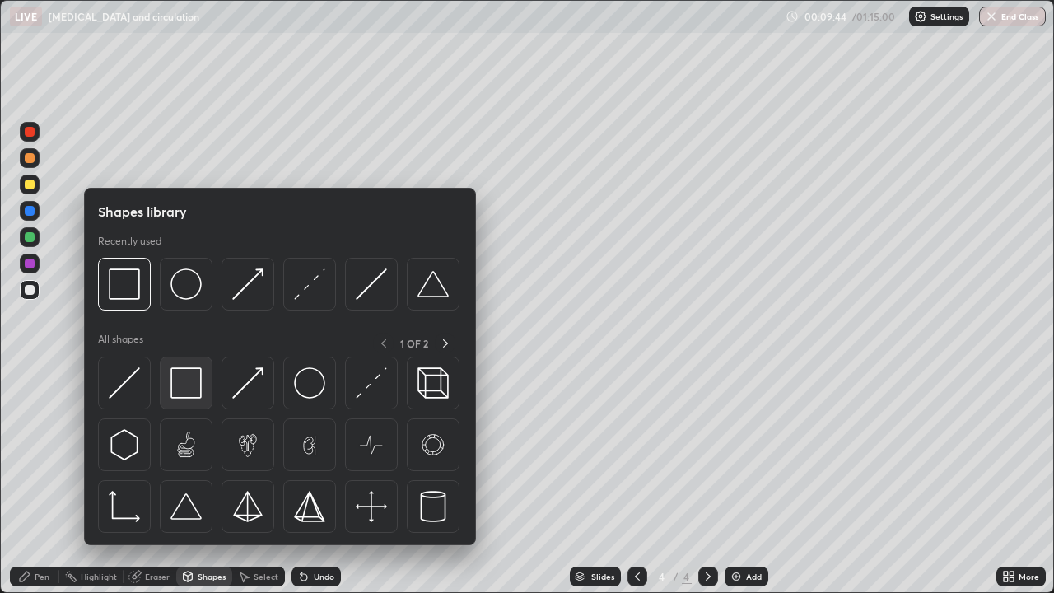
click at [198, 378] on img at bounding box center [185, 382] width 31 height 31
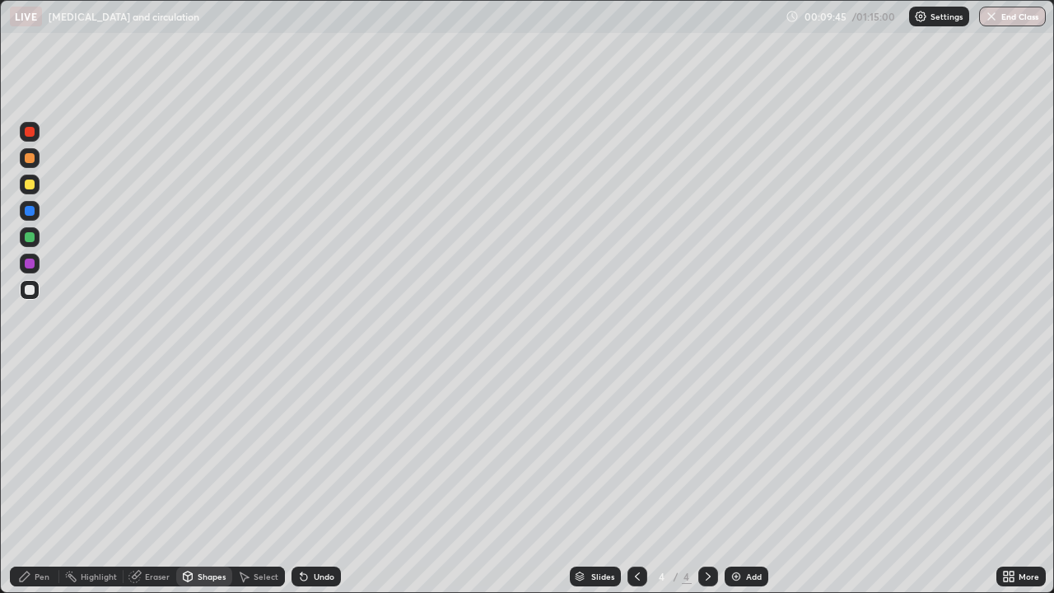
click at [27, 183] on div at bounding box center [30, 185] width 10 height 10
click at [38, 481] on div "Pen" at bounding box center [42, 576] width 15 height 8
click at [30, 293] on div at bounding box center [30, 290] width 10 height 10
click at [208, 481] on div "Shapes" at bounding box center [212, 576] width 28 height 8
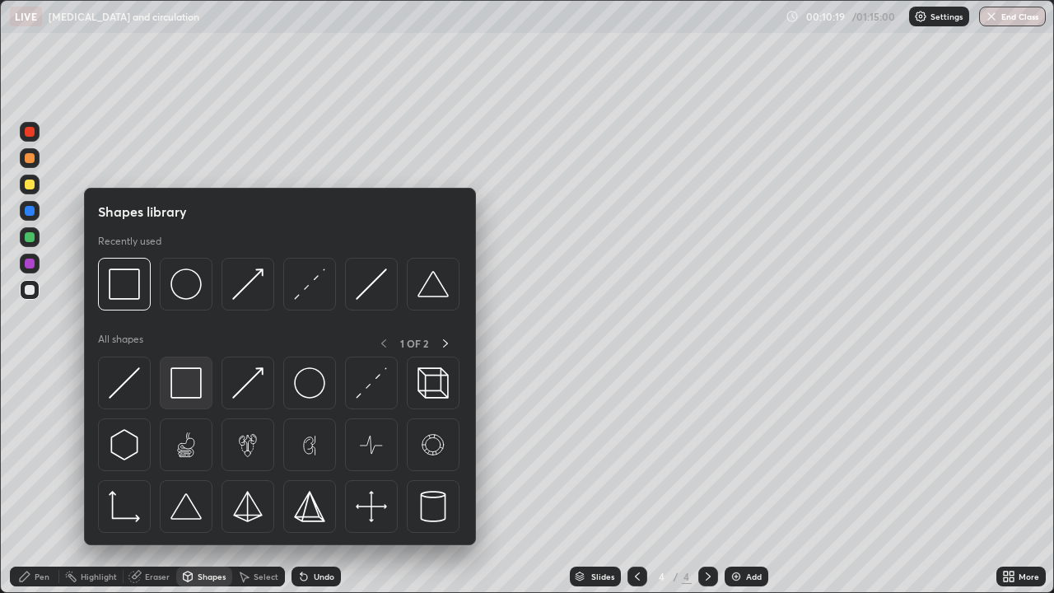
click at [193, 385] on img at bounding box center [185, 382] width 31 height 31
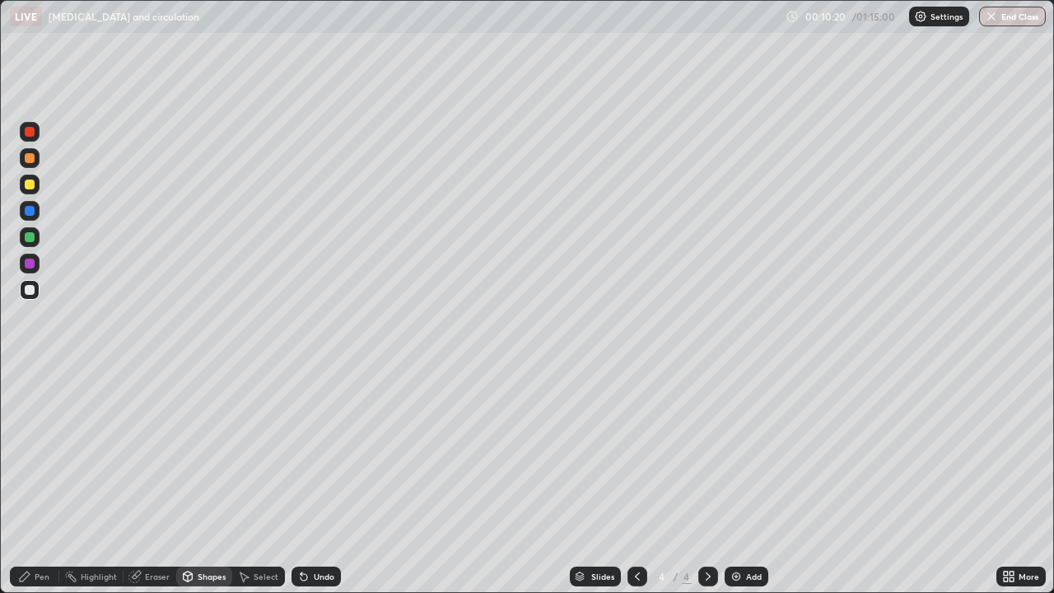
click at [32, 187] on div at bounding box center [30, 185] width 10 height 10
click at [32, 481] on div "Pen" at bounding box center [34, 577] width 49 height 20
click at [30, 292] on div at bounding box center [30, 290] width 10 height 10
click at [314, 481] on div "Undo" at bounding box center [324, 576] width 21 height 8
click at [308, 481] on icon at bounding box center [303, 576] width 13 height 13
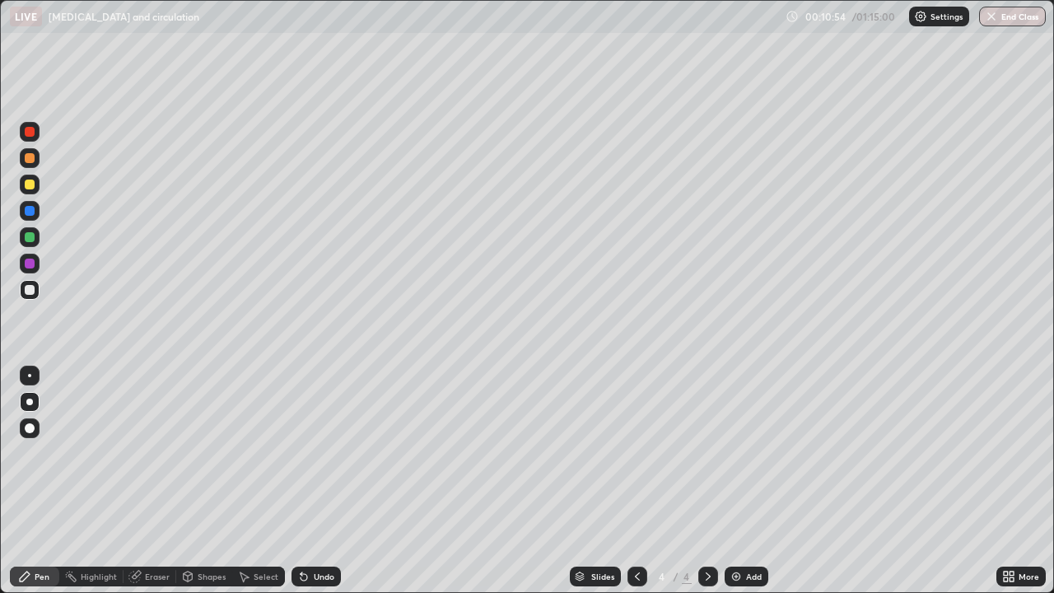
click at [308, 481] on icon at bounding box center [303, 576] width 13 height 13
click at [28, 178] on div at bounding box center [30, 185] width 20 height 20
click at [30, 264] on div at bounding box center [30, 264] width 10 height 10
click at [32, 293] on div at bounding box center [30, 290] width 10 height 10
click at [29, 191] on div at bounding box center [30, 185] width 20 height 20
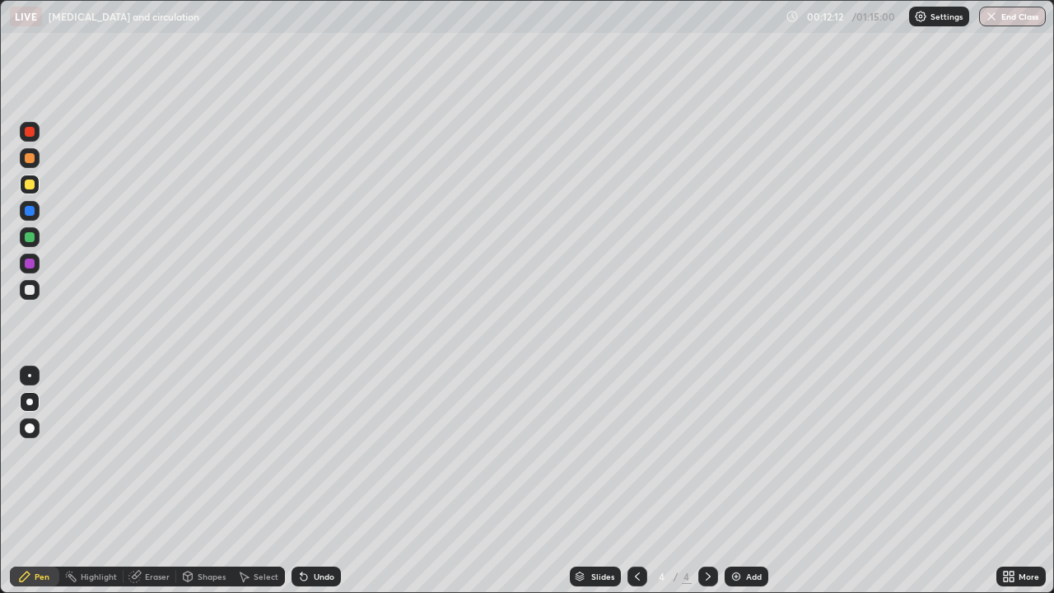
click at [204, 481] on div "Shapes" at bounding box center [212, 576] width 28 height 8
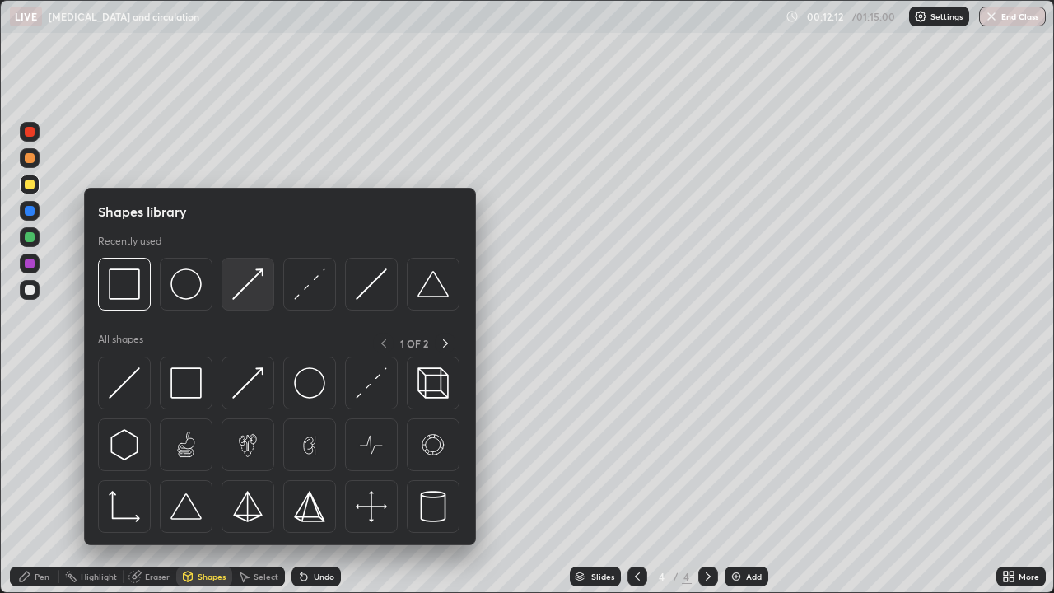
click at [246, 295] on img at bounding box center [247, 283] width 31 height 31
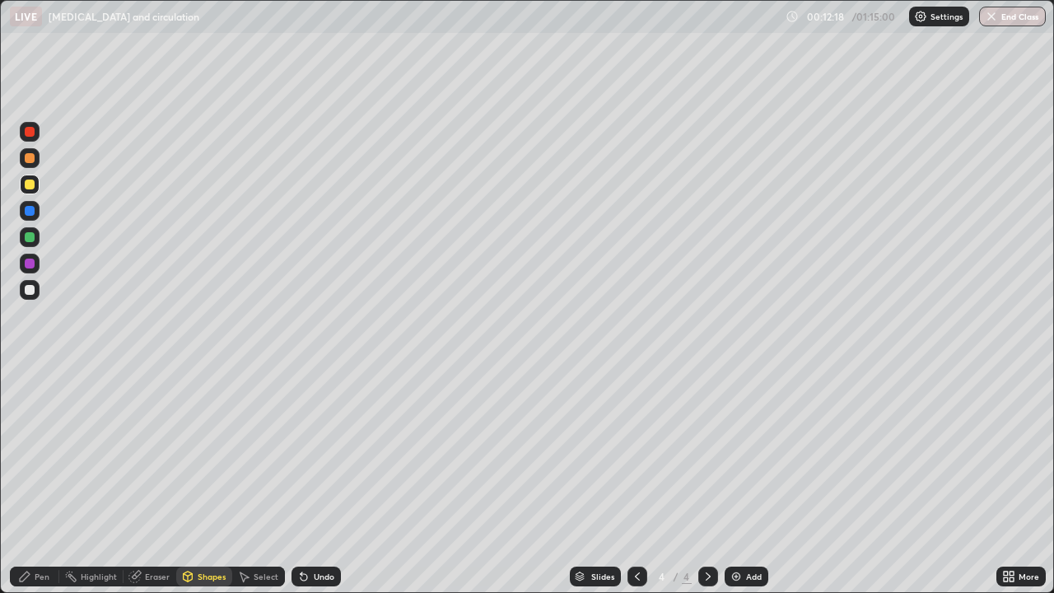
click at [42, 481] on div "Pen" at bounding box center [42, 576] width 15 height 8
click at [34, 264] on div at bounding box center [30, 264] width 10 height 10
click at [27, 290] on div at bounding box center [30, 290] width 10 height 10
click at [31, 232] on div at bounding box center [30, 237] width 10 height 10
click at [30, 287] on div at bounding box center [30, 290] width 10 height 10
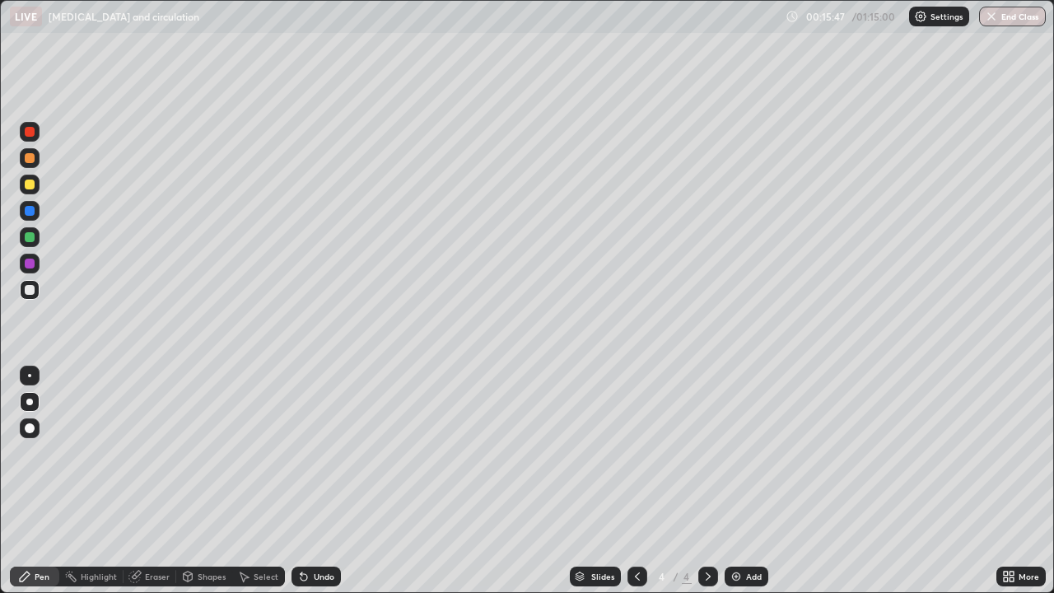
click at [30, 188] on div at bounding box center [30, 185] width 10 height 10
click at [33, 292] on div at bounding box center [30, 290] width 10 height 10
click at [334, 481] on div "Undo" at bounding box center [316, 577] width 49 height 20
click at [329, 481] on div "Undo" at bounding box center [324, 576] width 21 height 8
click at [198, 481] on div "Shapes" at bounding box center [204, 577] width 56 height 20
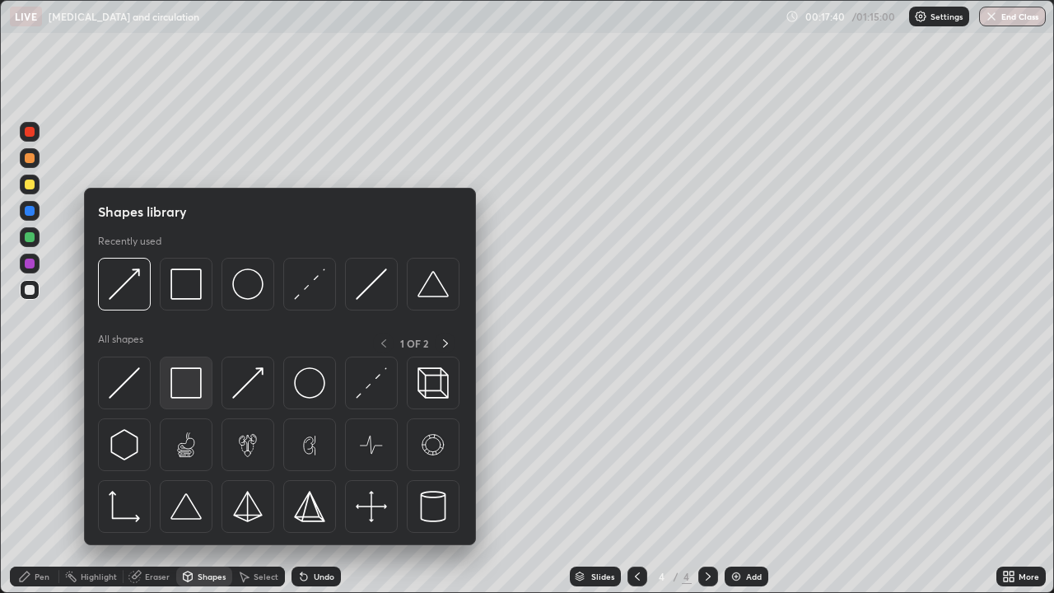
click at [188, 382] on img at bounding box center [185, 382] width 31 height 31
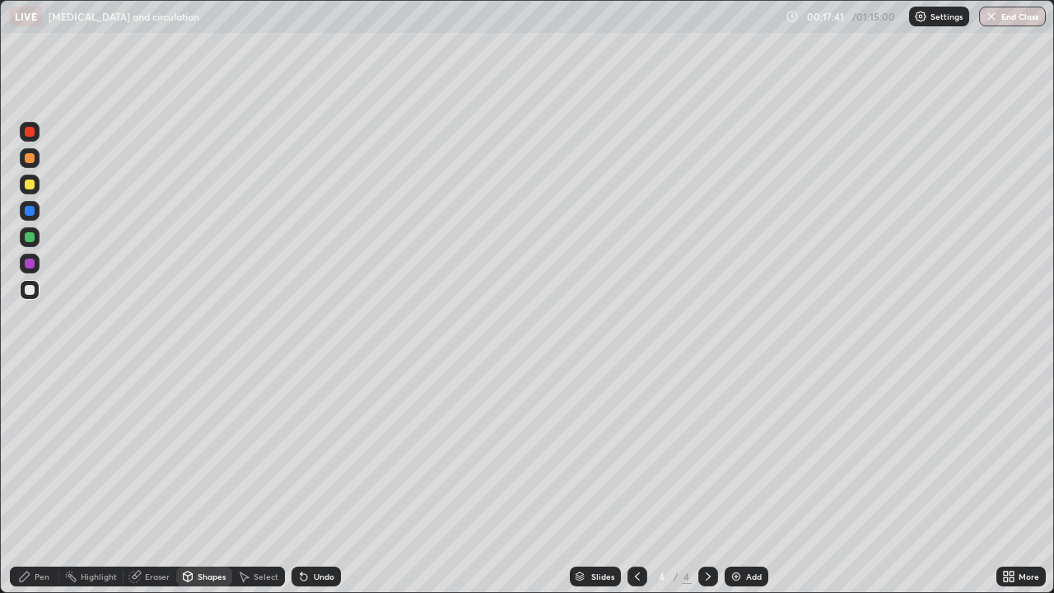
click at [26, 180] on div at bounding box center [30, 185] width 10 height 10
click at [40, 481] on div "Pen" at bounding box center [34, 577] width 49 height 20
click at [30, 161] on div at bounding box center [30, 158] width 10 height 10
click at [829, 481] on div "Slides 4 / 4 Add" at bounding box center [669, 576] width 656 height 33
click at [791, 481] on div "Slides 4 / 4 Add" at bounding box center [669, 576] width 656 height 33
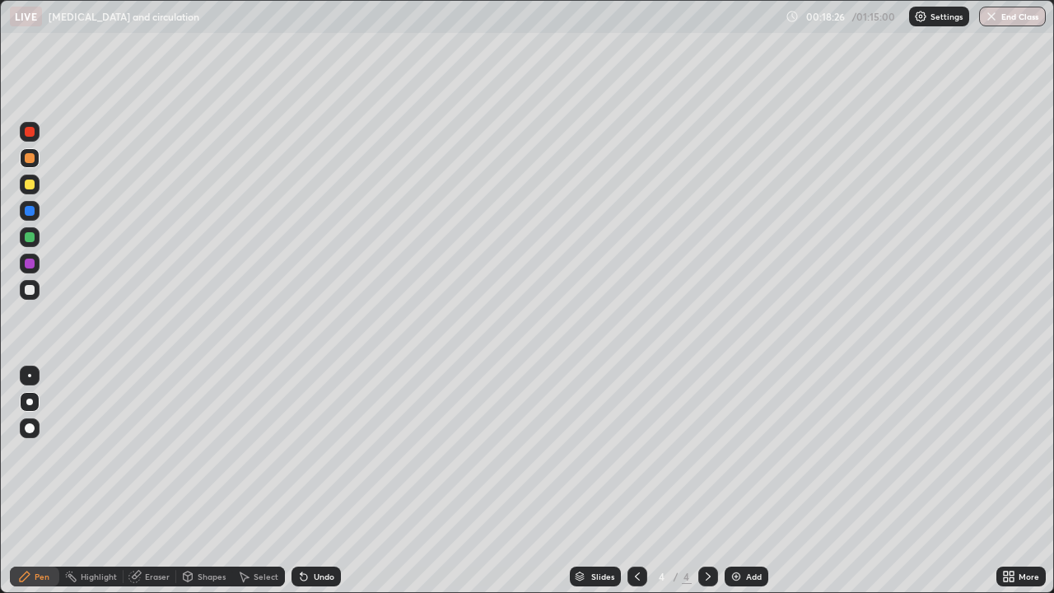
click at [26, 285] on div at bounding box center [30, 290] width 10 height 10
click at [746, 481] on div "Add" at bounding box center [754, 576] width 16 height 8
click at [33, 186] on div at bounding box center [30, 185] width 10 height 10
click at [223, 481] on div "Shapes" at bounding box center [212, 576] width 28 height 8
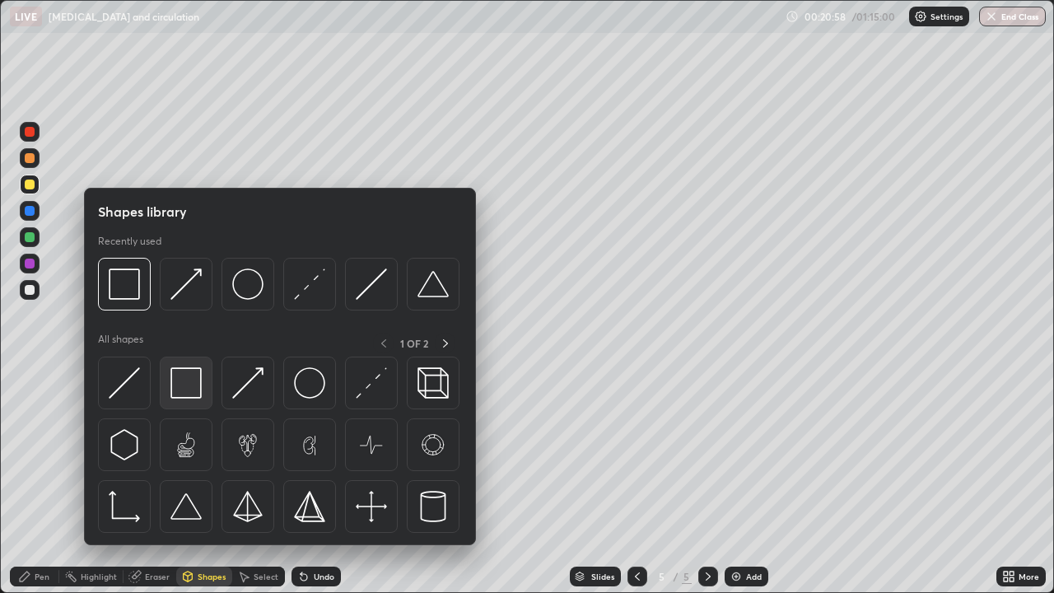
click at [194, 384] on img at bounding box center [185, 382] width 31 height 31
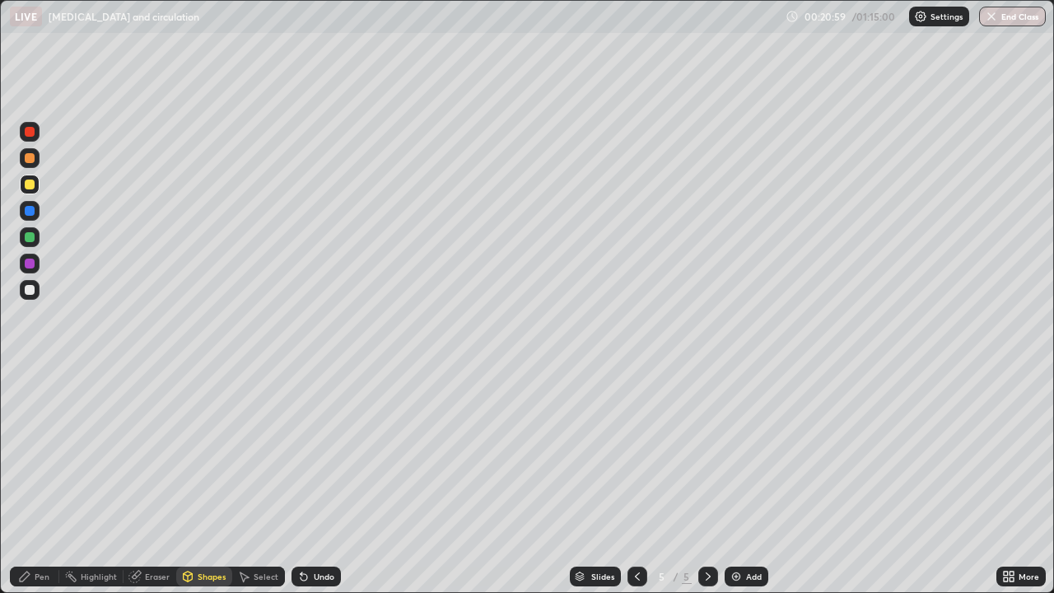
click at [30, 265] on div at bounding box center [30, 264] width 10 height 10
click at [42, 481] on div "Pen" at bounding box center [42, 576] width 15 height 8
click at [35, 296] on div at bounding box center [30, 290] width 20 height 20
click at [30, 133] on div at bounding box center [30, 132] width 10 height 10
click at [40, 481] on div "Pen" at bounding box center [42, 576] width 15 height 8
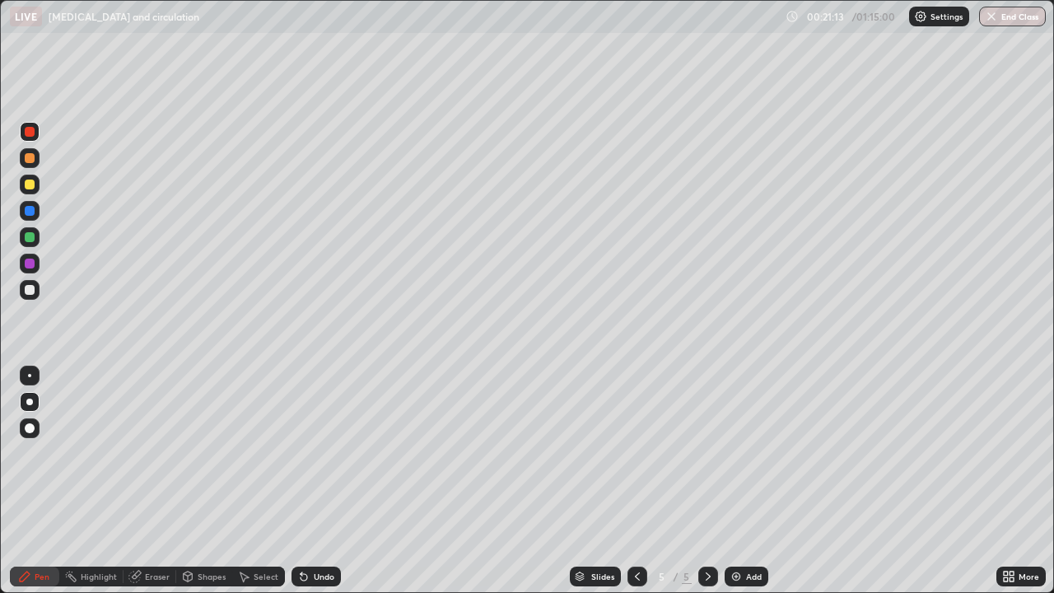
click at [31, 237] on div at bounding box center [30, 237] width 10 height 10
click at [27, 291] on div at bounding box center [30, 290] width 10 height 10
click at [36, 188] on div at bounding box center [30, 185] width 20 height 20
click at [34, 292] on div at bounding box center [30, 290] width 10 height 10
click at [301, 481] on icon at bounding box center [304, 577] width 7 height 7
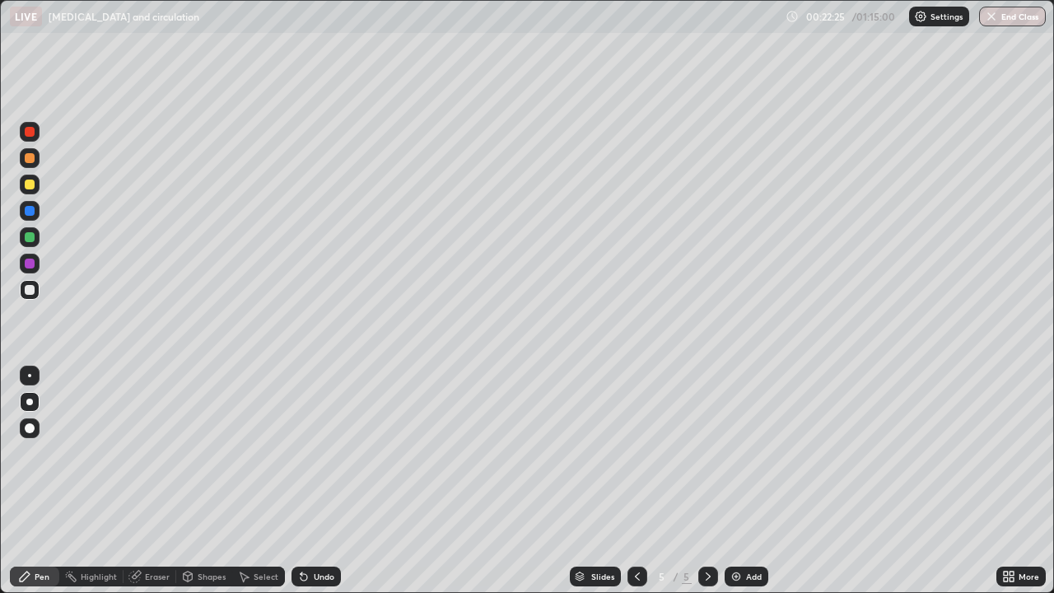
click at [307, 481] on icon at bounding box center [303, 576] width 13 height 13
click at [29, 185] on div at bounding box center [30, 185] width 10 height 10
click at [198, 481] on div "Shapes" at bounding box center [204, 577] width 56 height 20
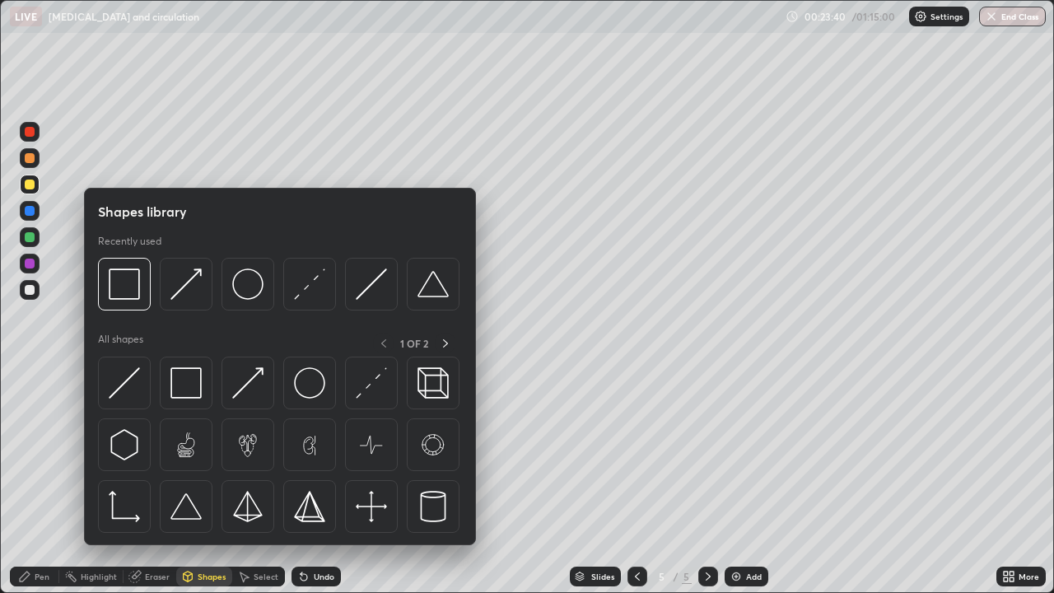
click at [189, 384] on img at bounding box center [185, 382] width 31 height 31
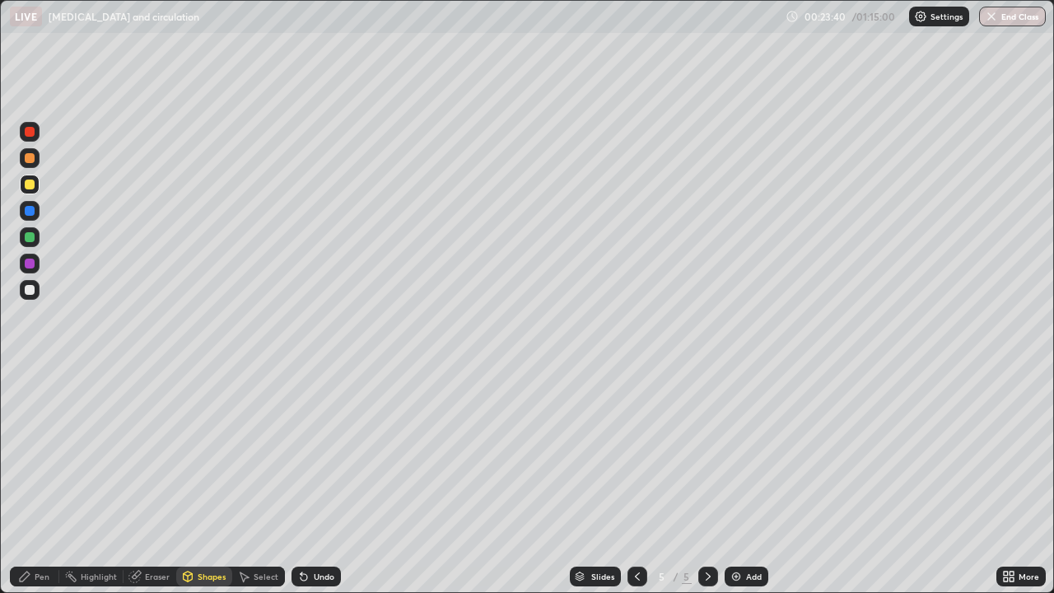
click at [32, 294] on div at bounding box center [30, 290] width 10 height 10
click at [27, 245] on div at bounding box center [30, 237] width 20 height 20
click at [28, 291] on div at bounding box center [30, 290] width 10 height 10
click at [319, 481] on div "Undo" at bounding box center [324, 576] width 21 height 8
click at [47, 481] on div "Pen" at bounding box center [42, 576] width 15 height 8
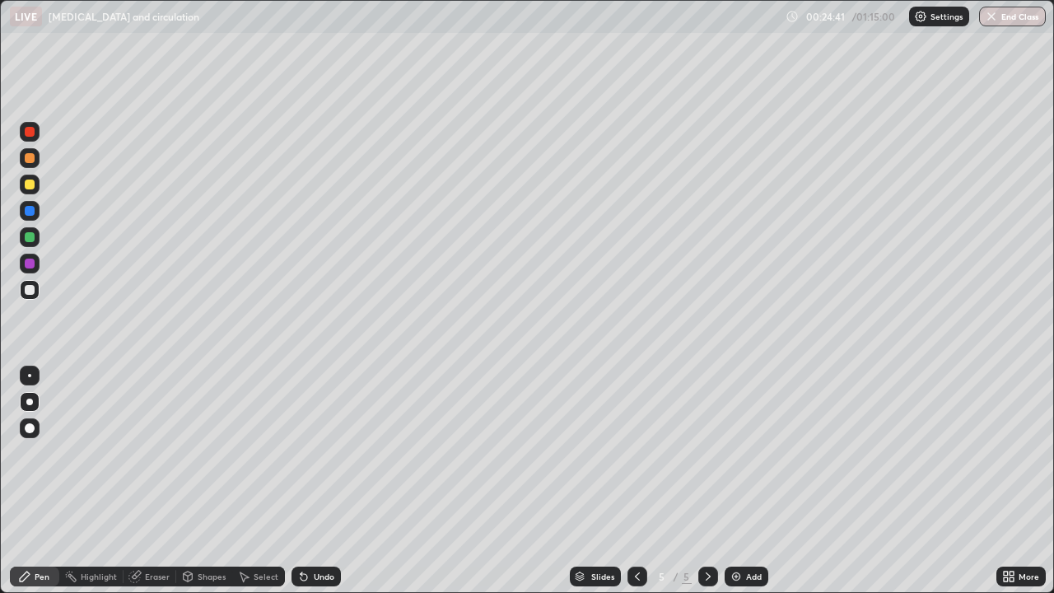
click at [327, 481] on div "Undo" at bounding box center [316, 577] width 49 height 20
click at [207, 481] on div "Shapes" at bounding box center [212, 576] width 28 height 8
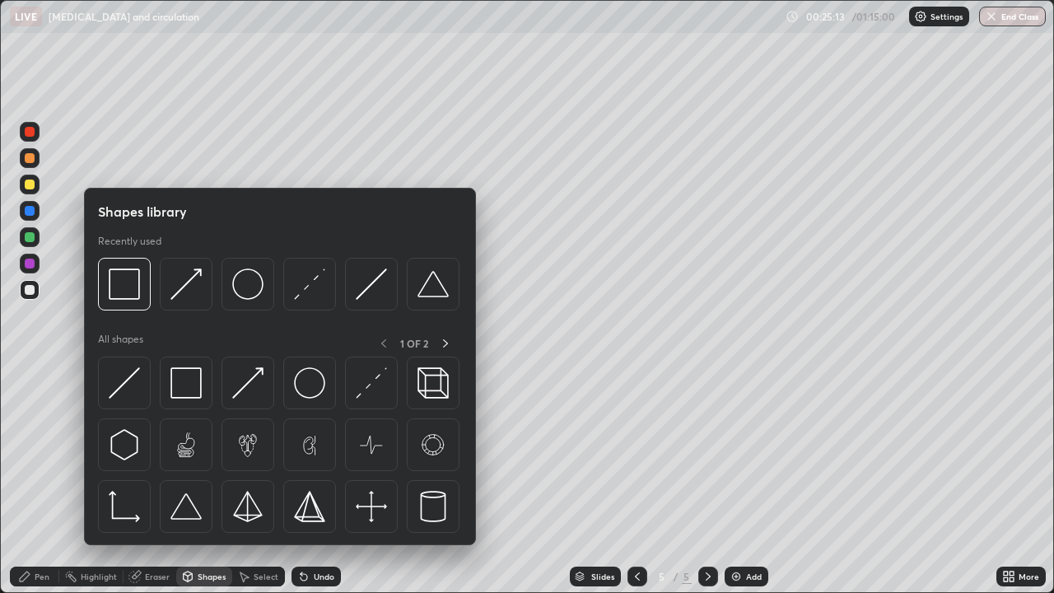
click at [189, 371] on img at bounding box center [185, 382] width 31 height 31
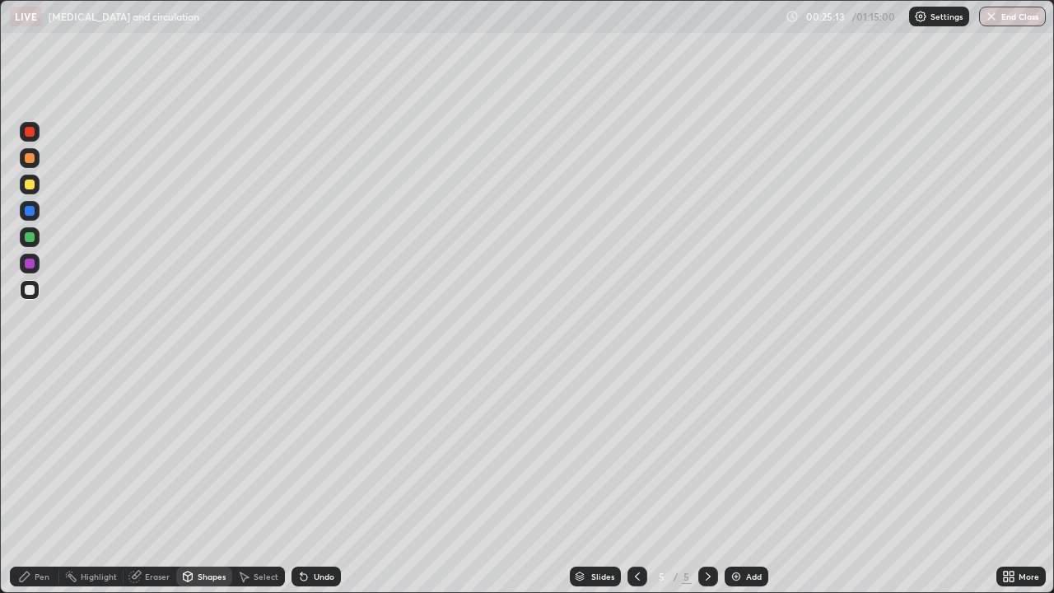
click at [26, 184] on div at bounding box center [30, 185] width 10 height 10
click at [35, 138] on div at bounding box center [30, 132] width 20 height 20
click at [46, 481] on div "Pen" at bounding box center [34, 577] width 49 height 20
click at [21, 130] on div at bounding box center [30, 132] width 20 height 20
click at [30, 166] on div at bounding box center [30, 158] width 20 height 20
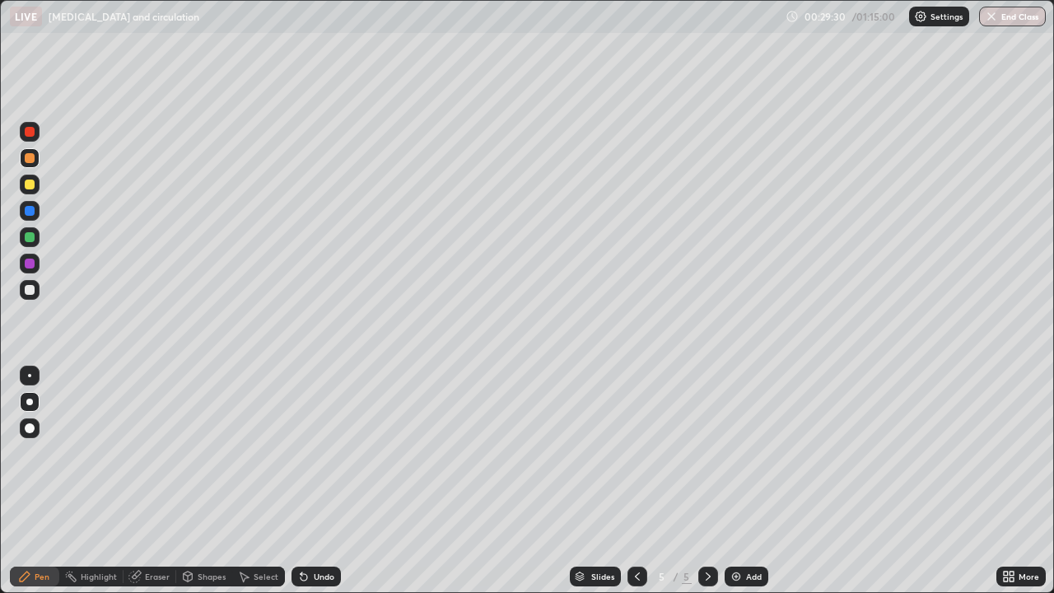
click at [30, 376] on div at bounding box center [29, 375] width 3 height 3
click at [29, 237] on div at bounding box center [30, 237] width 10 height 10
click at [32, 289] on div at bounding box center [30, 290] width 10 height 10
click at [26, 264] on div at bounding box center [30, 264] width 10 height 10
click at [30, 294] on div at bounding box center [30, 290] width 10 height 10
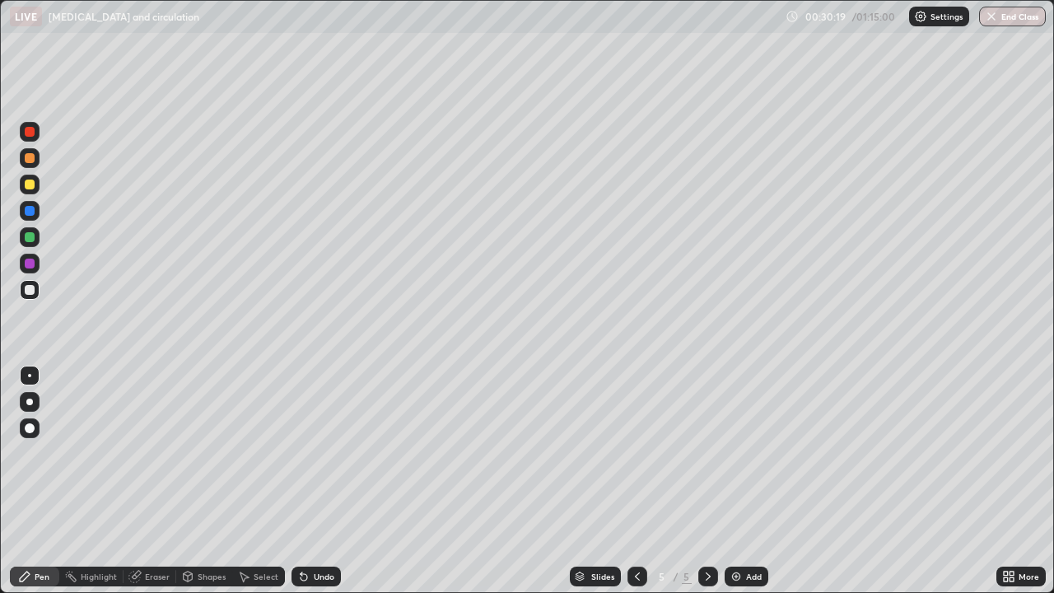
click at [29, 403] on div at bounding box center [29, 402] width 7 height 7
click at [30, 212] on div at bounding box center [30, 211] width 10 height 10
click at [30, 376] on div at bounding box center [29, 375] width 3 height 3
click at [30, 262] on div at bounding box center [30, 264] width 10 height 10
click at [29, 402] on div at bounding box center [29, 402] width 7 height 7
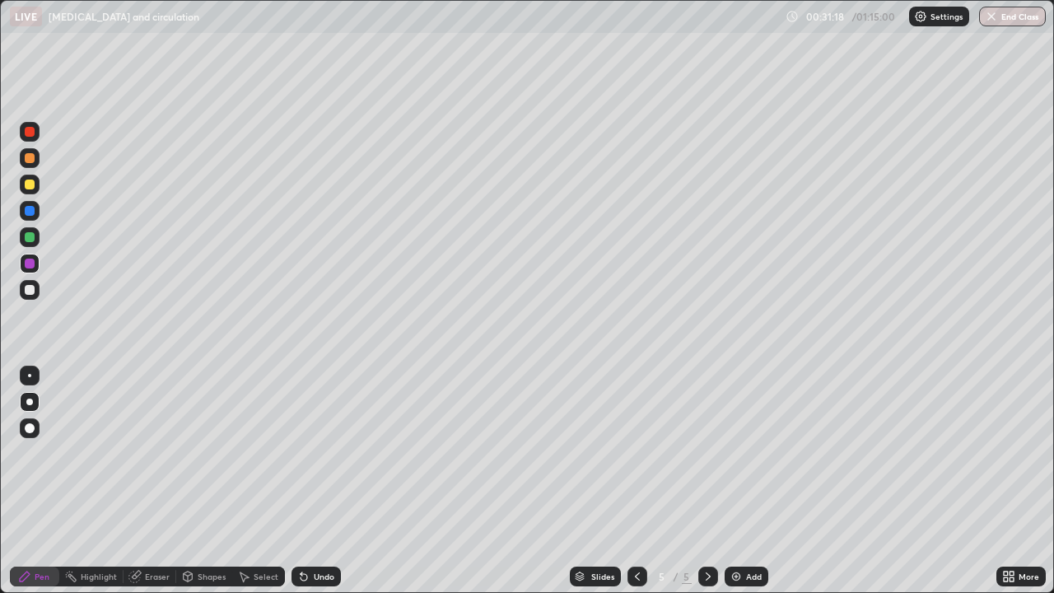
click at [34, 296] on div at bounding box center [30, 290] width 20 height 20
click at [198, 481] on div "Shapes" at bounding box center [204, 577] width 56 height 20
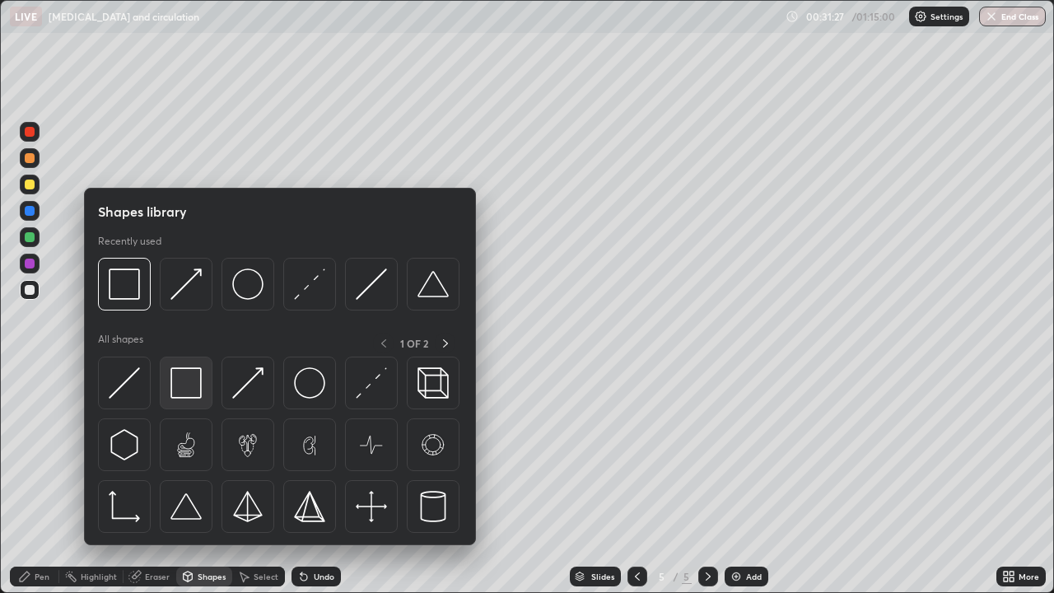
click at [194, 381] on img at bounding box center [185, 382] width 31 height 31
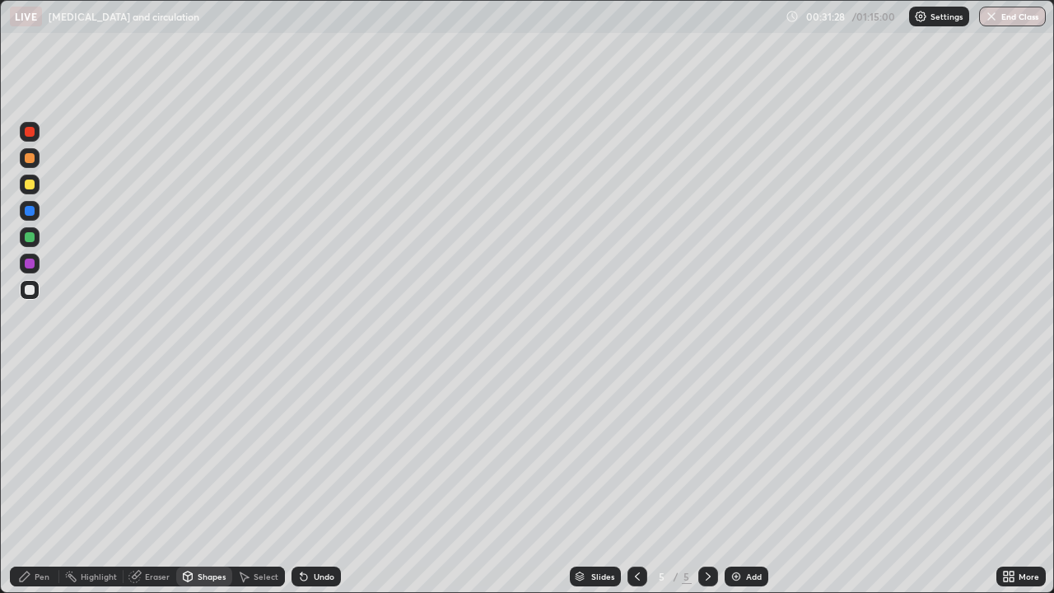
click at [22, 259] on div at bounding box center [30, 264] width 20 height 20
click at [30, 238] on div at bounding box center [30, 237] width 10 height 10
click at [36, 481] on div "Pen" at bounding box center [42, 576] width 15 height 8
click at [30, 291] on div at bounding box center [30, 290] width 10 height 10
click at [30, 402] on div at bounding box center [29, 402] width 7 height 7
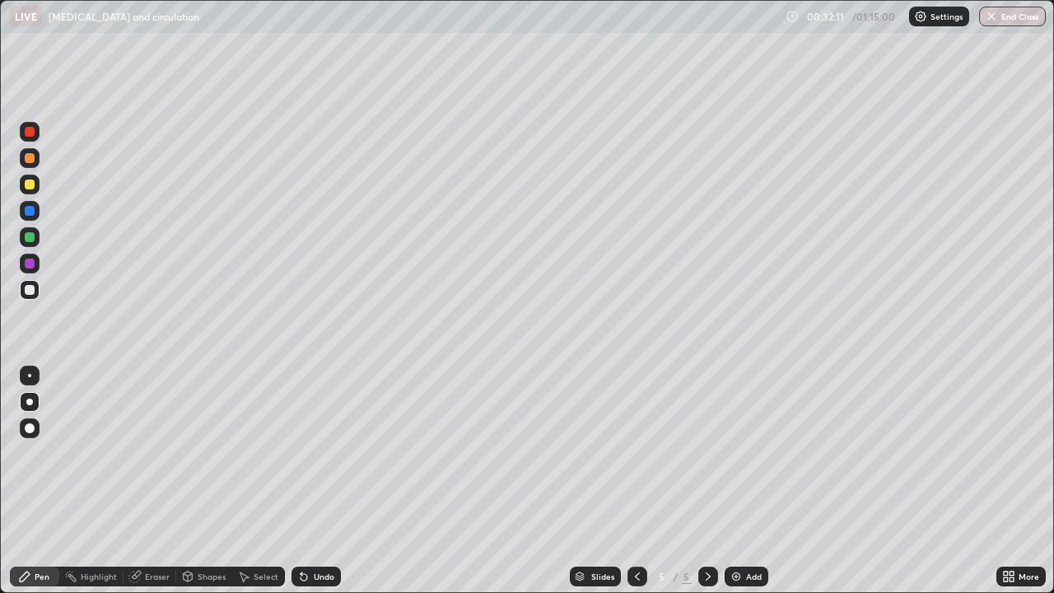
click at [30, 236] on div at bounding box center [30, 237] width 10 height 10
click at [30, 376] on div at bounding box center [29, 375] width 3 height 3
click at [338, 481] on div "Undo" at bounding box center [316, 577] width 49 height 20
click at [33, 287] on div at bounding box center [30, 290] width 10 height 10
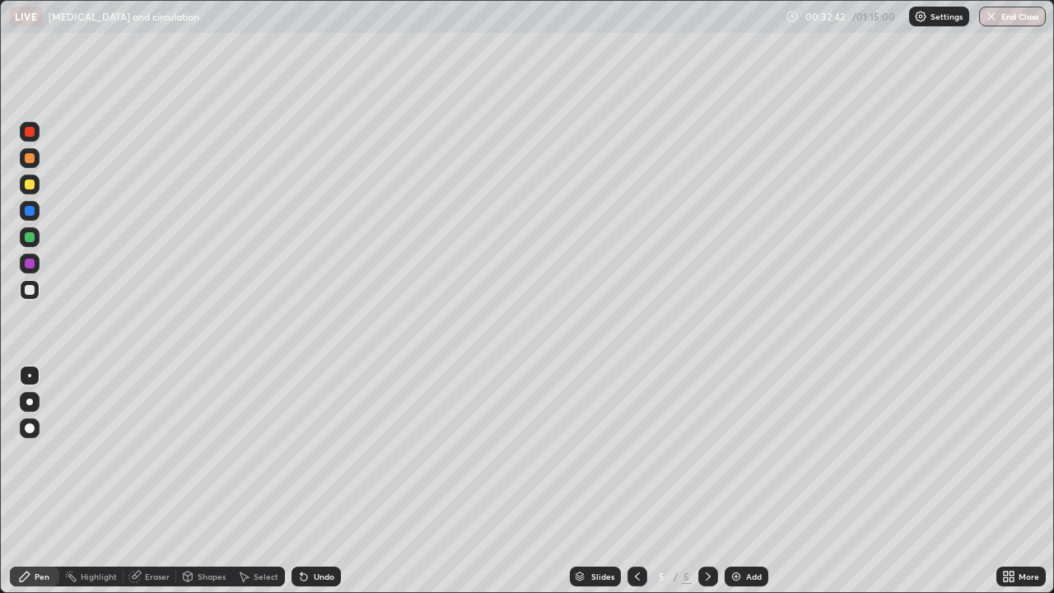
click at [30, 409] on div at bounding box center [30, 402] width 20 height 20
click at [749, 481] on div "Add" at bounding box center [754, 576] width 16 height 8
click at [30, 291] on div at bounding box center [30, 290] width 10 height 10
click at [33, 184] on div at bounding box center [30, 185] width 10 height 10
click at [30, 434] on div at bounding box center [30, 428] width 20 height 20
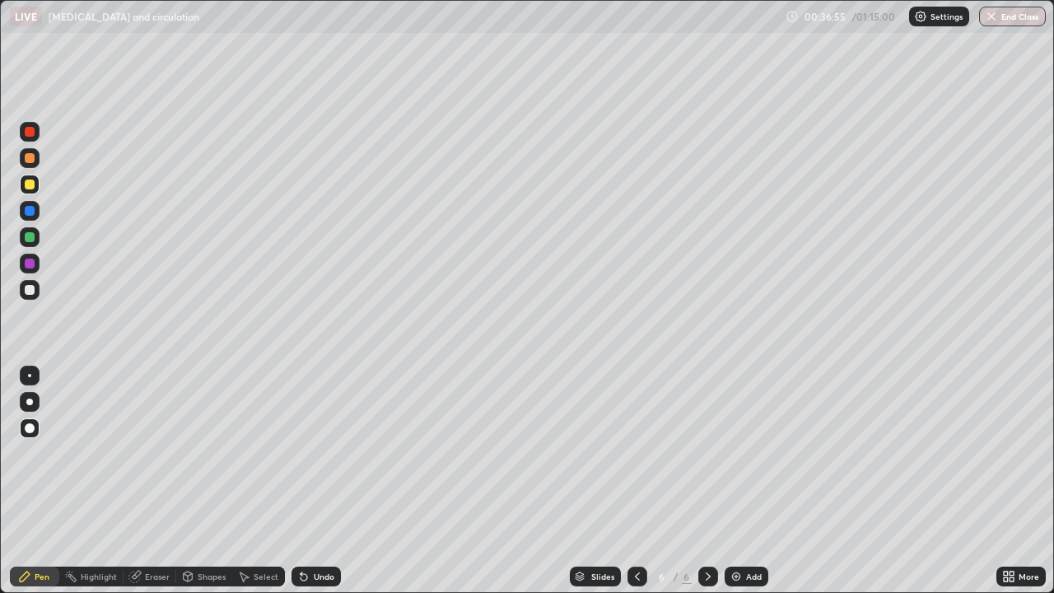
click at [209, 481] on div "Shapes" at bounding box center [212, 576] width 28 height 8
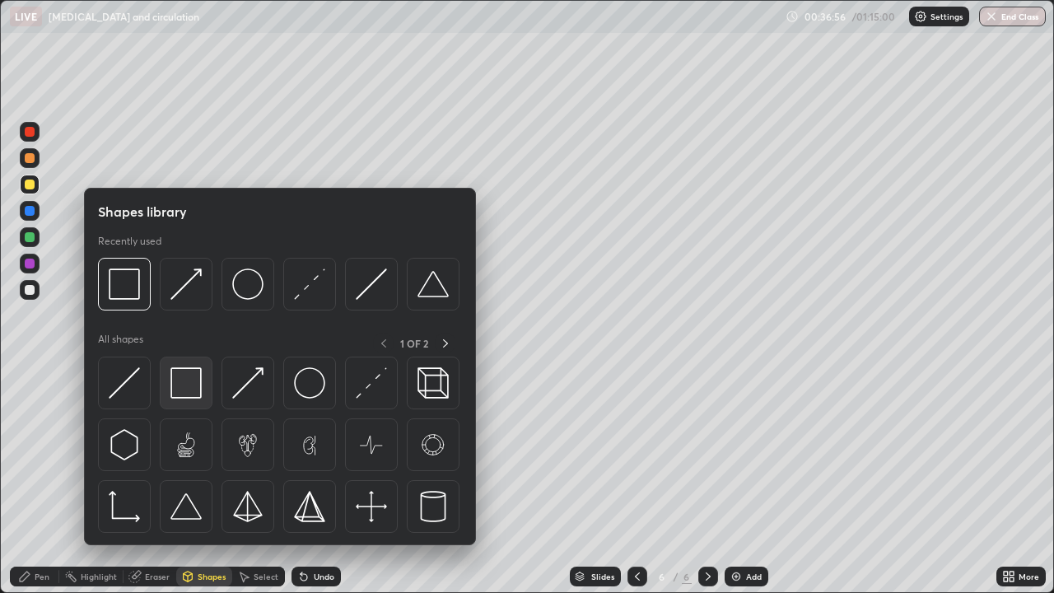
click at [187, 381] on img at bounding box center [185, 382] width 31 height 31
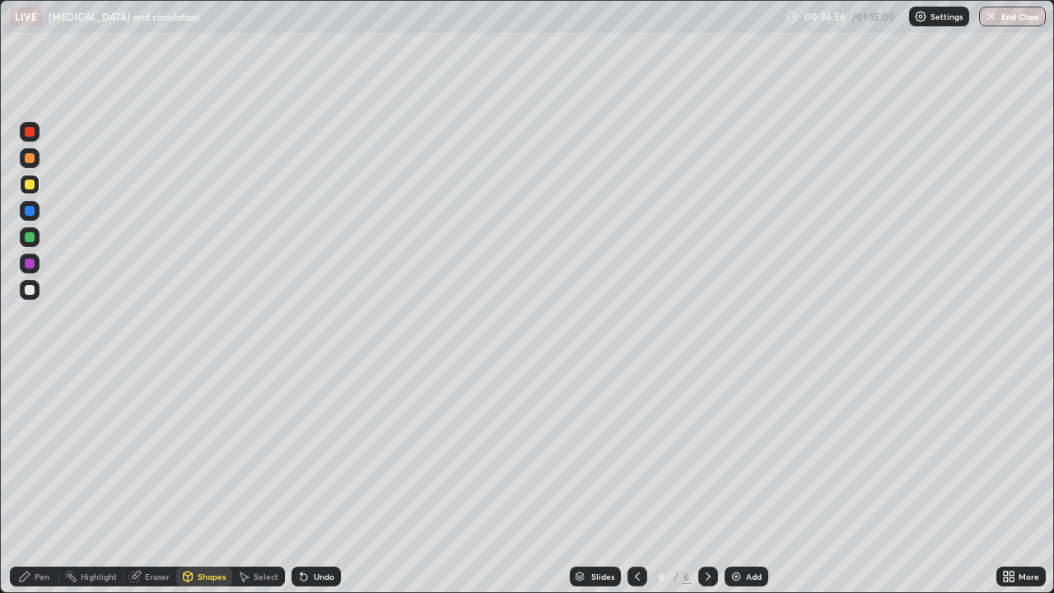
click at [33, 287] on div at bounding box center [30, 290] width 10 height 10
click at [37, 163] on div at bounding box center [30, 158] width 20 height 20
click at [40, 481] on div "Pen" at bounding box center [42, 576] width 15 height 8
click at [32, 268] on div at bounding box center [30, 264] width 20 height 20
click at [30, 186] on div at bounding box center [30, 185] width 10 height 10
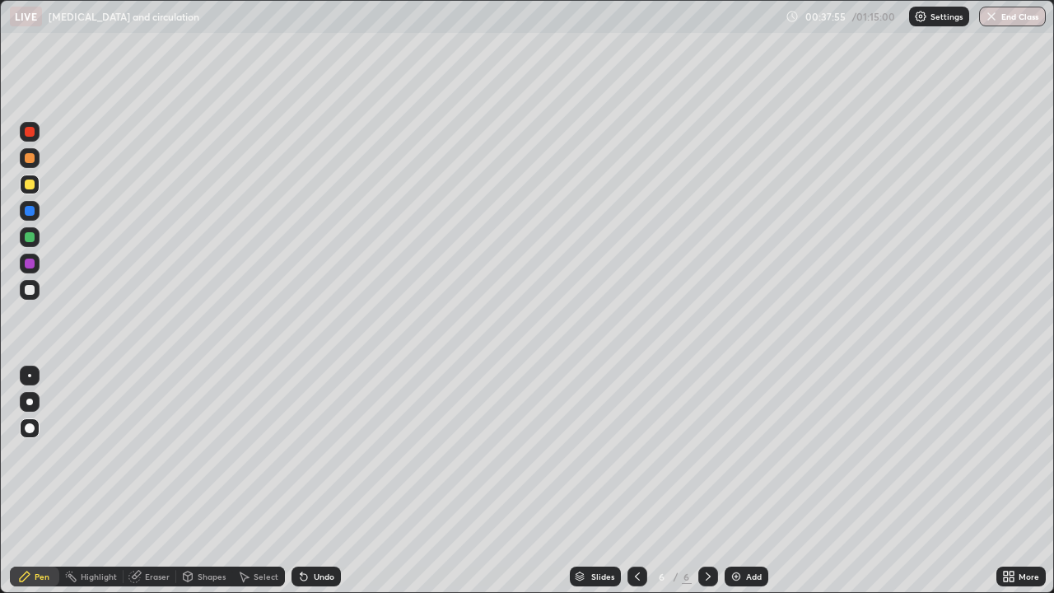
click at [33, 240] on div at bounding box center [30, 237] width 10 height 10
click at [35, 271] on div at bounding box center [30, 264] width 20 height 20
click at [315, 481] on div "Undo" at bounding box center [324, 576] width 21 height 8
click at [29, 291] on div at bounding box center [30, 290] width 10 height 10
click at [32, 262] on div at bounding box center [30, 264] width 10 height 10
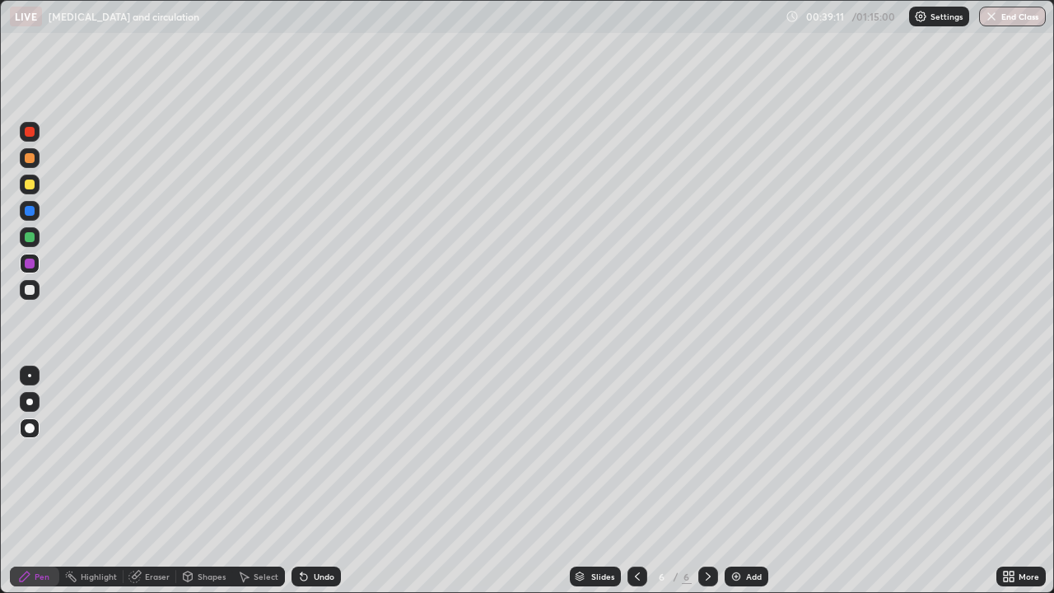
click at [26, 292] on div at bounding box center [30, 290] width 10 height 10
click at [636, 481] on icon at bounding box center [637, 576] width 13 height 13
click at [635, 481] on icon at bounding box center [637, 576] width 13 height 13
click at [709, 481] on icon at bounding box center [708, 576] width 13 height 13
click at [704, 481] on icon at bounding box center [708, 576] width 13 height 13
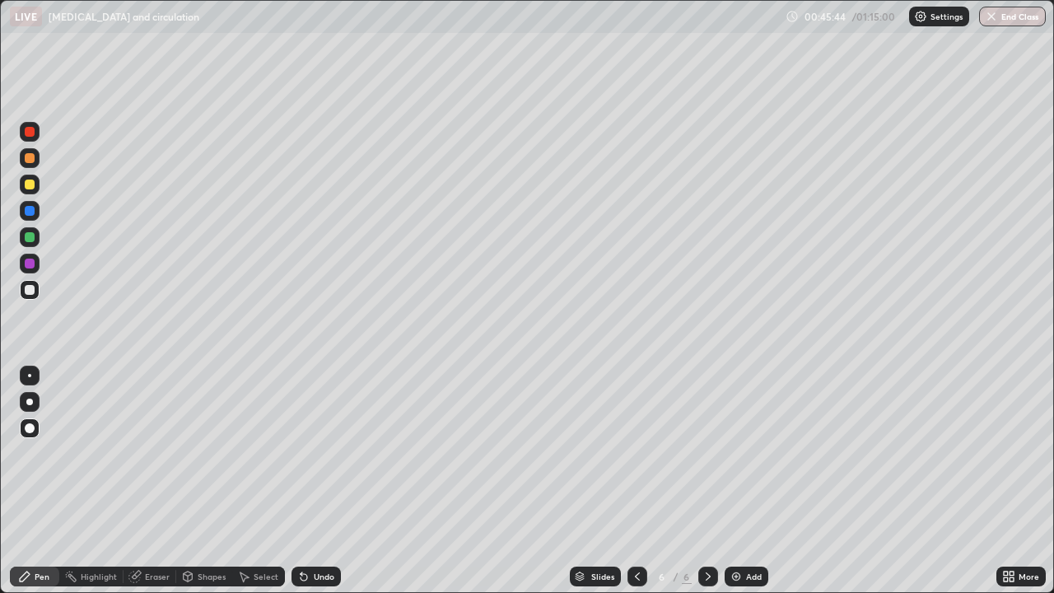
click at [203, 481] on div "Shapes" at bounding box center [204, 577] width 56 height 20
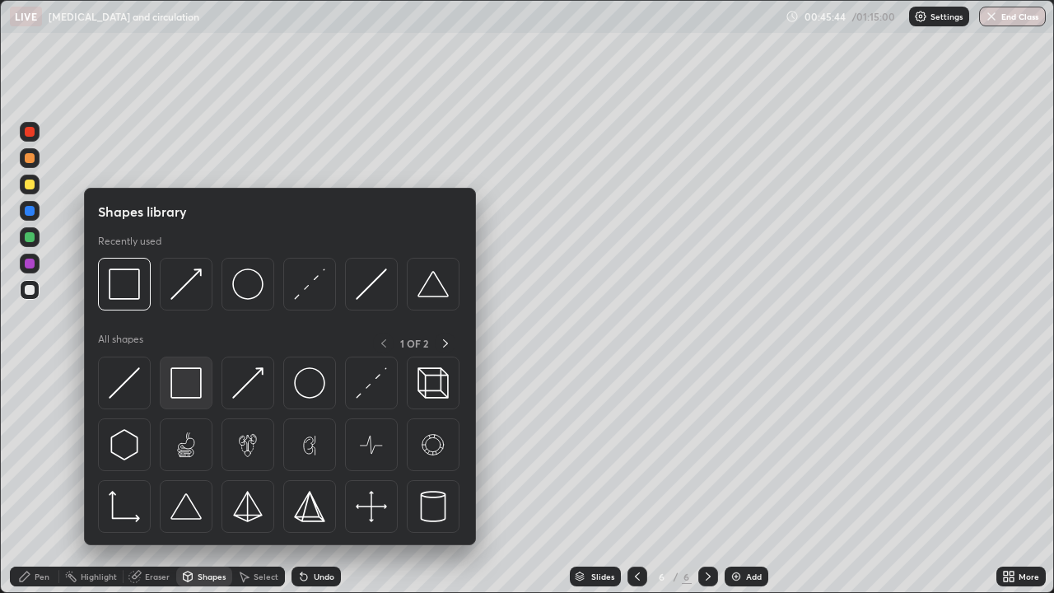
click at [193, 386] on img at bounding box center [185, 382] width 31 height 31
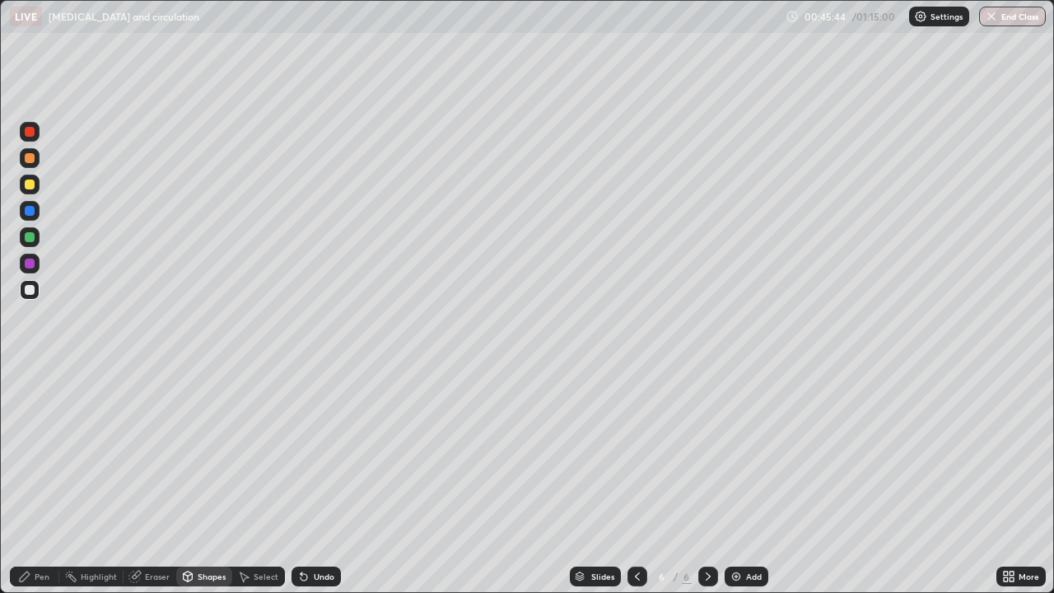
click at [30, 272] on div at bounding box center [30, 264] width 20 height 20
click at [31, 481] on icon at bounding box center [24, 576] width 13 height 13
click at [35, 165] on div at bounding box center [30, 158] width 20 height 20
click at [28, 240] on div at bounding box center [30, 237] width 10 height 10
click at [28, 128] on div at bounding box center [30, 132] width 10 height 10
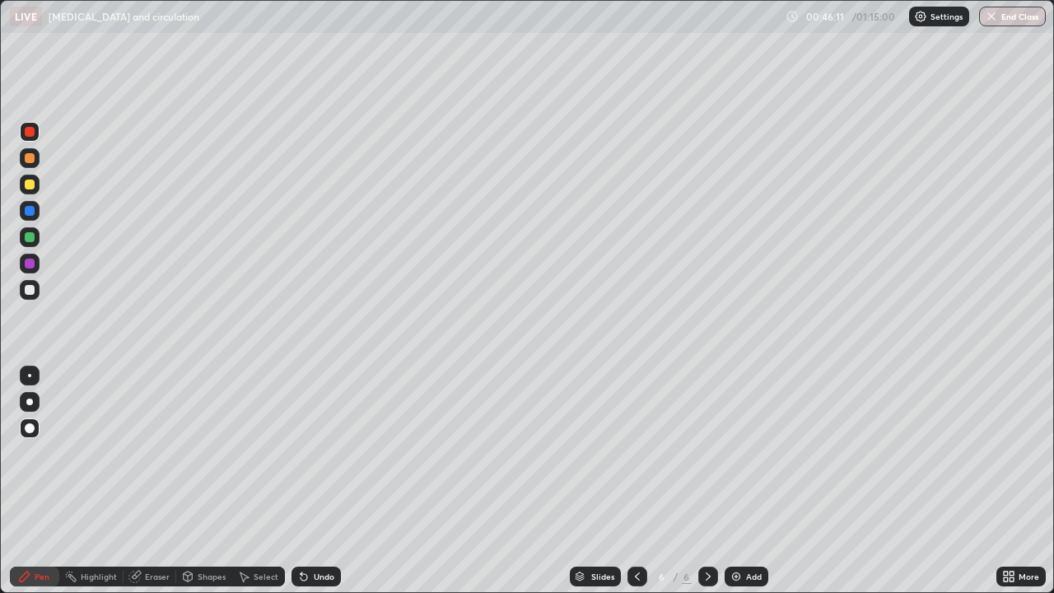
click at [30, 402] on div at bounding box center [29, 402] width 7 height 7
click at [26, 215] on div at bounding box center [30, 211] width 10 height 10
click at [28, 263] on div at bounding box center [30, 264] width 10 height 10
click at [30, 290] on div at bounding box center [30, 290] width 10 height 10
click at [33, 186] on div at bounding box center [30, 185] width 10 height 10
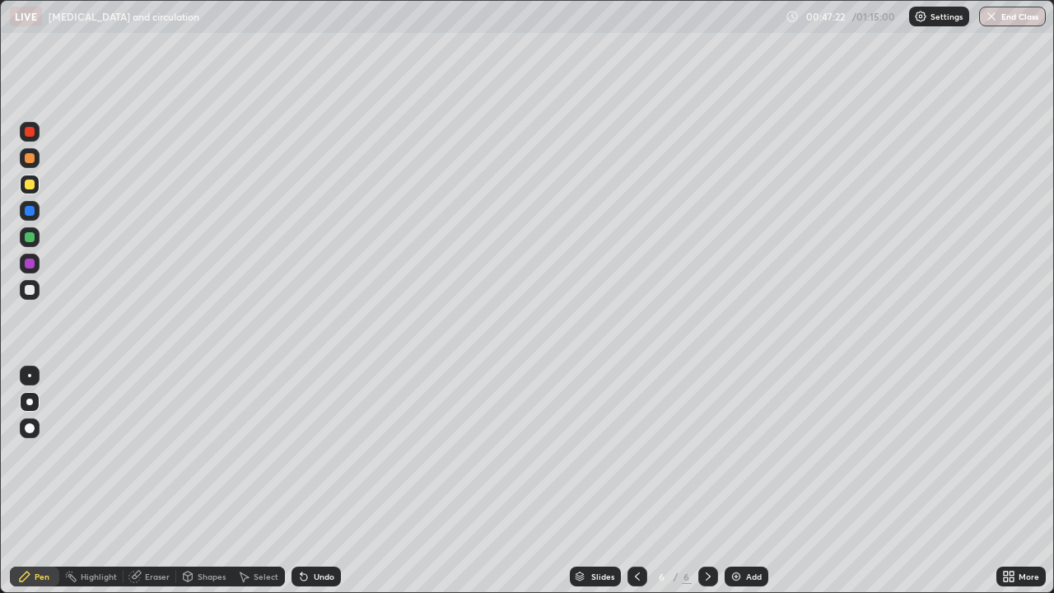
click at [37, 287] on div at bounding box center [30, 290] width 20 height 20
click at [36, 190] on div at bounding box center [30, 185] width 20 height 20
click at [332, 481] on div "Undo" at bounding box center [324, 576] width 21 height 8
click at [326, 481] on div "Undo" at bounding box center [324, 576] width 21 height 8
click at [198, 481] on div "Shapes" at bounding box center [212, 576] width 28 height 8
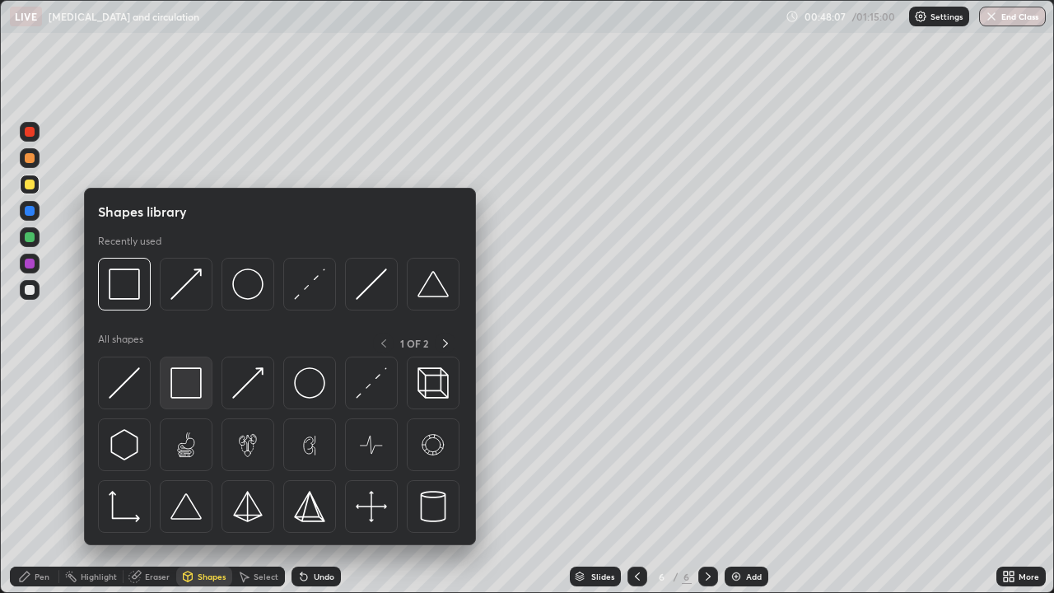
click at [188, 376] on img at bounding box center [185, 382] width 31 height 31
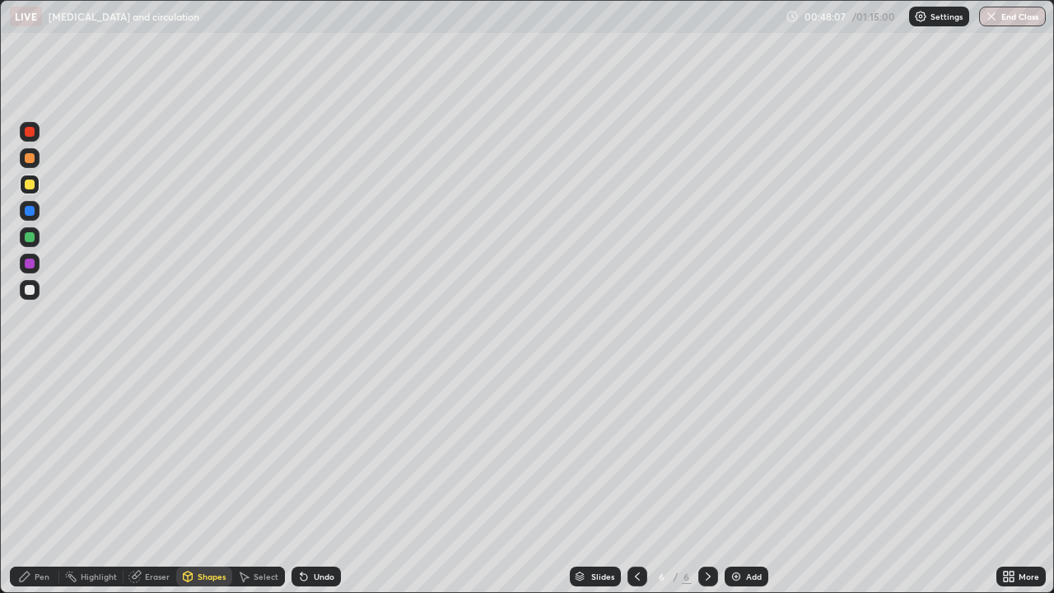
click at [31, 264] on div at bounding box center [30, 264] width 10 height 10
click at [42, 481] on div "Pen" at bounding box center [42, 576] width 15 height 8
click at [32, 296] on div at bounding box center [30, 290] width 20 height 20
click at [732, 481] on img at bounding box center [736, 576] width 13 height 13
click at [26, 291] on div at bounding box center [30, 290] width 10 height 10
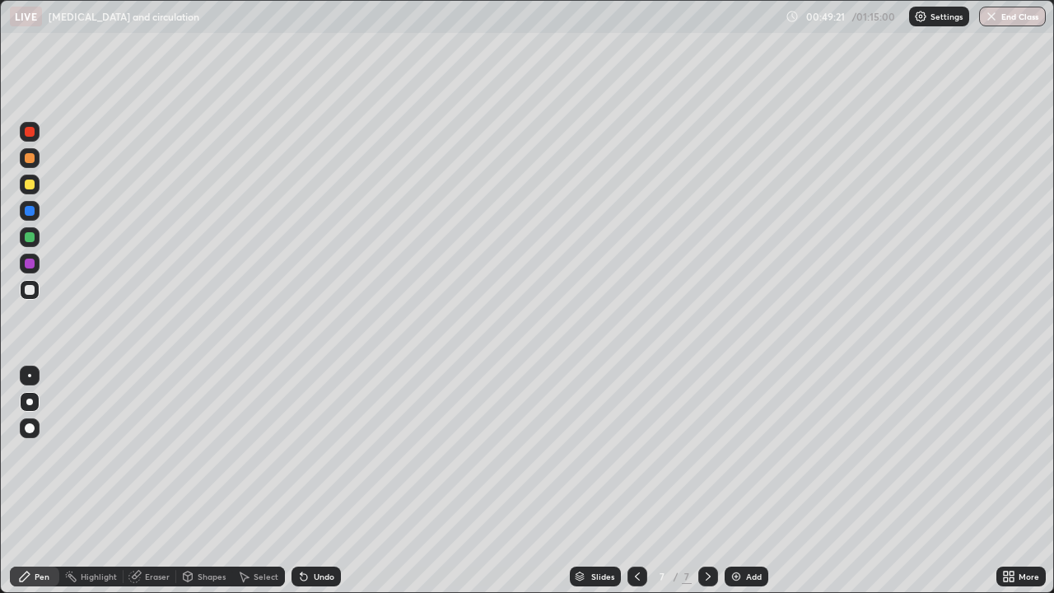
click at [30, 185] on div at bounding box center [30, 185] width 10 height 10
click at [219, 481] on div "Shapes" at bounding box center [212, 576] width 28 height 8
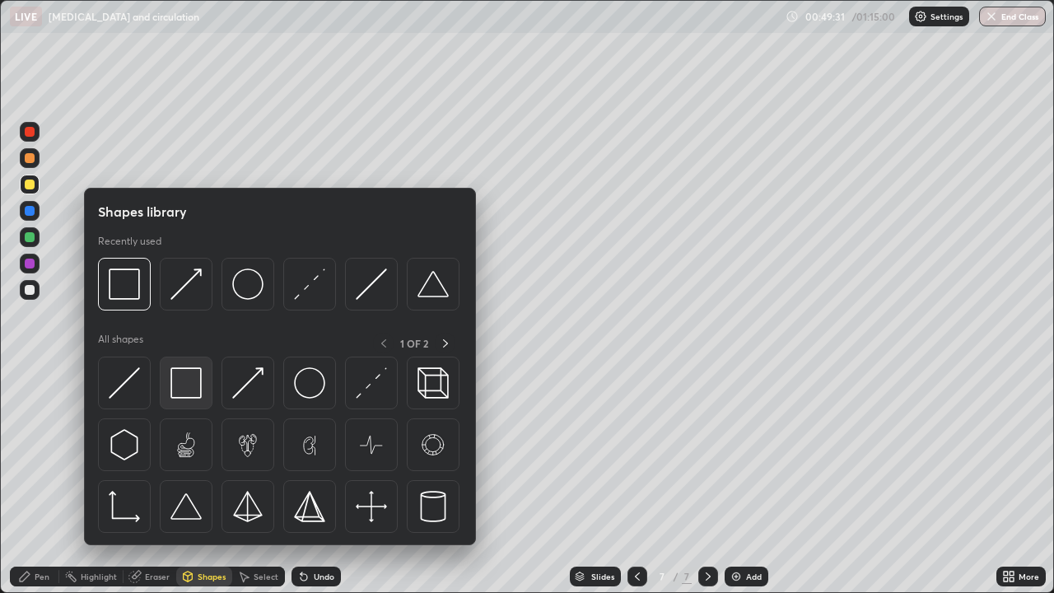
click at [192, 377] on img at bounding box center [185, 382] width 31 height 31
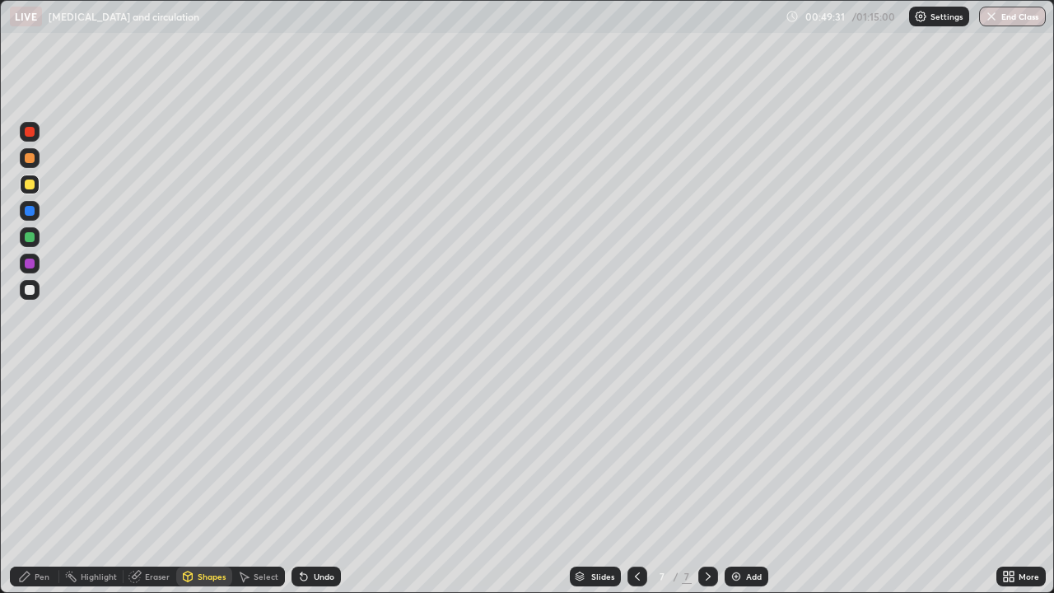
click at [29, 271] on div at bounding box center [30, 264] width 20 height 20
click at [30, 294] on div at bounding box center [30, 290] width 10 height 10
click at [39, 481] on div "Pen" at bounding box center [34, 577] width 49 height 20
click at [32, 185] on div at bounding box center [30, 185] width 10 height 10
click at [198, 481] on div "Shapes" at bounding box center [212, 576] width 28 height 8
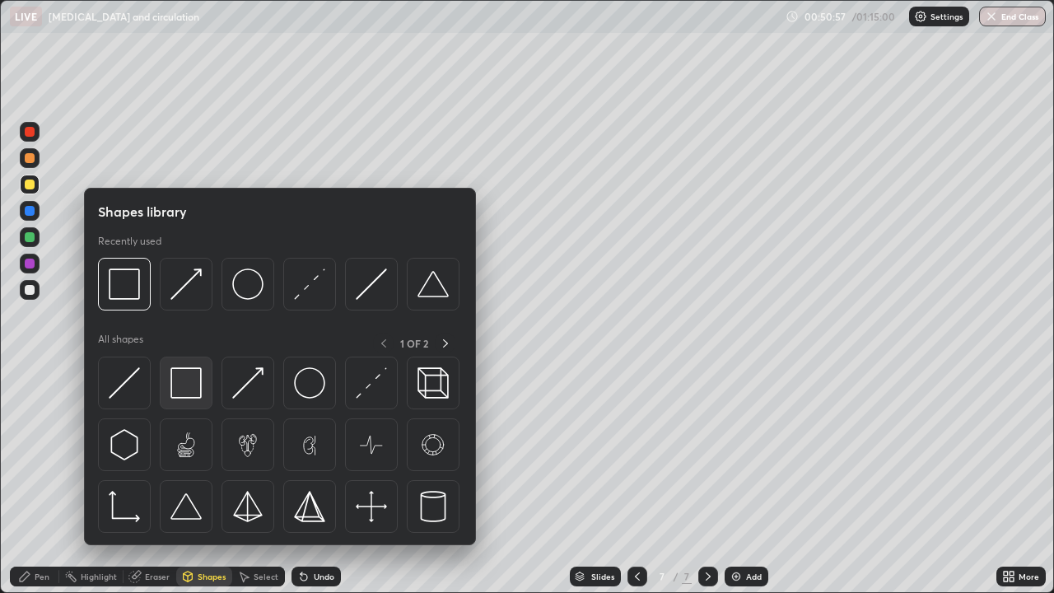
click at [194, 379] on img at bounding box center [185, 382] width 31 height 31
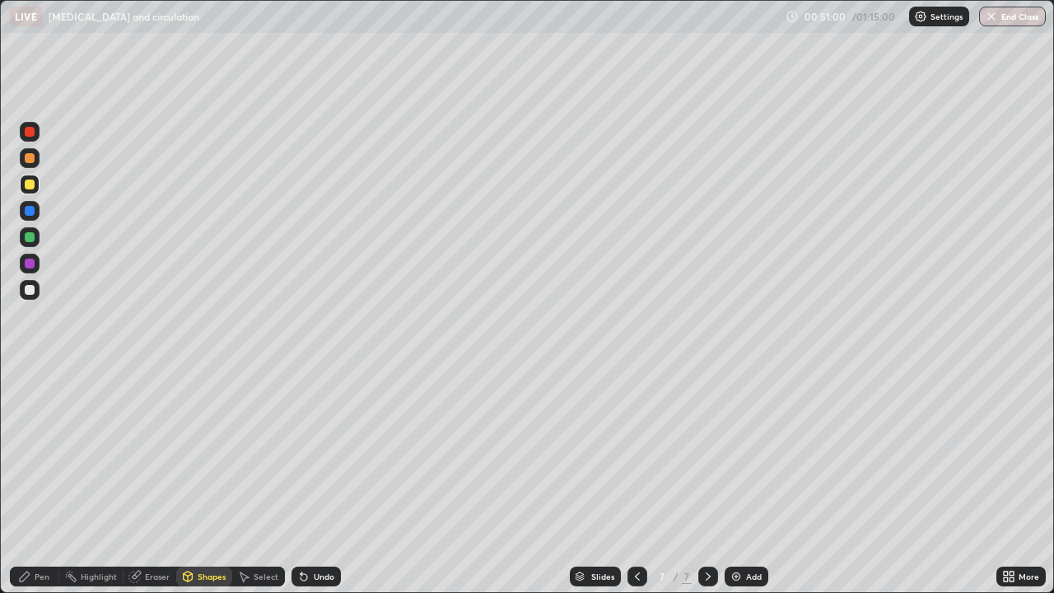
click at [30, 481] on icon at bounding box center [24, 576] width 13 height 13
click at [28, 290] on div at bounding box center [30, 290] width 10 height 10
click at [31, 292] on div at bounding box center [30, 290] width 10 height 10
click at [34, 184] on div at bounding box center [30, 185] width 10 height 10
click at [301, 481] on icon at bounding box center [302, 573] width 2 height 2
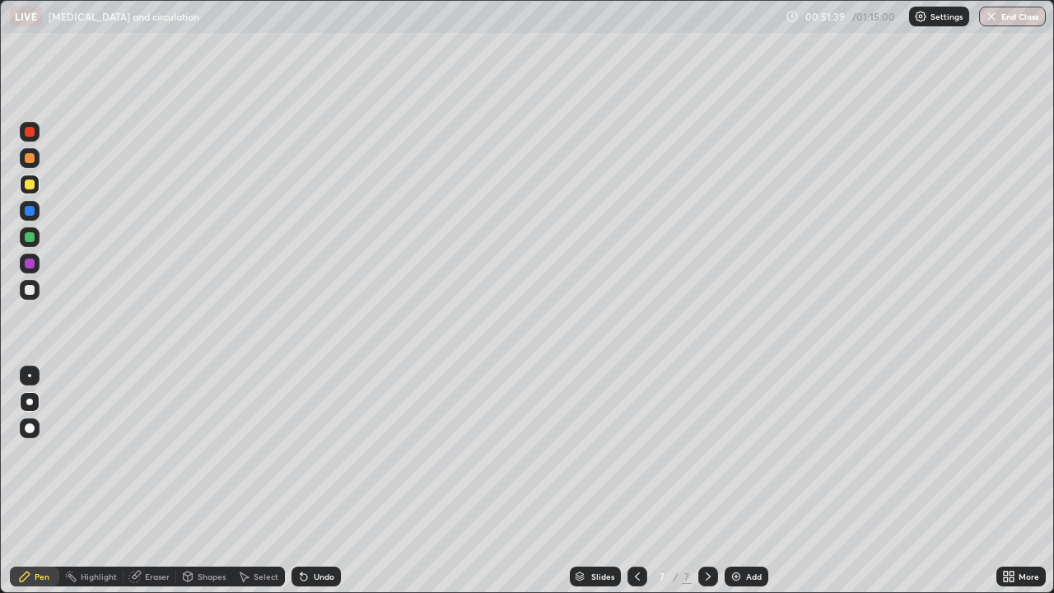
click at [301, 481] on icon at bounding box center [302, 573] width 2 height 2
click at [202, 481] on div "Shapes" at bounding box center [204, 577] width 56 height 20
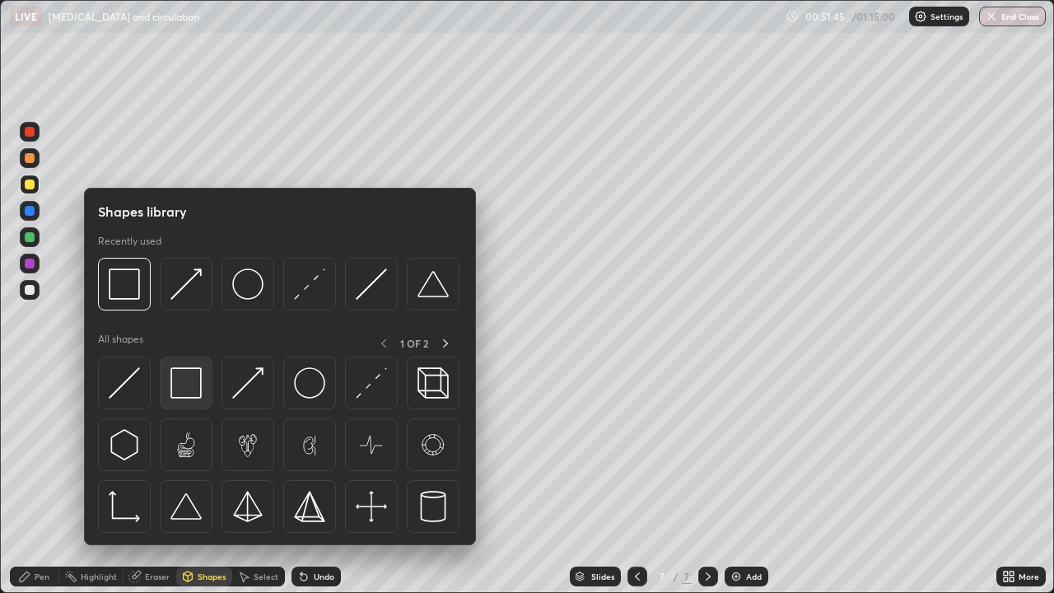
click at [183, 381] on img at bounding box center [185, 382] width 31 height 31
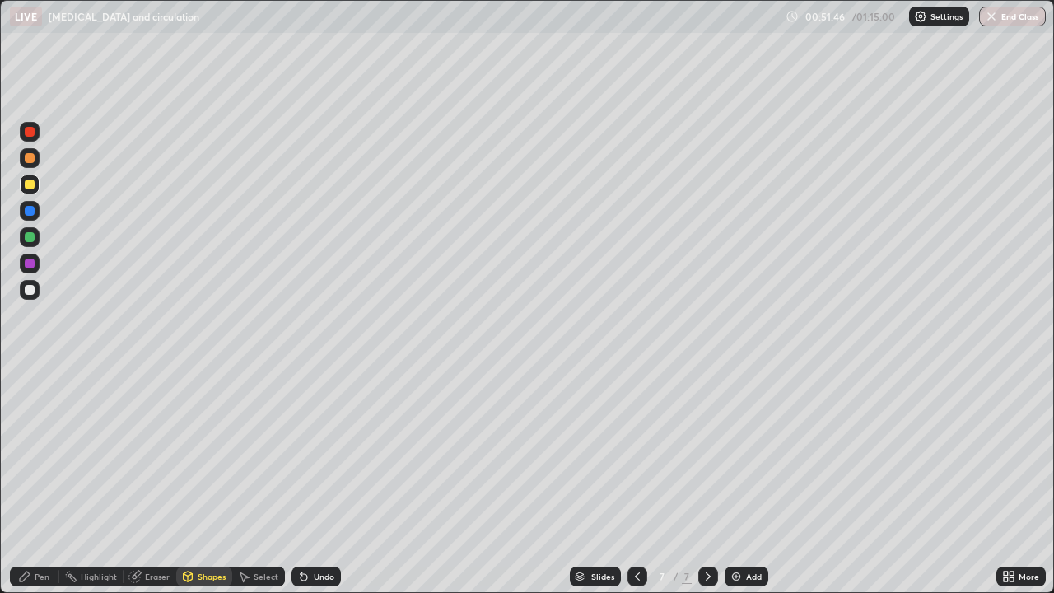
click at [27, 264] on div at bounding box center [30, 264] width 10 height 10
click at [32, 296] on div at bounding box center [30, 290] width 20 height 20
click at [40, 481] on div "Pen" at bounding box center [34, 577] width 49 height 20
click at [319, 481] on div "Undo" at bounding box center [324, 576] width 21 height 8
click at [28, 188] on div at bounding box center [30, 185] width 10 height 10
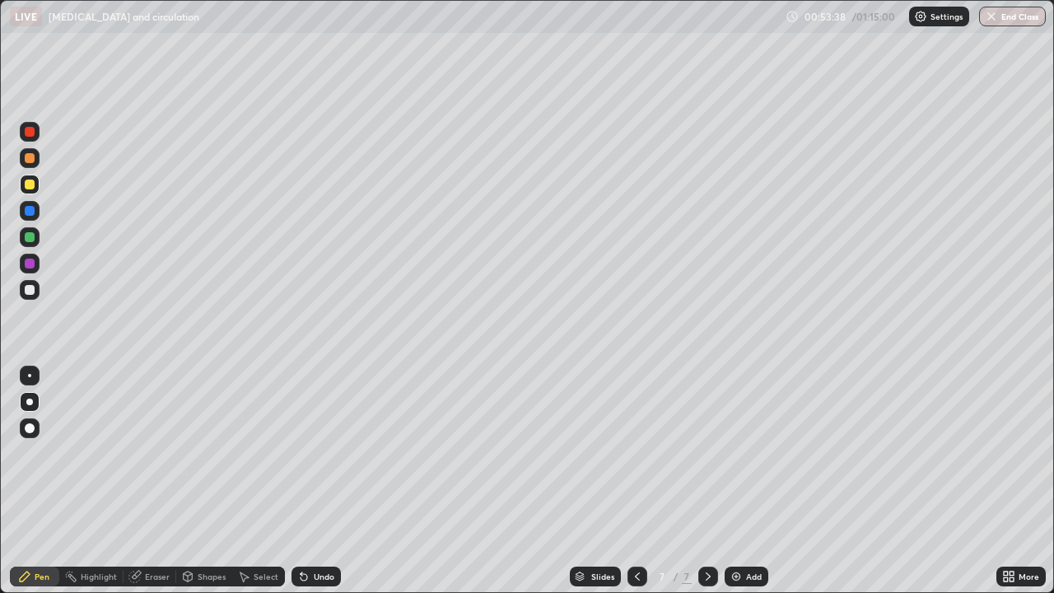
click at [31, 481] on div "Pen" at bounding box center [34, 577] width 49 height 20
click at [212, 481] on div "Shapes" at bounding box center [204, 577] width 56 height 20
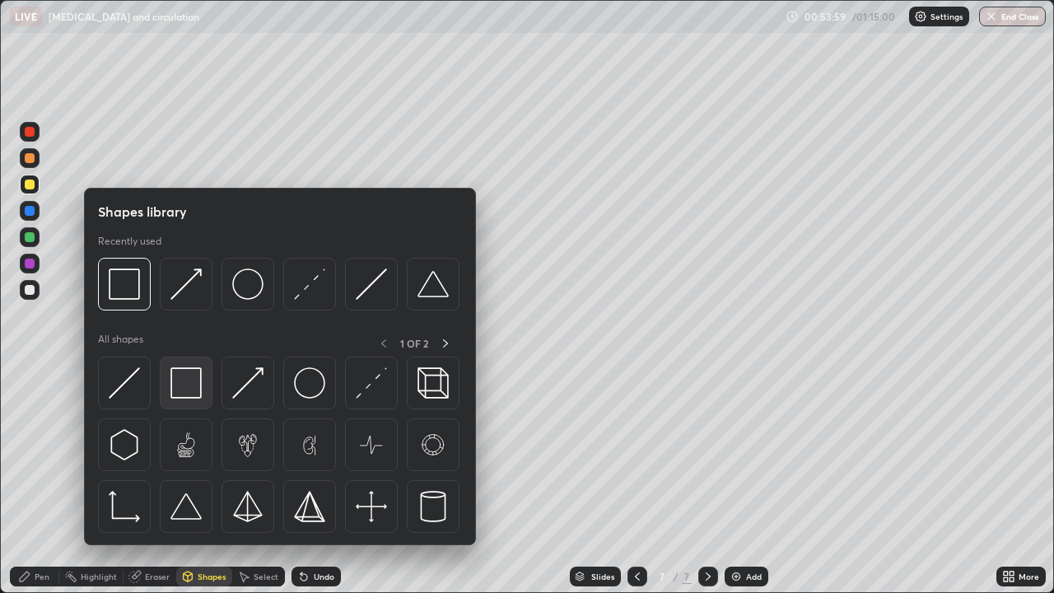
click at [190, 383] on img at bounding box center [185, 382] width 31 height 31
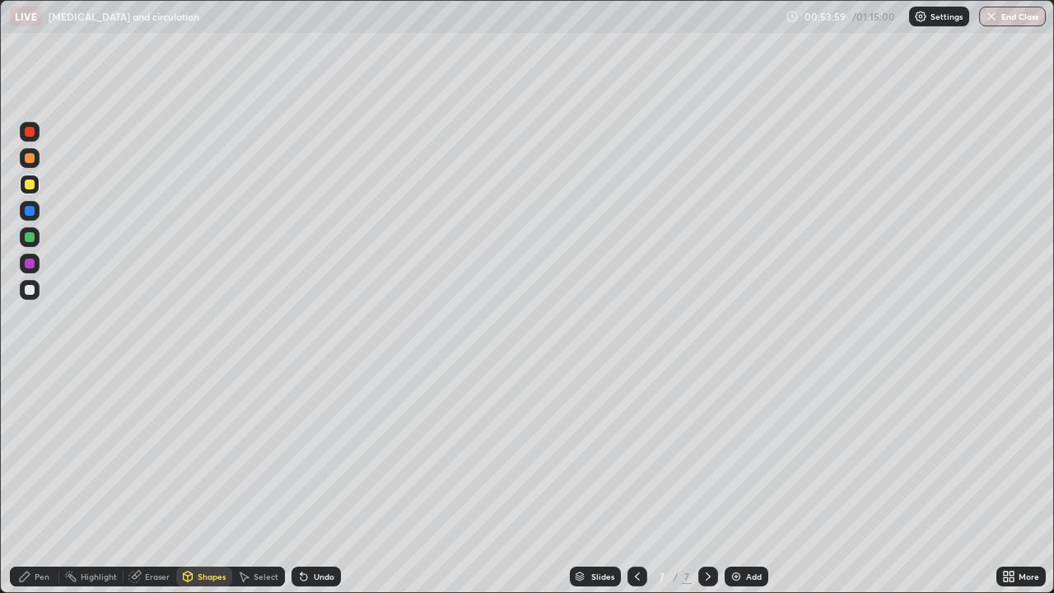
click at [32, 268] on div at bounding box center [30, 264] width 20 height 20
click at [38, 481] on div "Pen" at bounding box center [34, 577] width 49 height 20
click at [28, 292] on div at bounding box center [30, 290] width 10 height 10
click at [30, 189] on div at bounding box center [30, 185] width 10 height 10
click at [203, 481] on div "Shapes" at bounding box center [212, 576] width 28 height 8
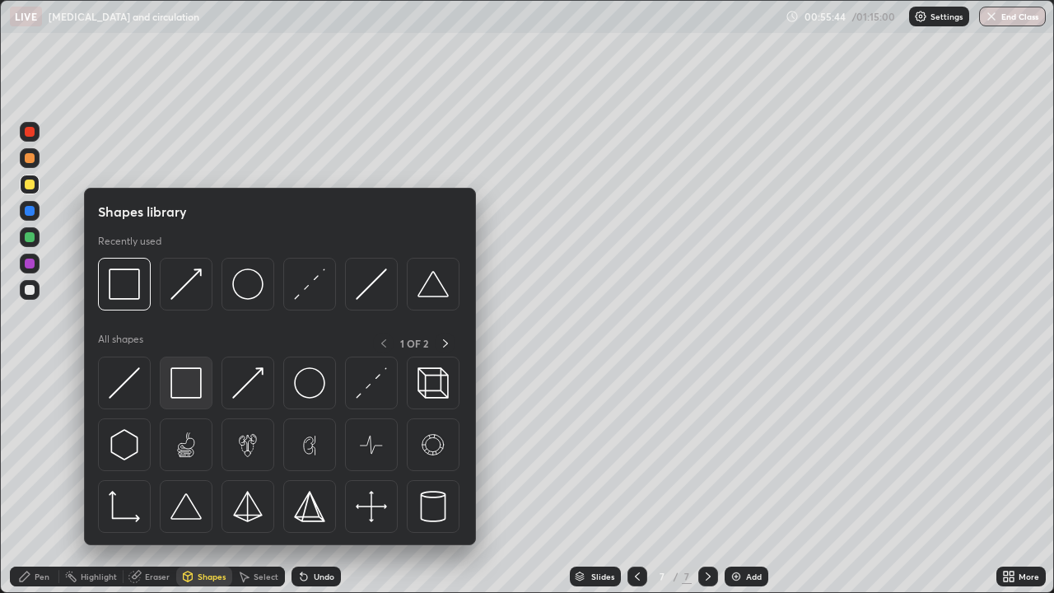
click at [196, 385] on img at bounding box center [185, 382] width 31 height 31
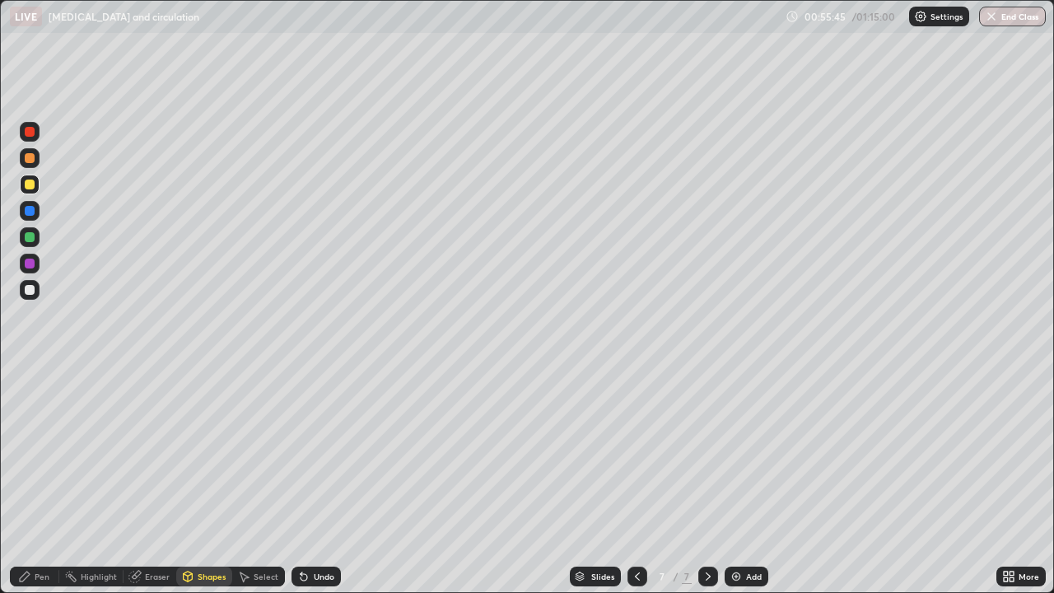
click at [31, 288] on div at bounding box center [30, 290] width 10 height 10
click at [38, 481] on div "Pen" at bounding box center [42, 576] width 15 height 8
click at [31, 164] on div at bounding box center [30, 158] width 20 height 20
click at [194, 481] on div "Shapes" at bounding box center [204, 577] width 56 height 20
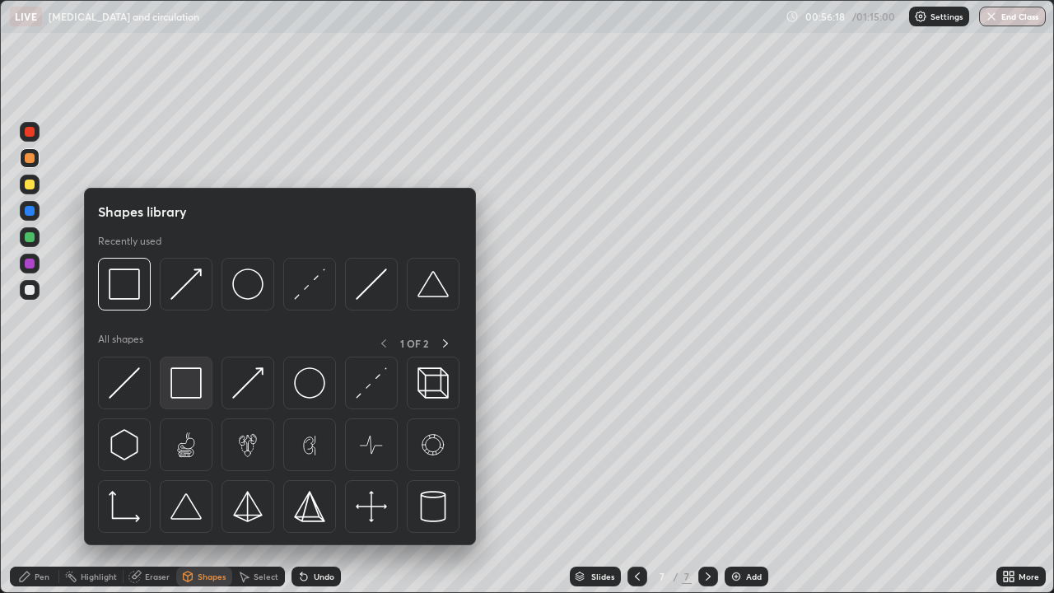
click at [195, 386] on img at bounding box center [185, 382] width 31 height 31
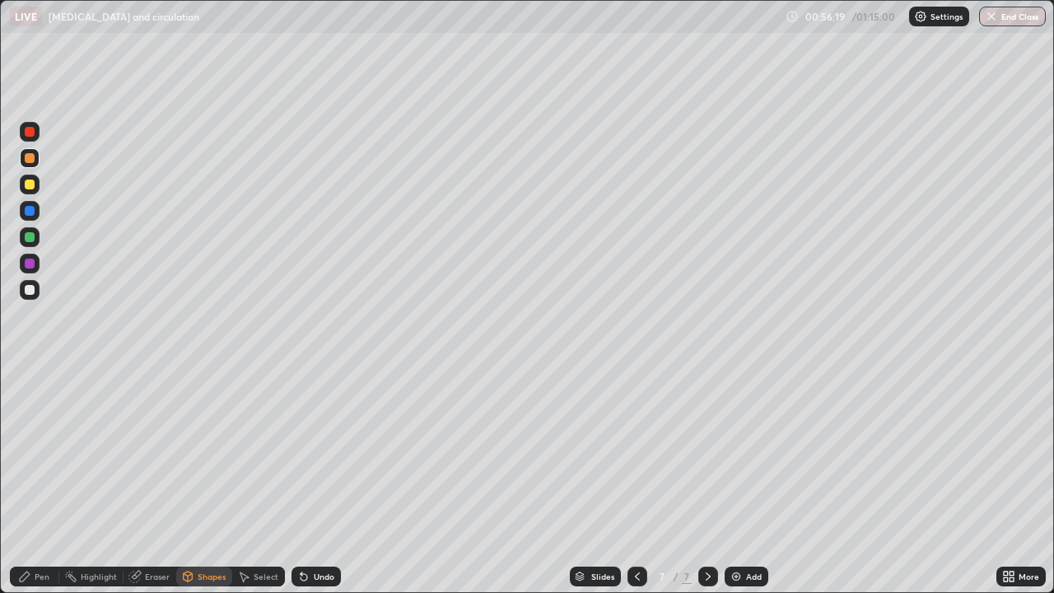
click at [30, 291] on div at bounding box center [30, 290] width 10 height 10
click at [35, 481] on div "Pen" at bounding box center [42, 576] width 15 height 8
click at [27, 262] on div at bounding box center [30, 264] width 10 height 10
click at [23, 184] on div at bounding box center [30, 185] width 20 height 20
click at [34, 423] on div at bounding box center [30, 428] width 20 height 20
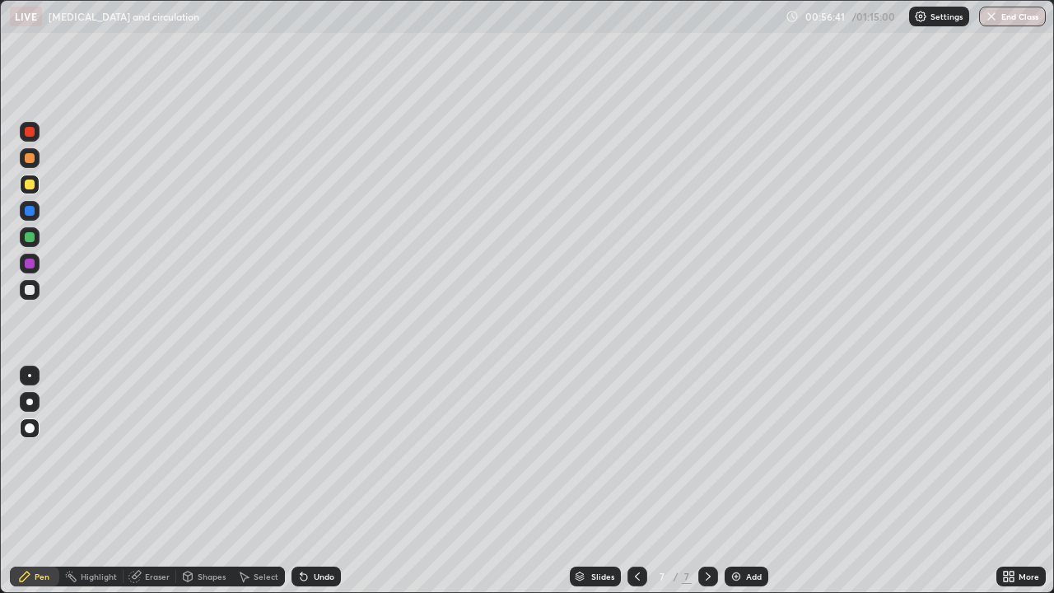
click at [32, 403] on div at bounding box center [30, 402] width 20 height 20
click at [38, 481] on div "Pen" at bounding box center [42, 576] width 15 height 8
click at [31, 188] on div at bounding box center [30, 185] width 10 height 10
click at [199, 481] on div "Shapes" at bounding box center [212, 576] width 28 height 8
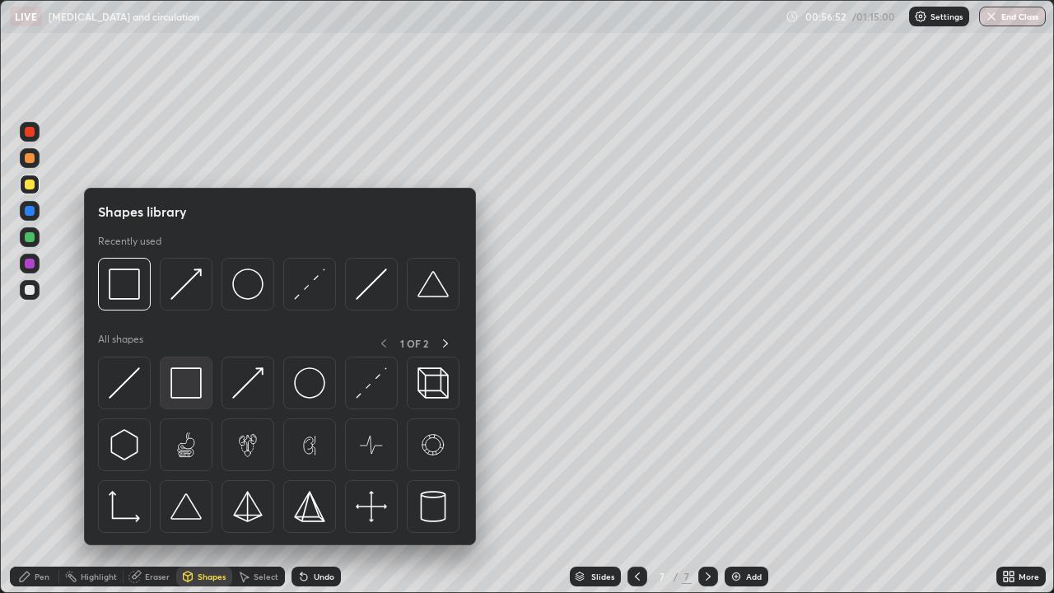
click at [183, 375] on img at bounding box center [185, 382] width 31 height 31
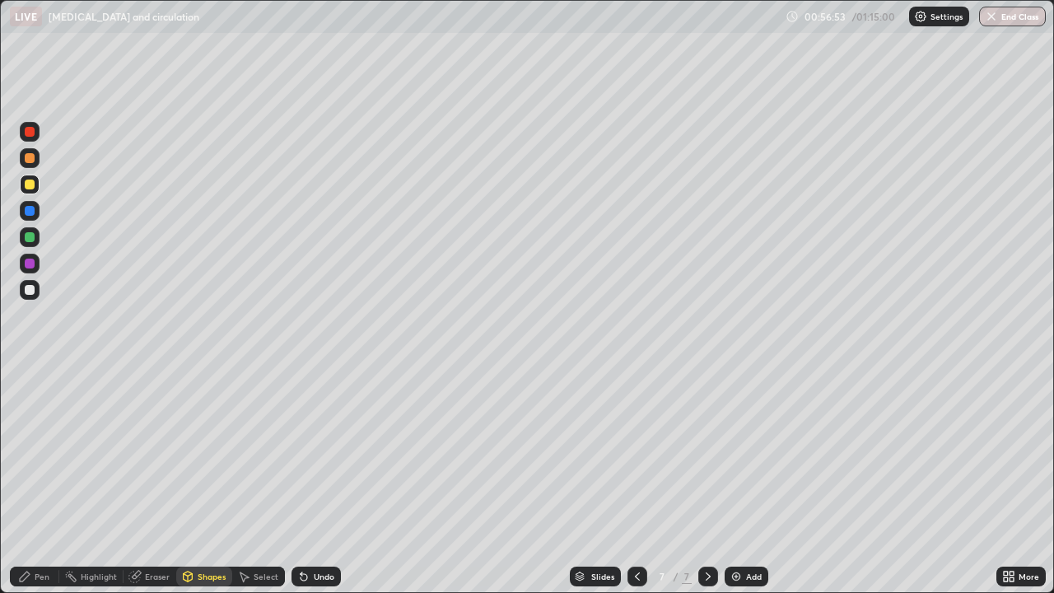
click at [32, 268] on div at bounding box center [30, 264] width 10 height 10
click at [35, 481] on div "Pen" at bounding box center [34, 577] width 49 height 20
click at [1008, 21] on button "End Class" at bounding box center [1012, 17] width 67 height 20
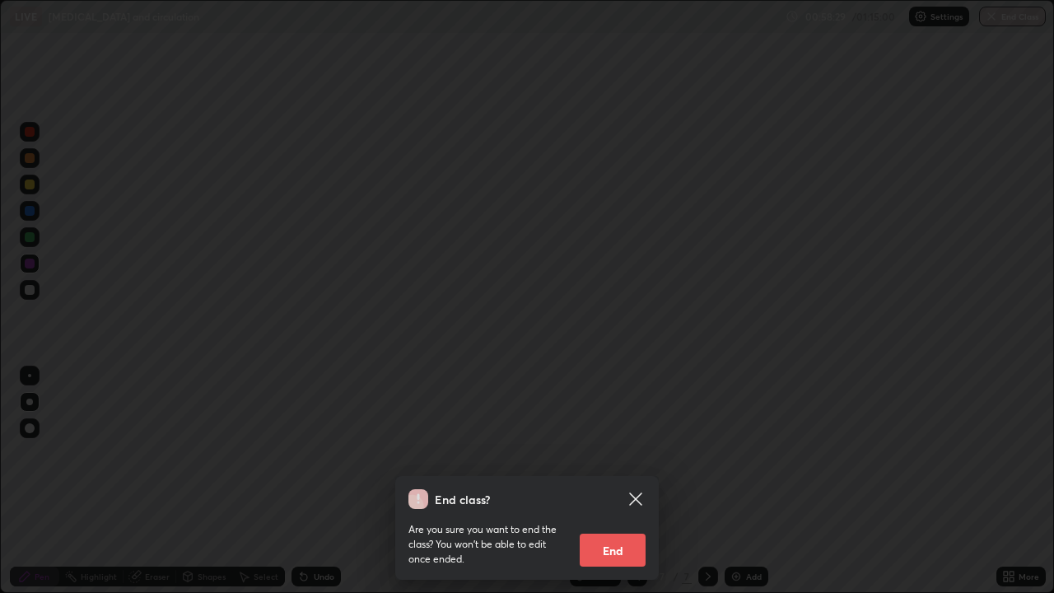
click at [635, 481] on icon at bounding box center [635, 499] width 12 height 12
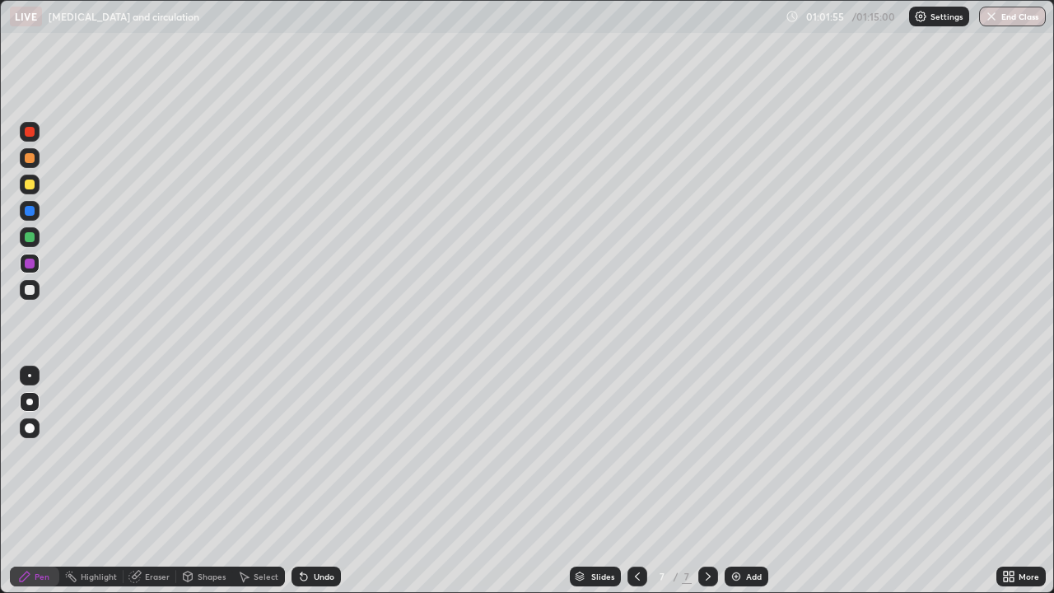
click at [1006, 22] on button "End Class" at bounding box center [1012, 17] width 67 height 20
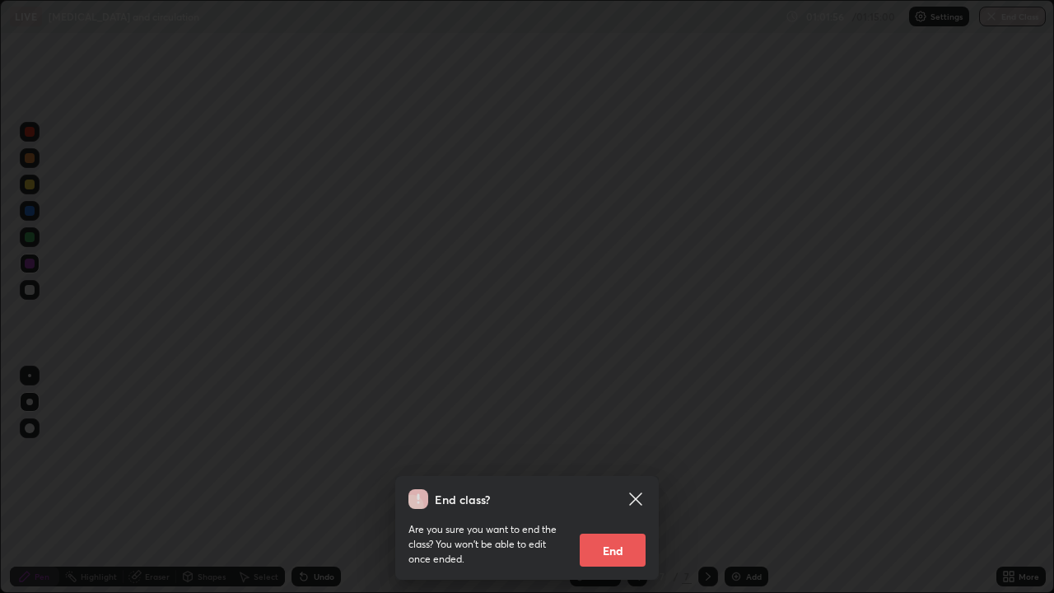
click at [606, 481] on button "End" at bounding box center [613, 550] width 66 height 33
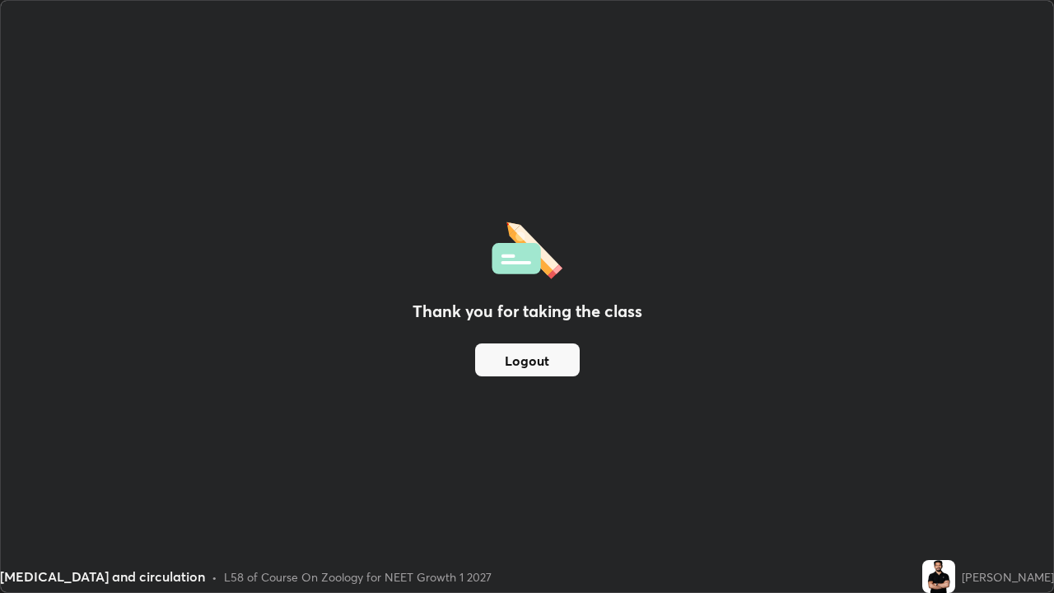
click at [545, 363] on button "Logout" at bounding box center [527, 359] width 105 height 33
